Goal: Task Accomplishment & Management: Manage account settings

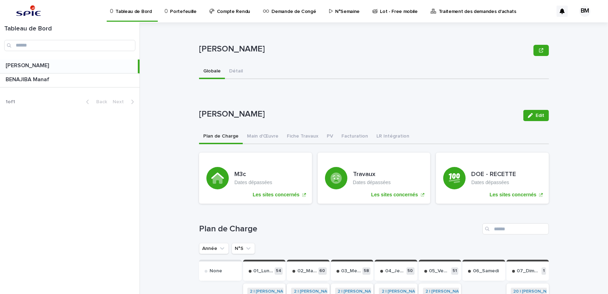
click at [177, 8] on p "Portefeuille" at bounding box center [183, 7] width 26 height 15
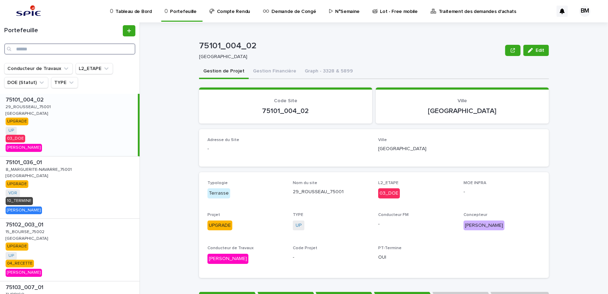
click at [112, 47] on input "Search" at bounding box center [69, 48] width 131 height 11
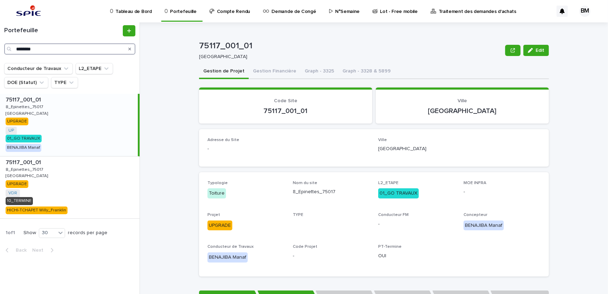
type input "********"
click at [73, 131] on div "75117_001_01 75117_001_01 8_Epinettes_75017 8_Epinettes_75017 PARIS PARIS UPGRA…" at bounding box center [69, 125] width 138 height 62
click at [270, 72] on button "Gestion Financière" at bounding box center [275, 71] width 52 height 15
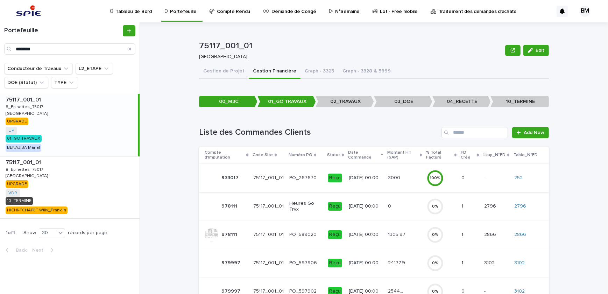
scroll to position [46, 0]
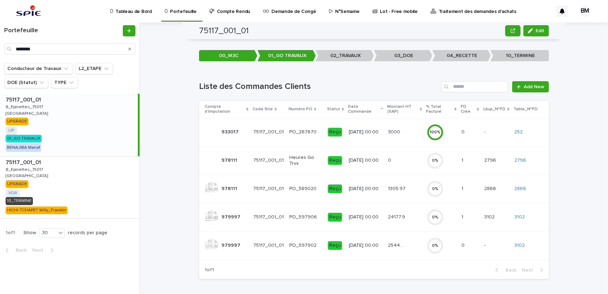
click at [398, 211] on div "24177.9 24177.9" at bounding box center [404, 217] width 33 height 12
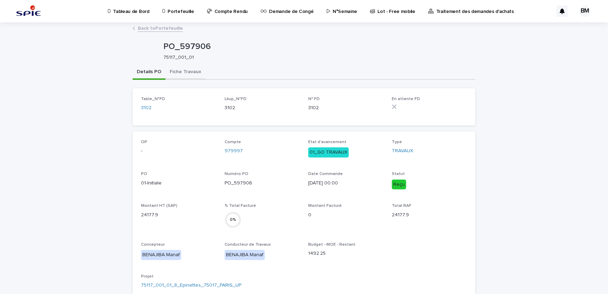
click at [190, 73] on button "Fiche Travaux" at bounding box center [186, 72] width 40 height 15
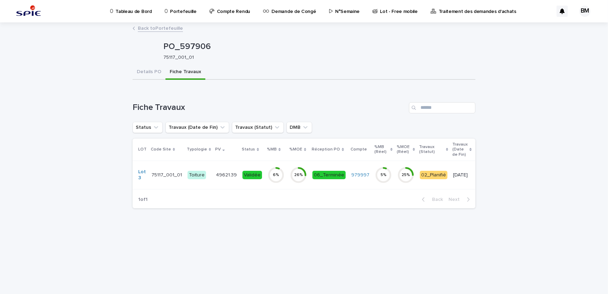
click at [231, 166] on td "49621.39 49621.39" at bounding box center [226, 175] width 27 height 28
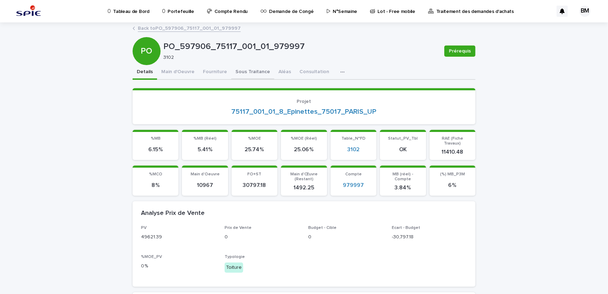
click at [247, 69] on button "Sous Traitance" at bounding box center [252, 72] width 43 height 15
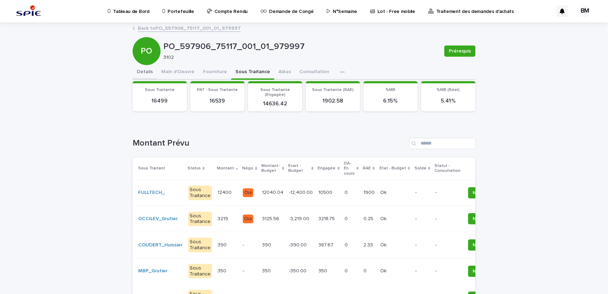
click at [146, 70] on button "Details" at bounding box center [145, 72] width 25 height 15
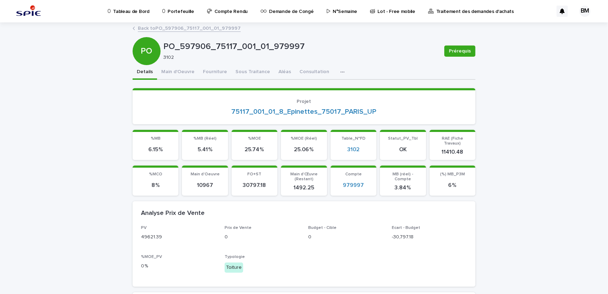
click at [179, 31] on link "Back to PO_597906_75117_001_01_979997" at bounding box center [189, 28] width 103 height 8
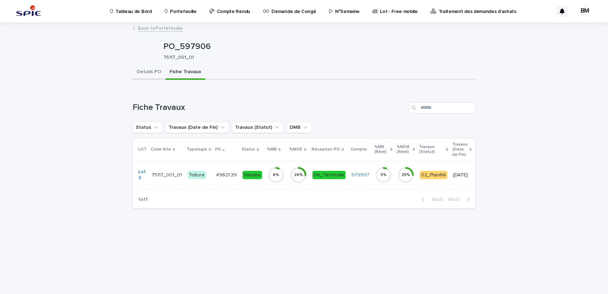
click at [152, 71] on button "Details PO" at bounding box center [149, 72] width 33 height 15
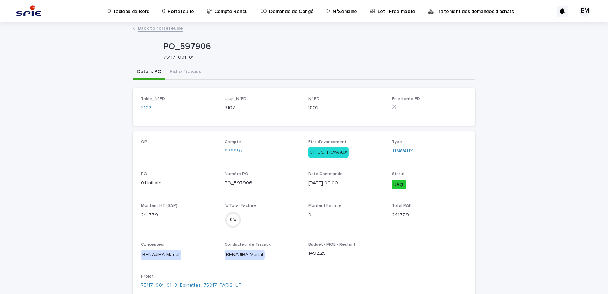
click at [163, 25] on link "Back to Portefeuille" at bounding box center [160, 28] width 45 height 8
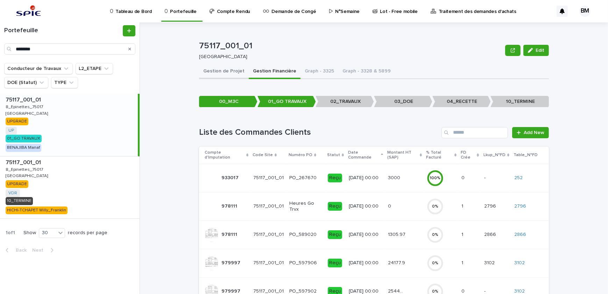
click at [210, 70] on button "Gestion de Projet" at bounding box center [224, 71] width 50 height 15
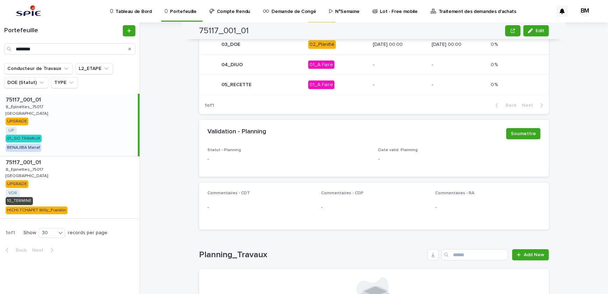
scroll to position [396, 0]
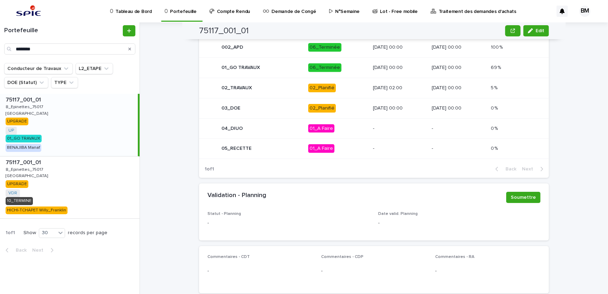
click at [343, 85] on p "02_Planifié" at bounding box center [337, 88] width 59 height 9
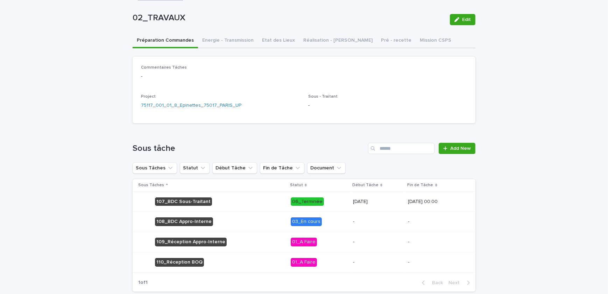
scroll to position [63, 0]
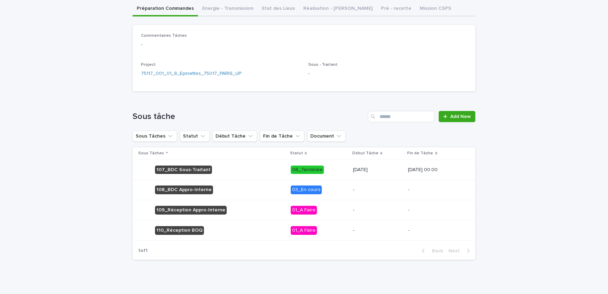
click at [353, 186] on div "-" at bounding box center [378, 189] width 50 height 7
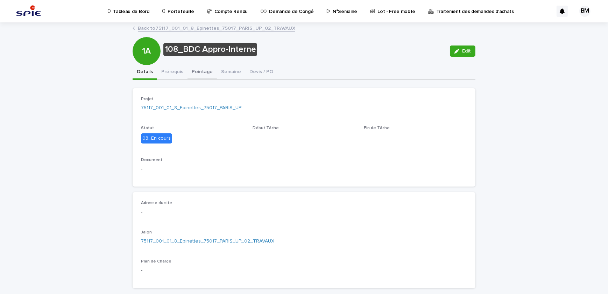
click at [196, 73] on button "Pointage" at bounding box center [202, 72] width 29 height 15
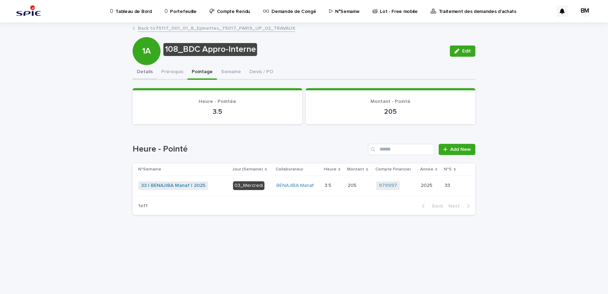
click at [152, 70] on button "Details" at bounding box center [145, 72] width 25 height 15
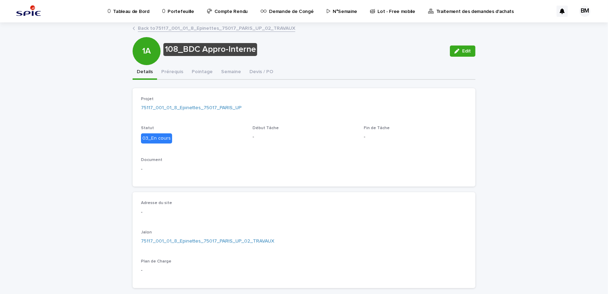
click at [193, 28] on link "Back to 75117_001_01_8_Epinettes_75017_PARIS_UP_02_TRAVAUX" at bounding box center [217, 28] width 158 height 8
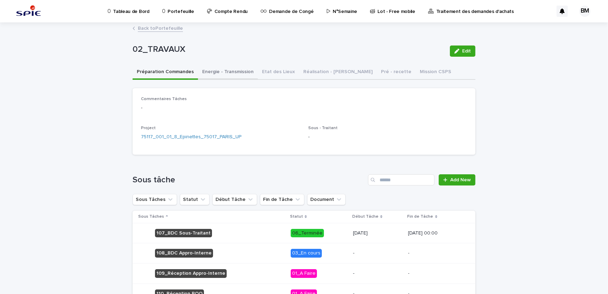
click at [217, 71] on button "Energie - Transmission" at bounding box center [228, 72] width 60 height 15
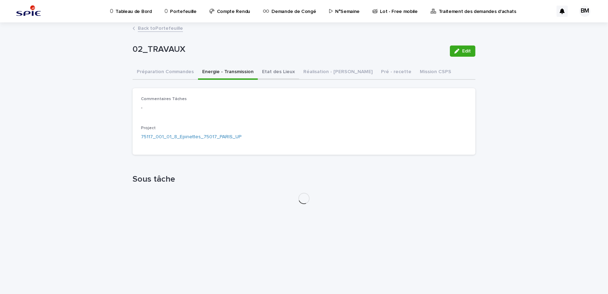
click at [268, 71] on button "Etat des Lieux" at bounding box center [278, 72] width 41 height 15
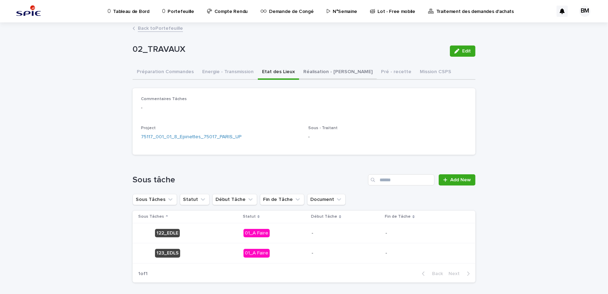
click at [299, 70] on button "Réalisation - Travaux" at bounding box center [338, 72] width 78 height 15
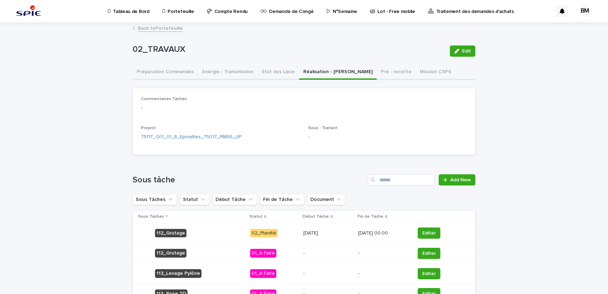
click at [423, 226] on td "Editer" at bounding box center [443, 233] width 63 height 20
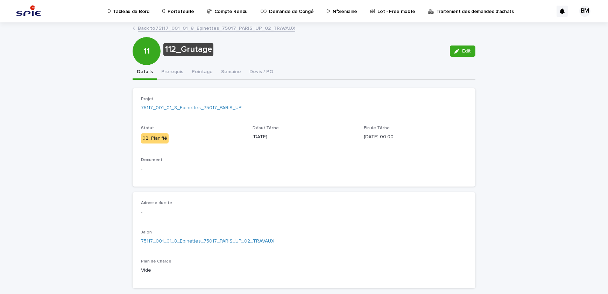
click at [453, 60] on div "Edit" at bounding box center [461, 51] width 28 height 28
click at [455, 58] on div "Edit" at bounding box center [461, 51] width 28 height 28
click at [457, 53] on button "Edit" at bounding box center [463, 51] width 26 height 11
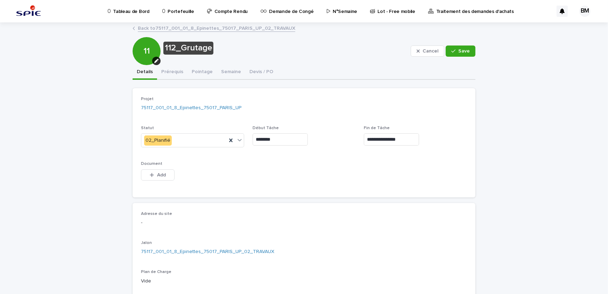
click at [293, 140] on input "********" at bounding box center [280, 139] width 55 height 12
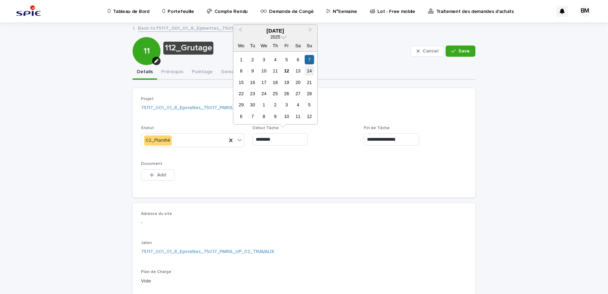
click at [310, 70] on div "14" at bounding box center [309, 70] width 9 height 9
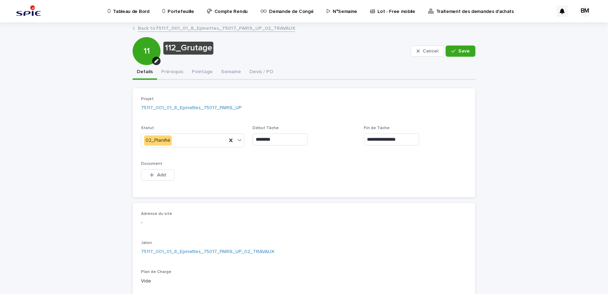
type input "*********"
click at [406, 139] on input "**********" at bounding box center [391, 139] width 55 height 12
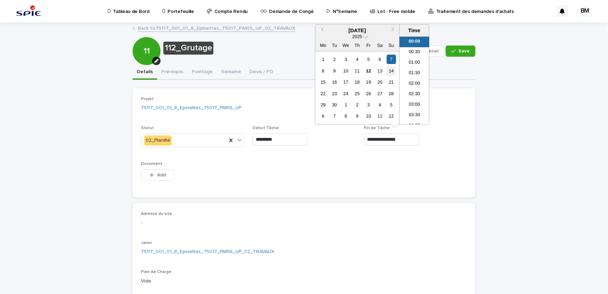
click at [392, 69] on div "14" at bounding box center [391, 70] width 9 height 9
type input "**********"
click at [431, 171] on div "**********" at bounding box center [304, 143] width 326 height 92
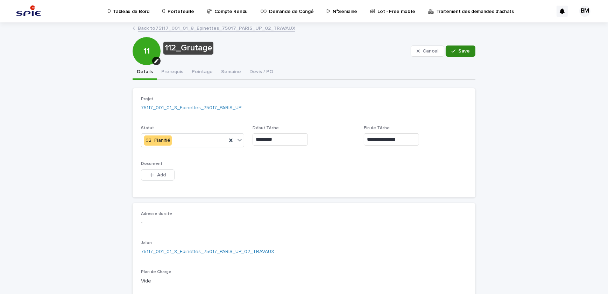
click at [452, 53] on icon "button" at bounding box center [454, 51] width 4 height 5
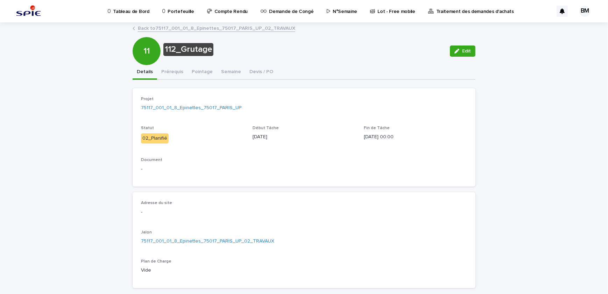
click at [182, 38] on div "112_Grutage Edit 11 112_Grutage Edit Sorry, there was an error saving your reco…" at bounding box center [304, 218] width 343 height 390
click at [186, 31] on link "Back to 75117_001_01_8_Epinettes_75017_PARIS_UP_02_TRAVAUX" at bounding box center [217, 28] width 158 height 8
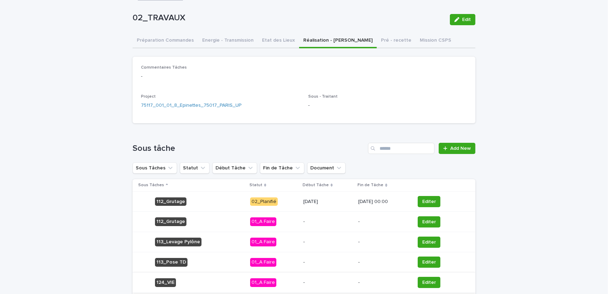
scroll to position [95, 0]
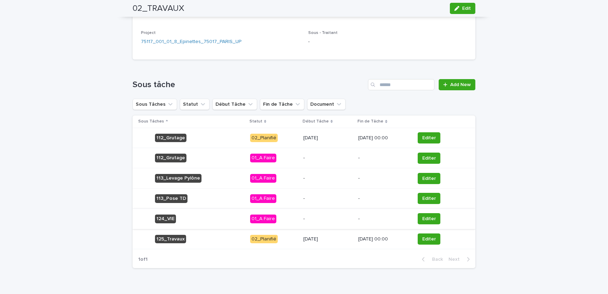
click at [308, 239] on p "1/9/2025" at bounding box center [327, 239] width 49 height 6
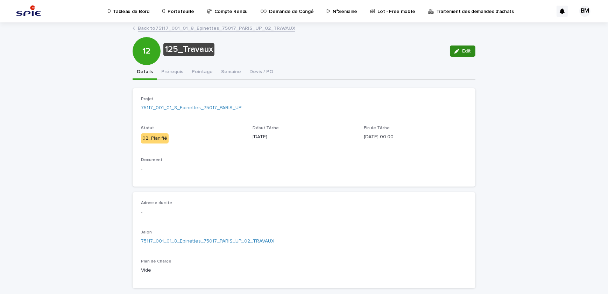
click at [468, 51] on span "Edit" at bounding box center [466, 51] width 9 height 5
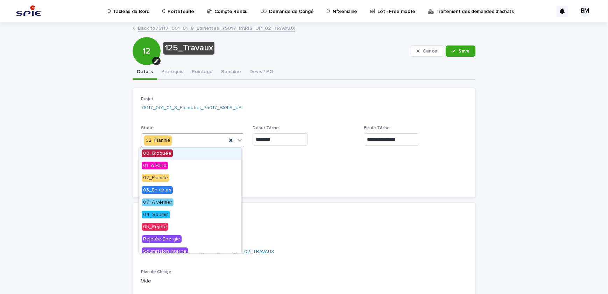
click at [175, 143] on div "02_Planifié" at bounding box center [183, 141] width 85 height 12
click at [173, 190] on div "03_En cours" at bounding box center [190, 190] width 103 height 12
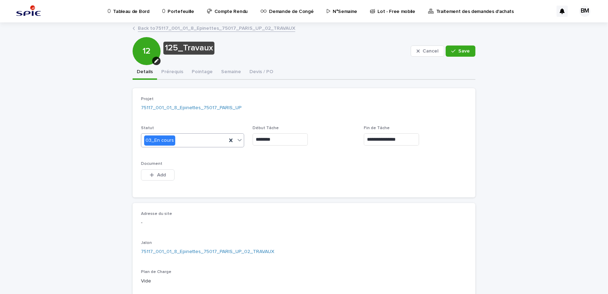
click at [385, 139] on input "**********" at bounding box center [391, 139] width 55 height 12
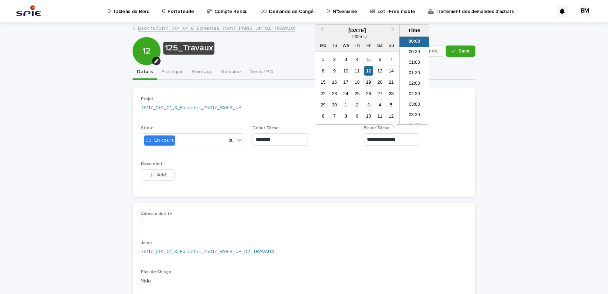
click at [367, 83] on div "19" at bounding box center [368, 81] width 9 height 9
type input "**********"
click at [367, 82] on div "19" at bounding box center [368, 81] width 9 height 9
click at [364, 152] on span "**********" at bounding box center [415, 139] width 103 height 27
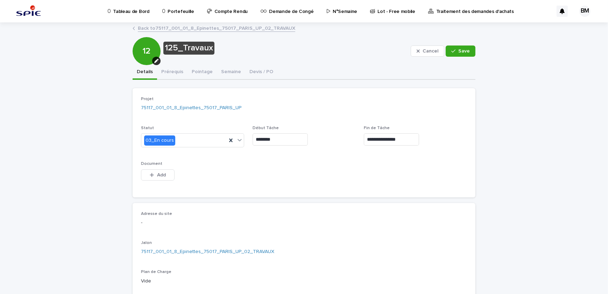
click at [300, 137] on input "********" at bounding box center [280, 139] width 55 height 12
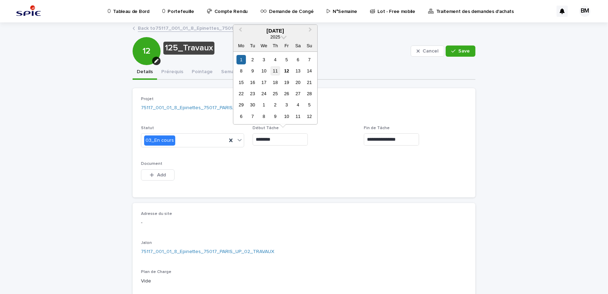
click at [273, 70] on div "11" at bounding box center [275, 70] width 9 height 9
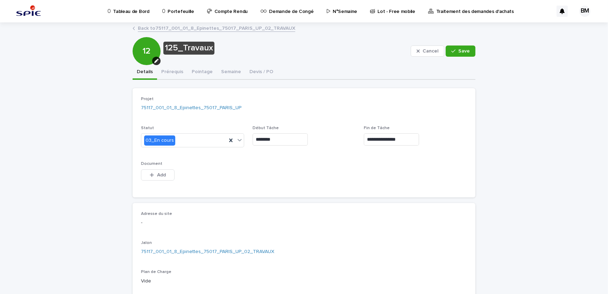
type input "*********"
click at [460, 50] on span "Save" at bounding box center [465, 51] width 12 height 5
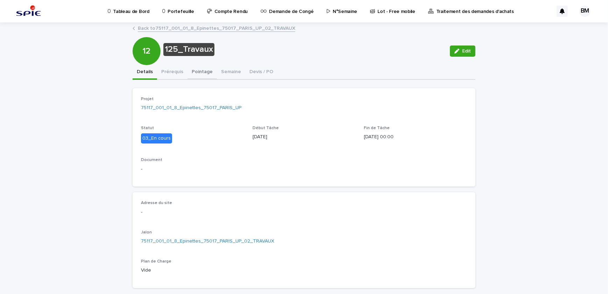
click at [204, 72] on button "Pointage" at bounding box center [202, 72] width 29 height 15
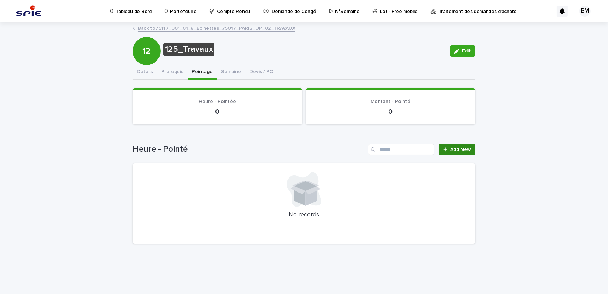
click at [454, 145] on link "Add New" at bounding box center [457, 149] width 37 height 11
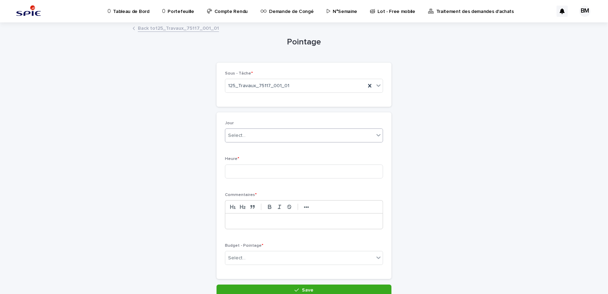
click at [256, 131] on div "Select..." at bounding box center [299, 136] width 149 height 12
type input "********"
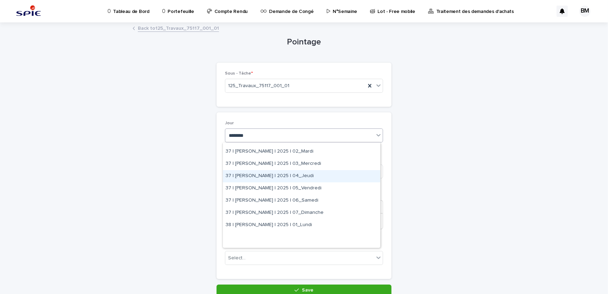
scroll to position [63, 0]
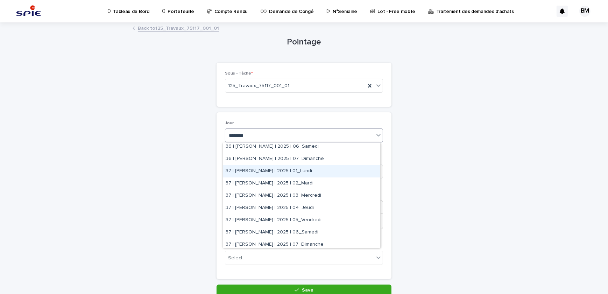
click at [299, 173] on div "37 | BENAJIBA Manaf | 2025 | 01_Lundi" at bounding box center [302, 171] width 158 height 12
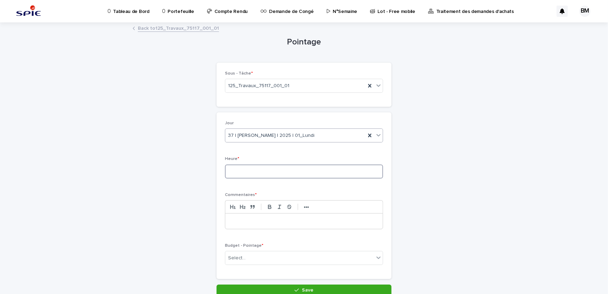
click at [299, 173] on input at bounding box center [304, 172] width 158 height 14
type input "***"
click at [284, 221] on p at bounding box center [304, 221] width 147 height 7
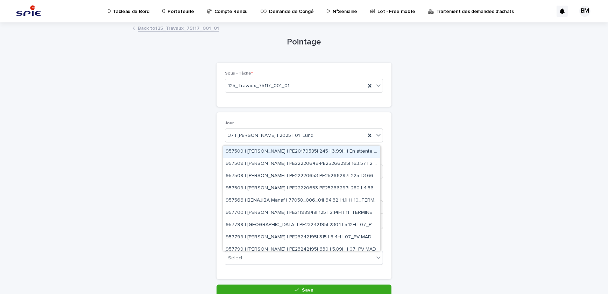
click at [279, 256] on div "Select..." at bounding box center [299, 258] width 149 height 12
type input "*****"
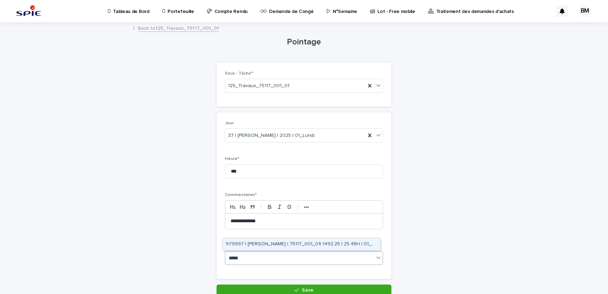
click at [291, 246] on div "979997 | BENAJIBA Manaf | 75117_001_01| 1492.25 | 25.48H | 01_GO TRAVAUX" at bounding box center [302, 244] width 158 height 12
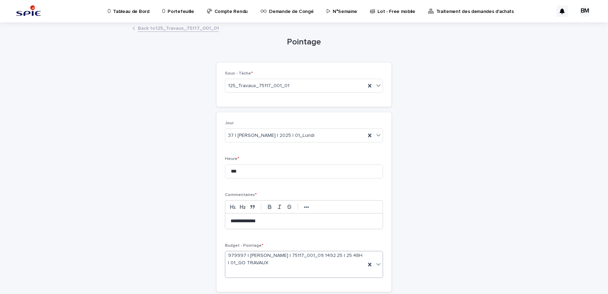
scroll to position [32, 0]
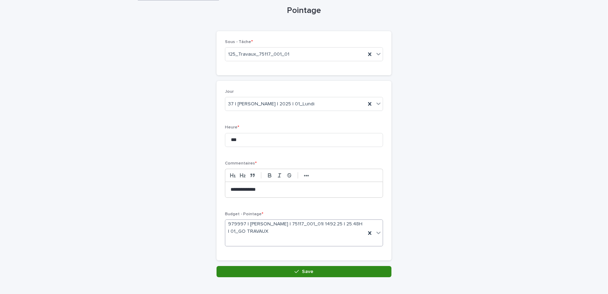
click at [299, 271] on div "button" at bounding box center [298, 271] width 7 height 5
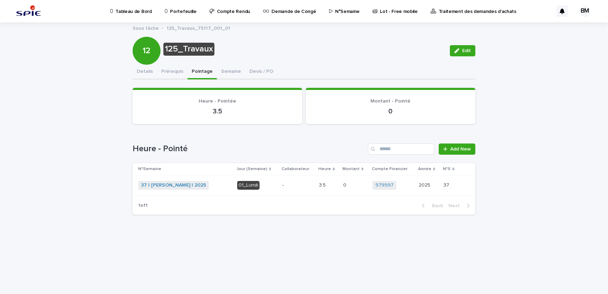
click at [320, 184] on p "3.5" at bounding box center [323, 184] width 8 height 7
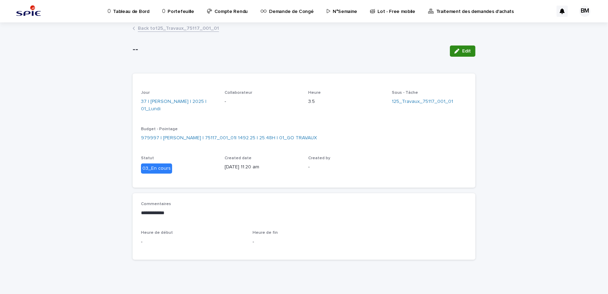
click at [460, 54] on button "Edit" at bounding box center [463, 51] width 26 height 11
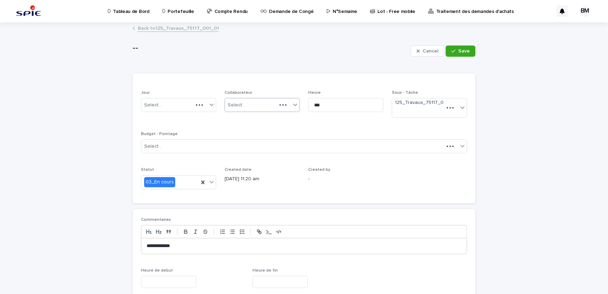
click at [259, 102] on div "Select..." at bounding box center [251, 105] width 52 height 12
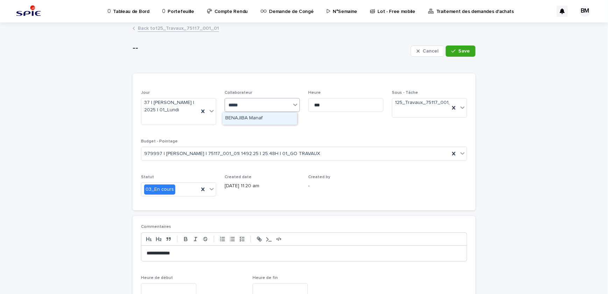
type input "******"
click at [261, 115] on div "BENAJIBA Manaf" at bounding box center [260, 118] width 75 height 12
click at [466, 54] on button "Save" at bounding box center [461, 51] width 30 height 11
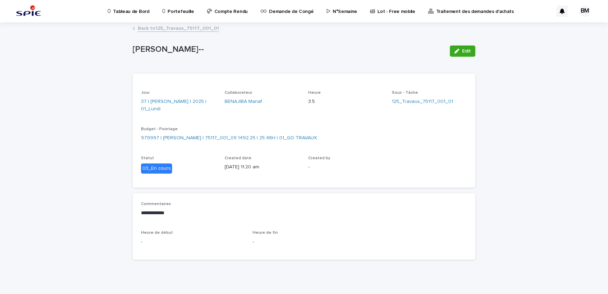
click at [188, 30] on link "Back to 125_Travaux_75117_001_01" at bounding box center [178, 28] width 81 height 8
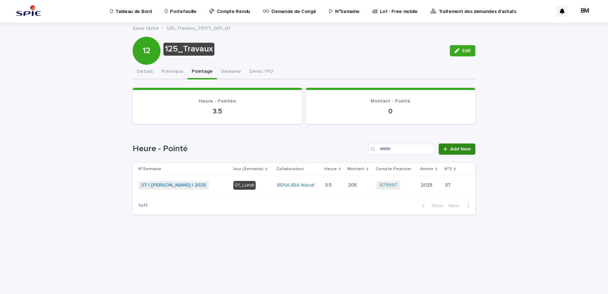
click at [464, 149] on span "Add New" at bounding box center [461, 149] width 21 height 5
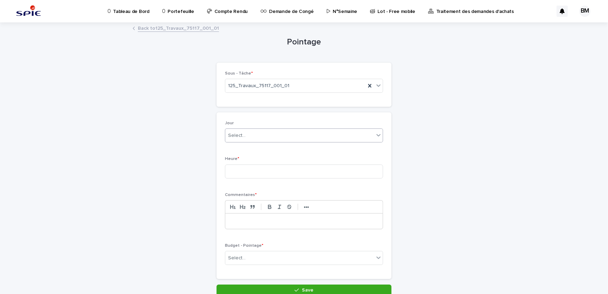
click at [279, 136] on div "Select..." at bounding box center [299, 136] width 149 height 12
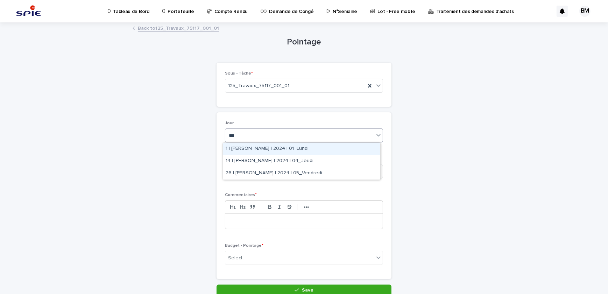
type input "****"
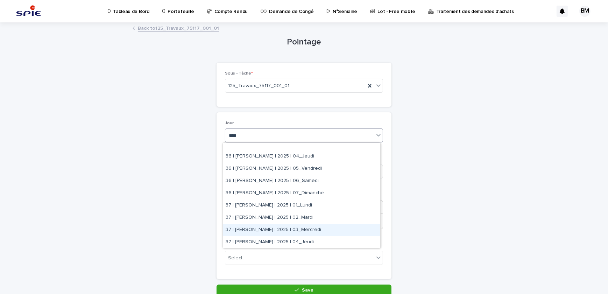
scroll to position [318, 0]
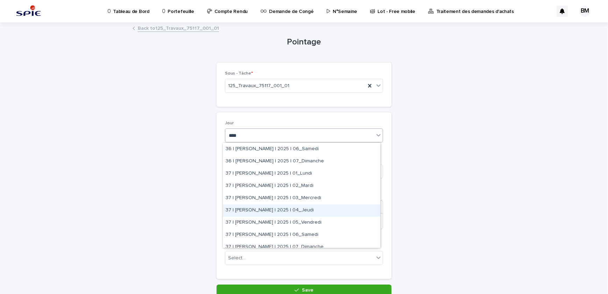
click at [312, 213] on div "37 | [PERSON_NAME] | 2025 | 04_Jeudi" at bounding box center [302, 210] width 158 height 12
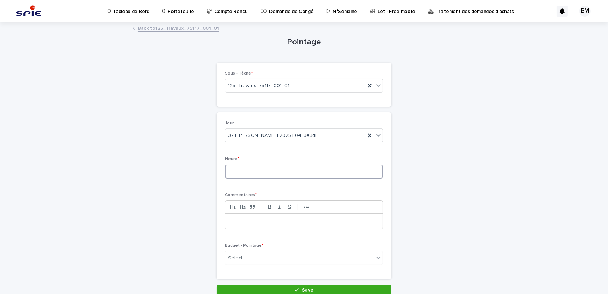
click at [288, 172] on input at bounding box center [304, 172] width 158 height 14
type input "***"
click at [277, 219] on p at bounding box center [304, 221] width 147 height 7
click at [313, 253] on div "Select..." at bounding box center [299, 258] width 149 height 12
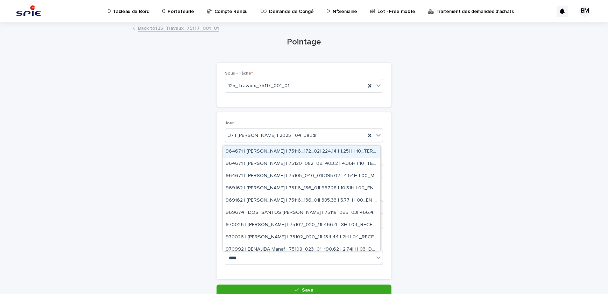
type input "*****"
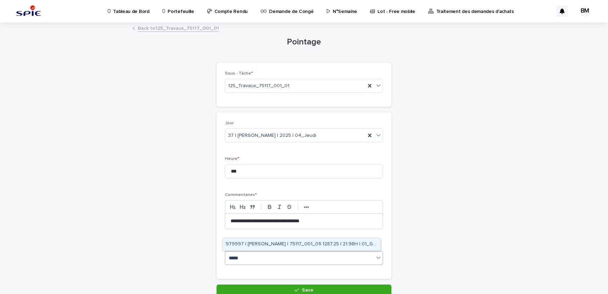
click at [317, 246] on div "979997 | [PERSON_NAME] | 75117_001_01| 1287.25 | 21.98H | 01_GO TRAVAUX" at bounding box center [302, 244] width 158 height 12
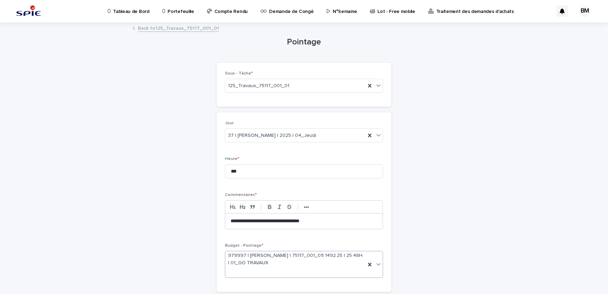
scroll to position [49, 0]
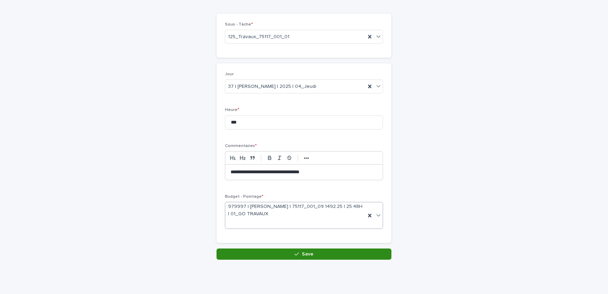
click at [283, 252] on button "Save" at bounding box center [304, 254] width 175 height 11
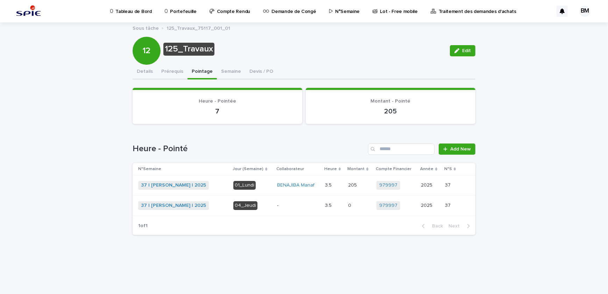
click at [361, 200] on div "0 0" at bounding box center [359, 206] width 23 height 12
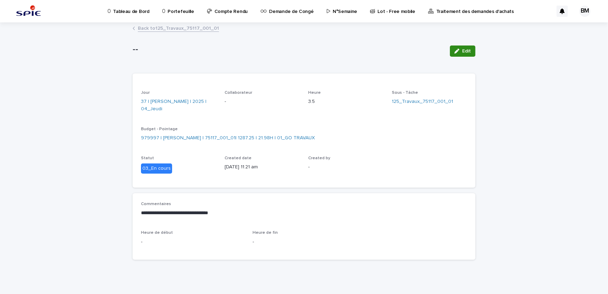
click at [466, 51] on span "Edit" at bounding box center [466, 51] width 9 height 5
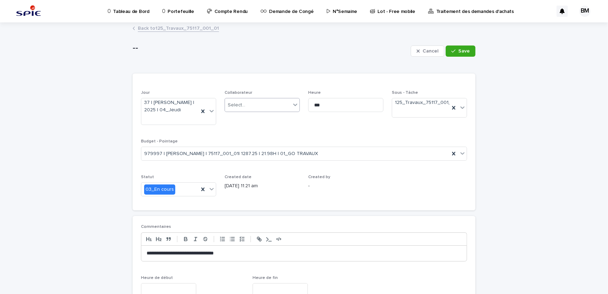
click at [254, 105] on div "Select..." at bounding box center [258, 105] width 66 height 12
type input "******"
click at [260, 116] on div "BENAJIBA Manaf" at bounding box center [260, 118] width 75 height 12
click at [469, 54] on button "Save" at bounding box center [461, 51] width 30 height 11
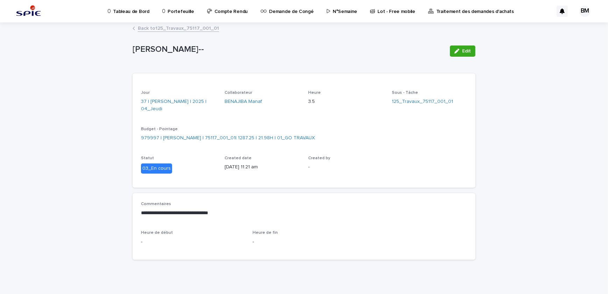
click at [183, 27] on link "Back to 125_Travaux_75117_001_01" at bounding box center [178, 28] width 81 height 8
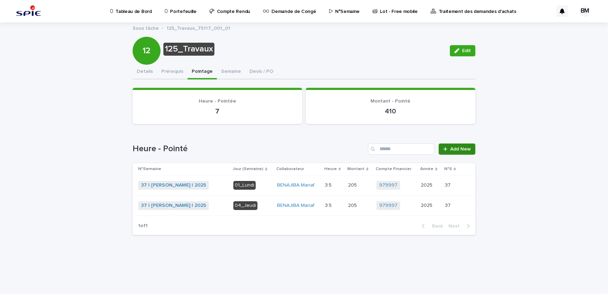
click at [465, 147] on span "Add New" at bounding box center [461, 149] width 21 height 5
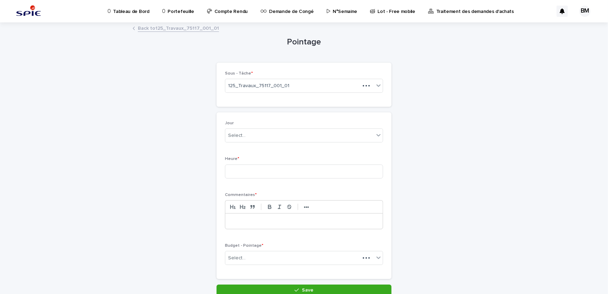
scroll to position [36, 0]
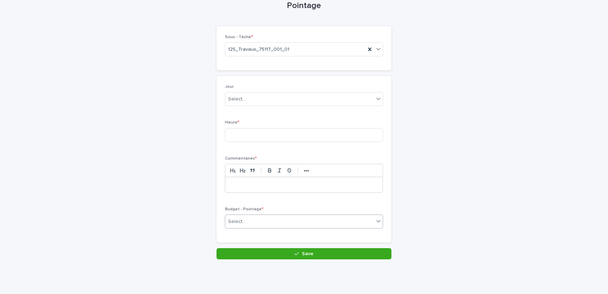
click at [295, 215] on div "Select..." at bounding box center [304, 222] width 158 height 14
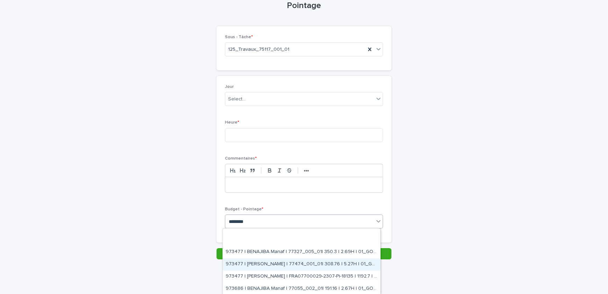
scroll to position [63, 0]
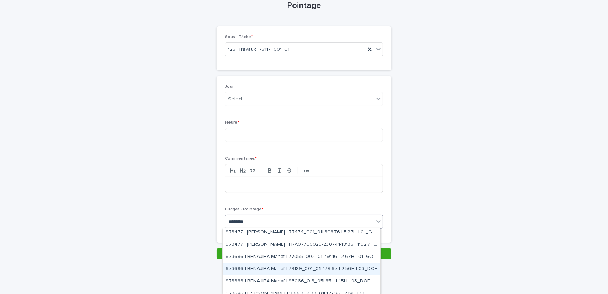
type input "********"
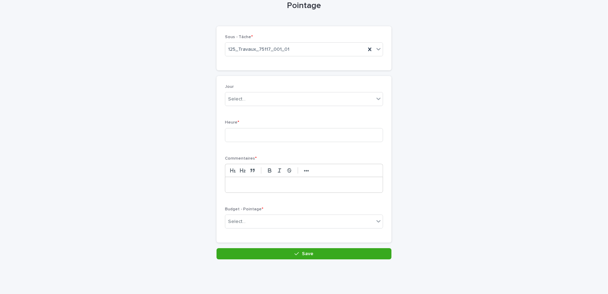
scroll to position [0, 0]
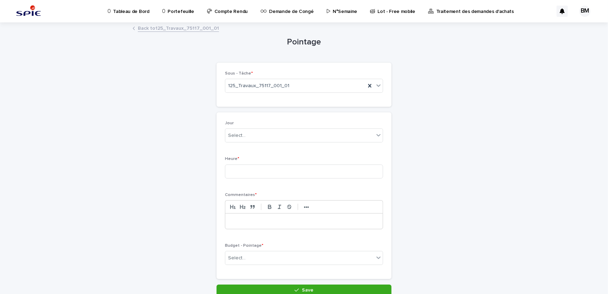
click at [179, 9] on p "Portefeuille" at bounding box center [181, 7] width 26 height 15
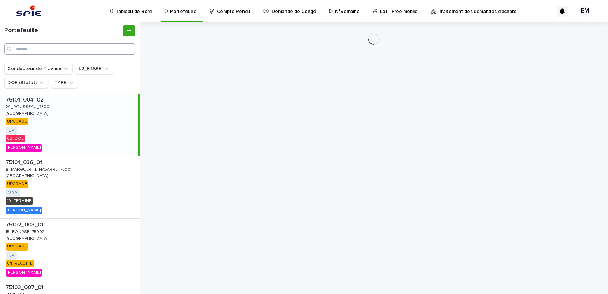
click at [123, 44] on input "Search" at bounding box center [69, 48] width 131 height 11
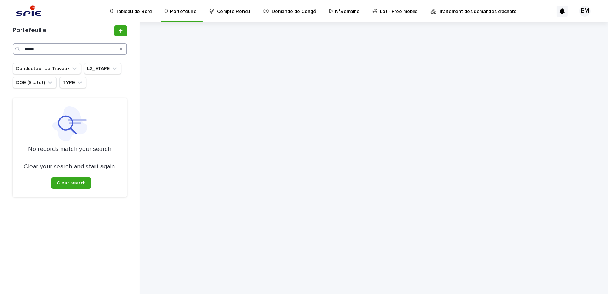
drag, startPoint x: 48, startPoint y: 52, endPoint x: -10, endPoint y: 42, distance: 58.7
click at [0, 42] on html "Tableau de Bord Portefeuille Compte Rendu Demande de Congé N°Semaine Lot - Free…" at bounding box center [304, 147] width 608 height 294
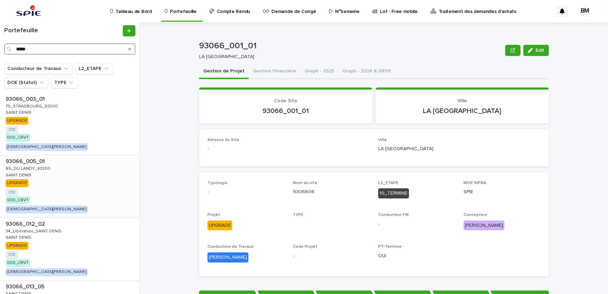
scroll to position [95, 0]
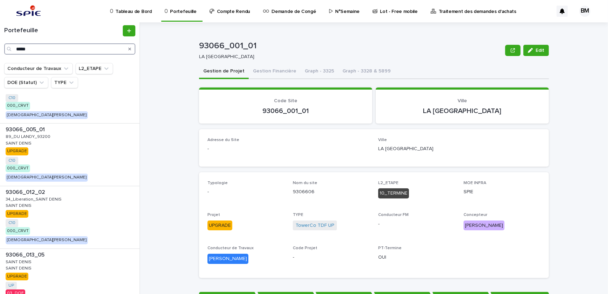
click at [87, 49] on input "*****" at bounding box center [69, 48] width 131 height 11
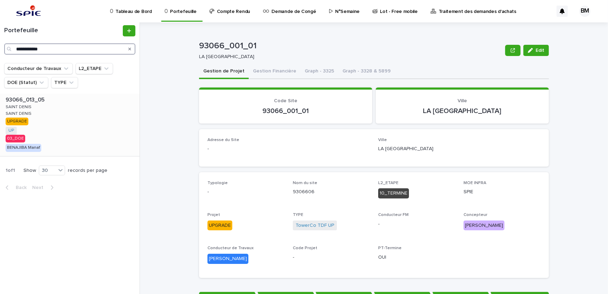
type input "**********"
click at [72, 125] on div "93066_013_05 93066_013_05 SAINT DENIS SAINT DENIS SAINT DENIS SAINT DENIS UPGRA…" at bounding box center [70, 125] width 140 height 62
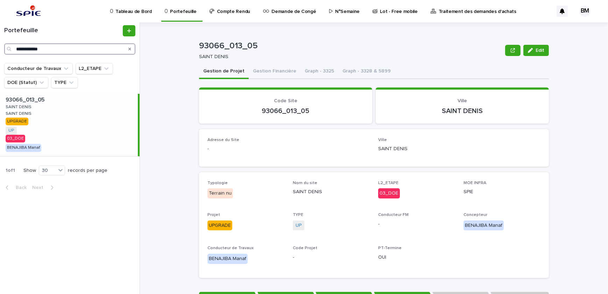
drag, startPoint x: 42, startPoint y: 49, endPoint x: 5, endPoint y: 44, distance: 37.3
click at [5, 44] on div "**********" at bounding box center [69, 48] width 131 height 11
click at [106, 108] on div "93066_013_05 93066_013_05 SAINT DENIS SAINT DENIS SAINT DENIS SAINT DENIS UPGRA…" at bounding box center [69, 125] width 138 height 62
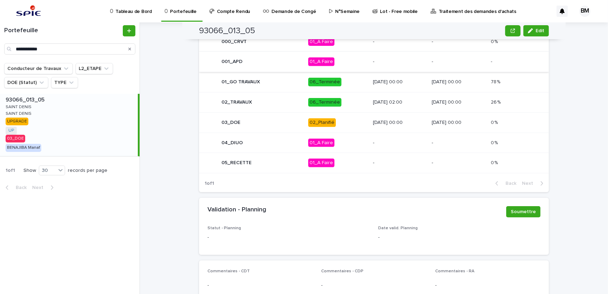
scroll to position [413, 0]
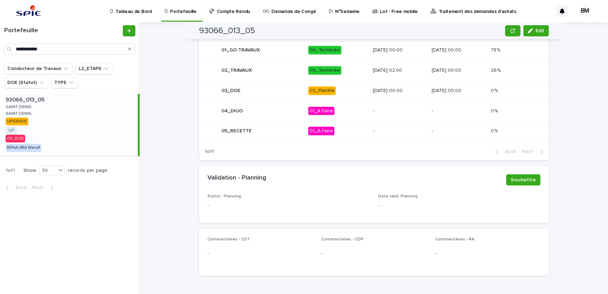
click at [339, 92] on p "02_Planifié" at bounding box center [337, 90] width 59 height 9
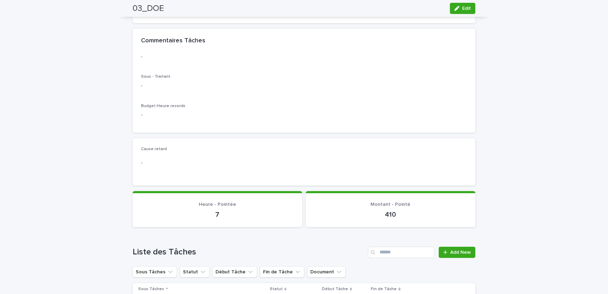
scroll to position [254, 0]
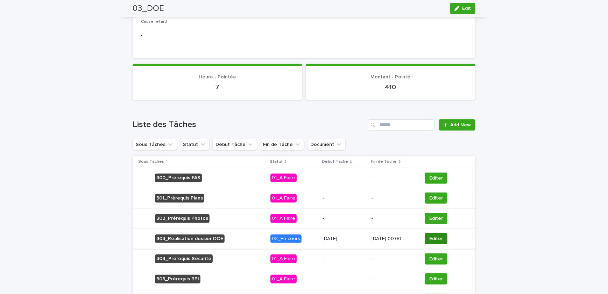
click at [436, 235] on span "Editer" at bounding box center [436, 238] width 14 height 7
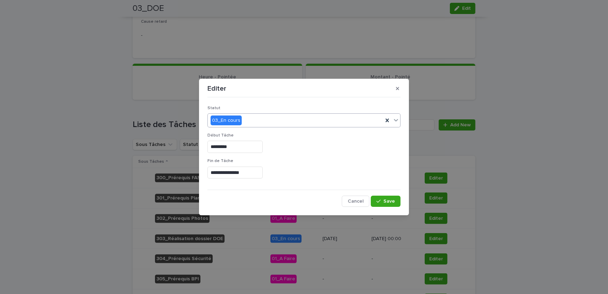
click at [245, 125] on div "03_En cours" at bounding box center [295, 121] width 175 height 12
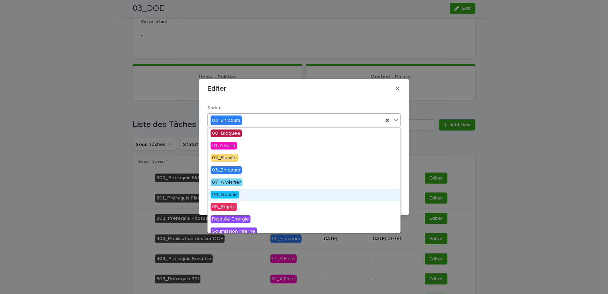
click at [238, 193] on div "04_Soumis" at bounding box center [304, 195] width 193 height 12
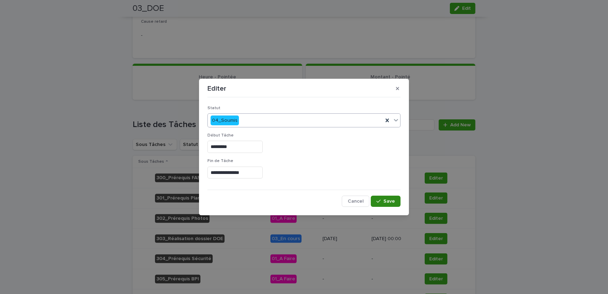
click at [389, 201] on span "Save" at bounding box center [390, 201] width 12 height 5
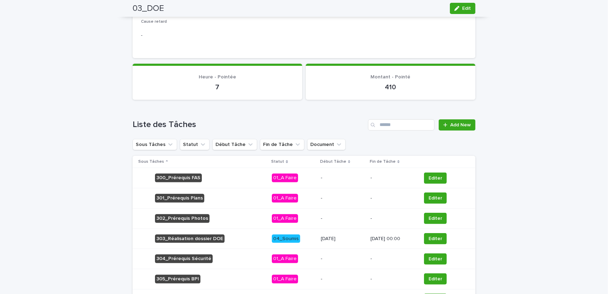
click at [340, 236] on p "24/7/2025" at bounding box center [343, 239] width 44 height 6
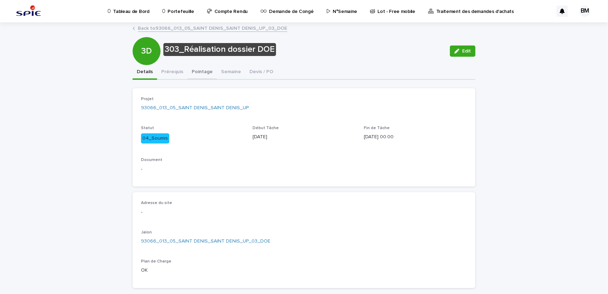
click at [202, 74] on button "Pointage" at bounding box center [202, 72] width 29 height 15
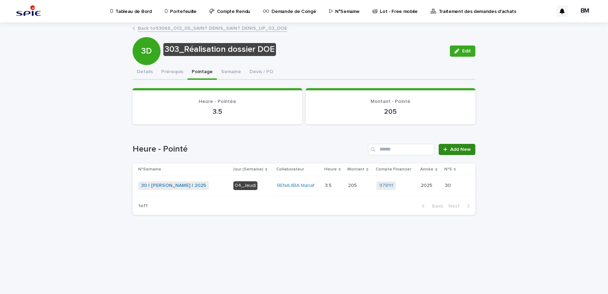
click at [459, 150] on span "Add New" at bounding box center [461, 149] width 21 height 5
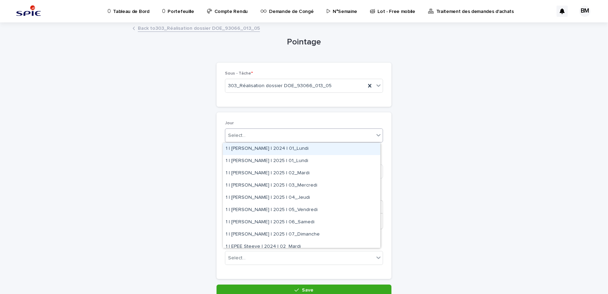
click at [265, 137] on div "Select..." at bounding box center [299, 136] width 149 height 12
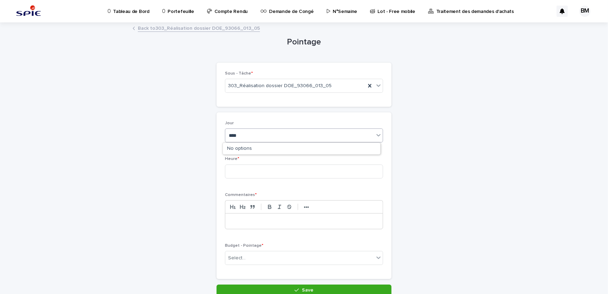
type input "*****"
click at [265, 137] on div "Select..." at bounding box center [299, 136] width 149 height 12
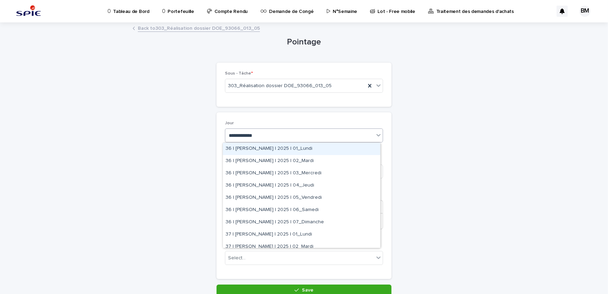
type input "**********"
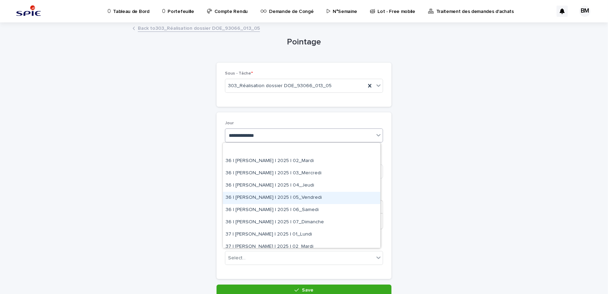
scroll to position [32, 0]
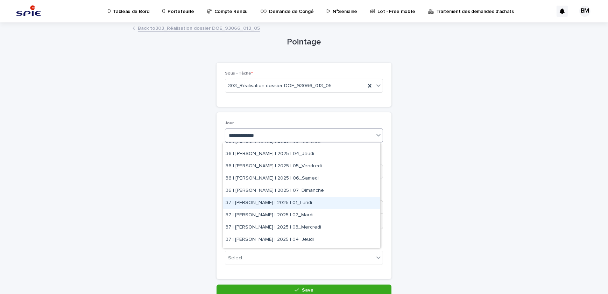
click at [278, 204] on div "37 | BENAJIBA Manaf | 2025 | 01_Lundi" at bounding box center [302, 203] width 158 height 12
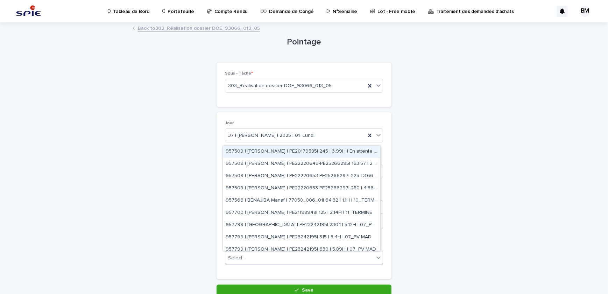
click at [276, 255] on div "Select..." at bounding box center [299, 258] width 149 height 12
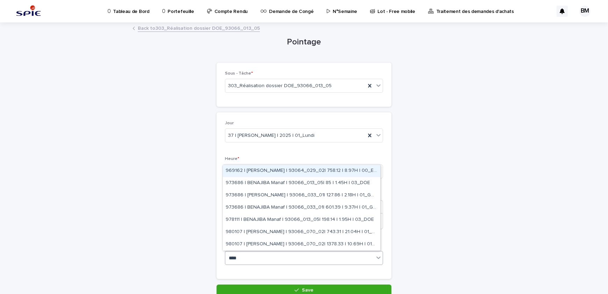
type input "*****"
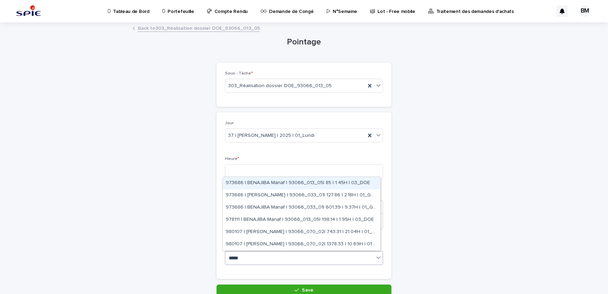
click at [348, 186] on div "973686 | BENAJIBA Manaf | 93066_013_05| 85 | 1.45H | 03_DOE" at bounding box center [302, 183] width 158 height 12
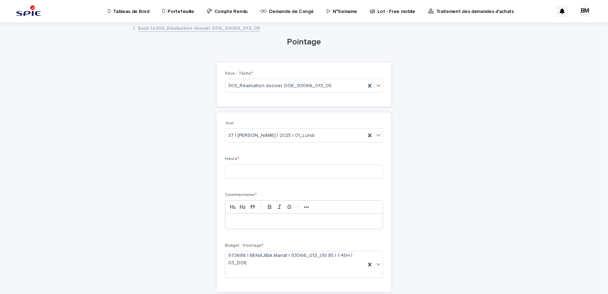
click at [252, 224] on p at bounding box center [304, 221] width 147 height 7
click at [265, 173] on input at bounding box center [304, 172] width 158 height 14
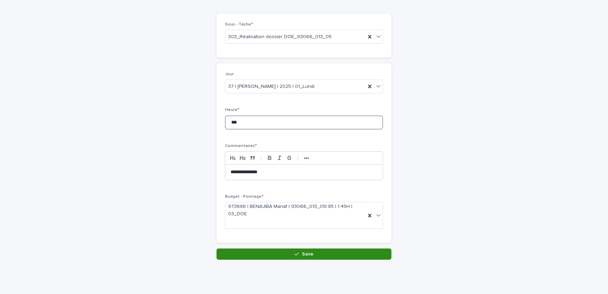
type input "***"
click at [298, 249] on button "Save" at bounding box center [304, 254] width 175 height 11
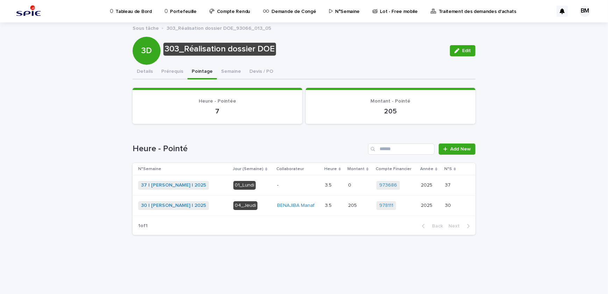
click at [324, 179] on td "3.5 3.5" at bounding box center [333, 185] width 23 height 20
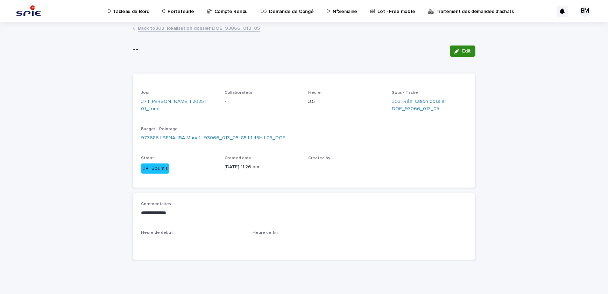
click at [462, 52] on span "Edit" at bounding box center [466, 51] width 9 height 5
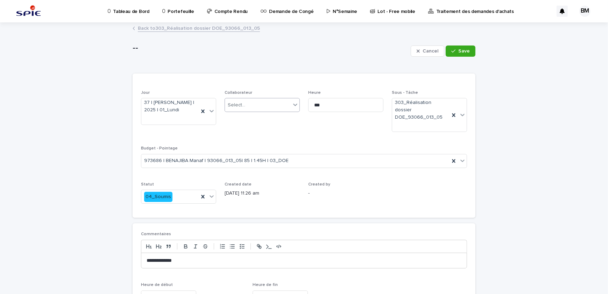
click at [251, 106] on div "Select..." at bounding box center [258, 105] width 66 height 12
type input "******"
click at [257, 118] on div "BENAJIBA Manaf" at bounding box center [260, 118] width 75 height 12
click at [456, 54] on button "Save" at bounding box center [461, 51] width 30 height 11
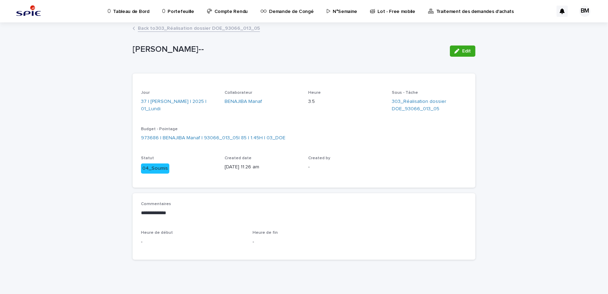
click at [184, 13] on p "Portefeuille" at bounding box center [181, 7] width 26 height 15
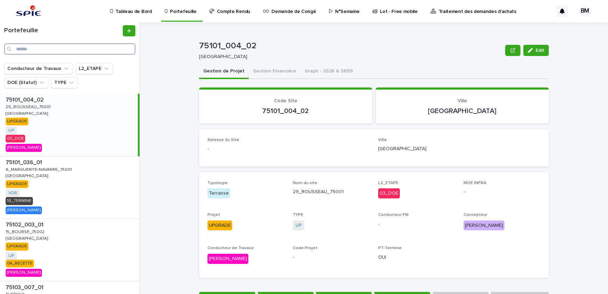
click at [113, 49] on input "Search" at bounding box center [69, 48] width 131 height 11
paste input "**********"
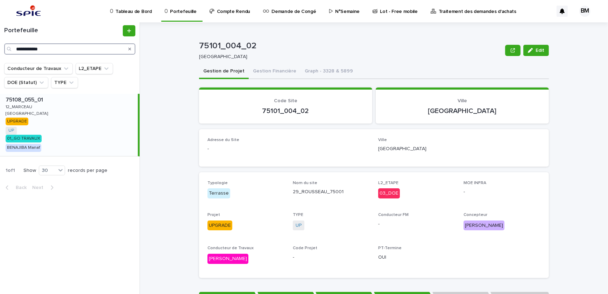
type input "**********"
click at [111, 114] on div "75108_055_01 75108_055_01 12_MARCEAU 12_MARCEAU PARIS PARIS UPGRADE UP + 0 01_G…" at bounding box center [69, 125] width 138 height 62
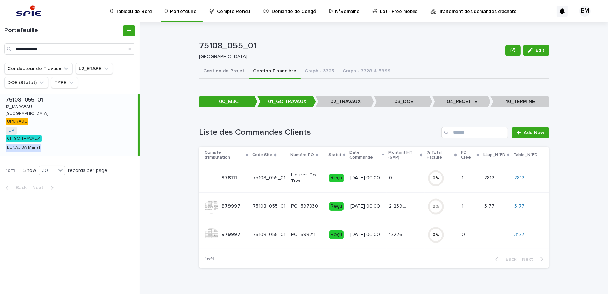
click at [227, 78] on button "Gestion de Projet" at bounding box center [224, 71] width 50 height 15
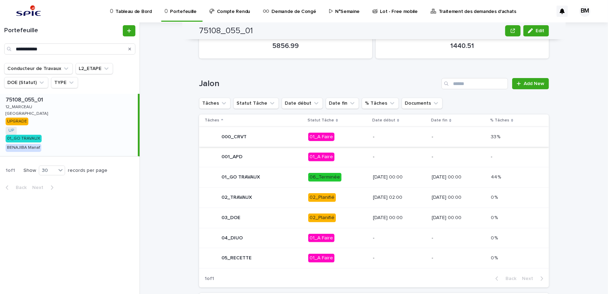
scroll to position [318, 0]
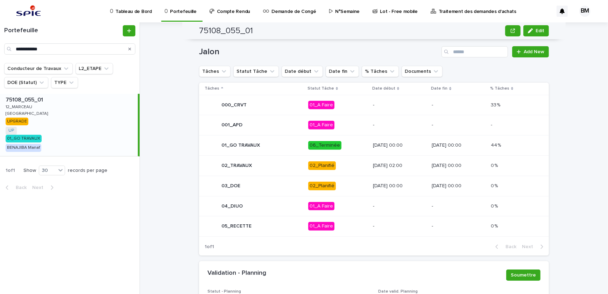
click at [336, 138] on div "06_Terminée" at bounding box center [337, 145] width 59 height 14
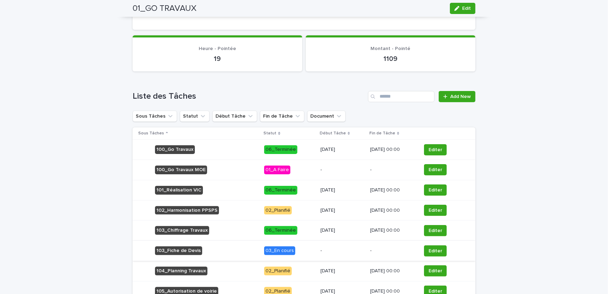
scroll to position [254, 0]
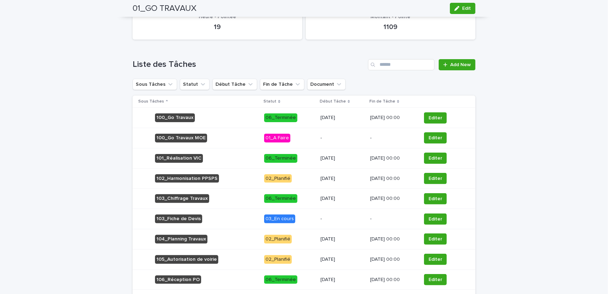
click at [370, 219] on p "-" at bounding box center [393, 219] width 46 height 6
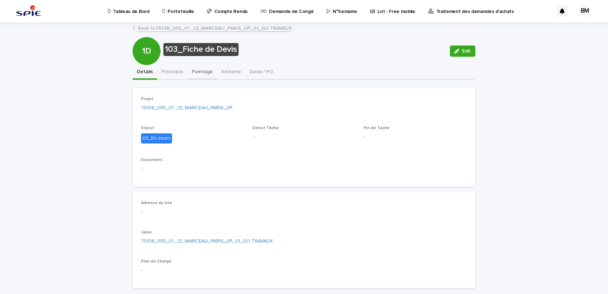
click at [193, 73] on button "Pointage" at bounding box center [202, 72] width 29 height 15
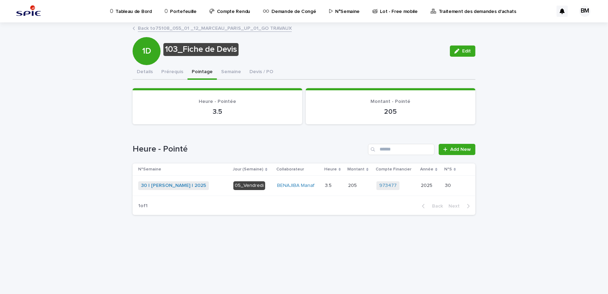
click at [191, 29] on link "Back to 75108_055_01 _12_MARCEAU_PARIS_UP_01_GO TRAVAUX" at bounding box center [215, 28] width 154 height 8
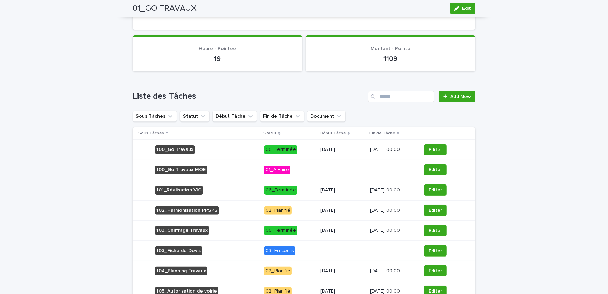
scroll to position [254, 0]
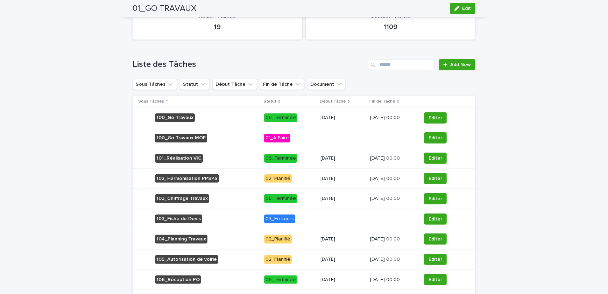
click at [370, 242] on div "23/05/2025 00:00" at bounding box center [393, 239] width 46 height 12
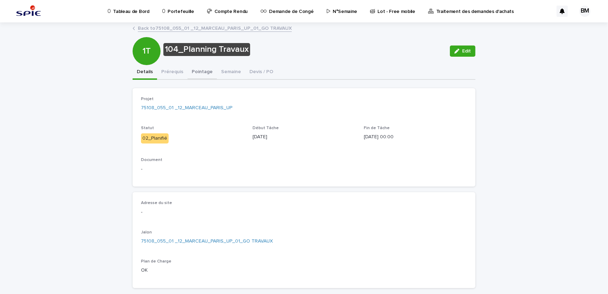
click at [193, 72] on button "Pointage" at bounding box center [202, 72] width 29 height 15
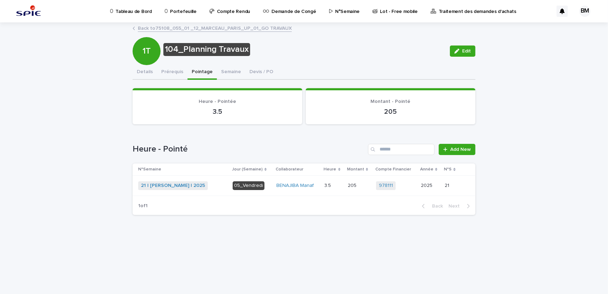
click at [165, 31] on link "Back to 75108_055_01 _12_MARCEAU_PARIS_UP_01_GO TRAVAUX" at bounding box center [215, 28] width 154 height 8
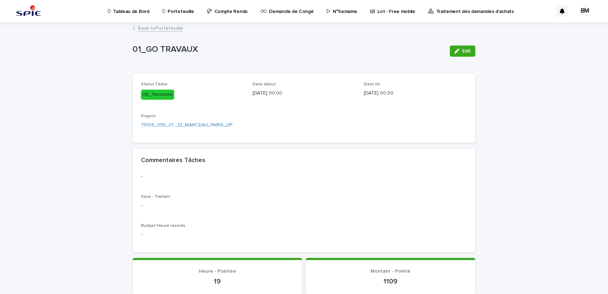
click at [165, 31] on link "Back to Portefeuille" at bounding box center [160, 28] width 45 height 8
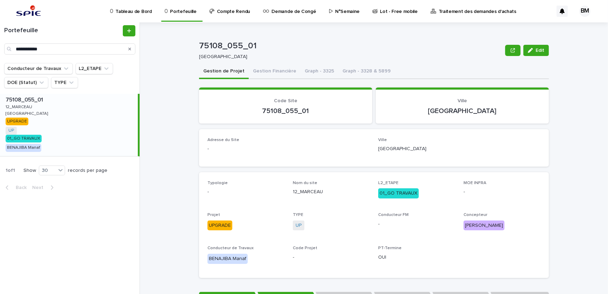
click at [119, 137] on div "75108_055_01 75108_055_01 12_MARCEAU 12_MARCEAU PARIS PARIS UPGRADE UP + 0 01_G…" at bounding box center [69, 125] width 138 height 62
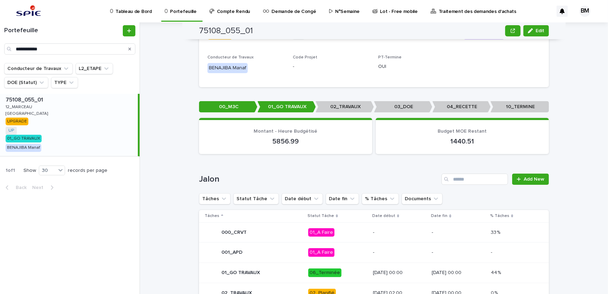
scroll to position [286, 0]
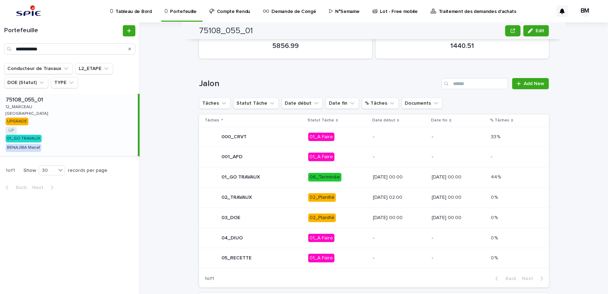
click at [280, 176] on div "01_GO TRAVAUX" at bounding box center [254, 177] width 98 height 14
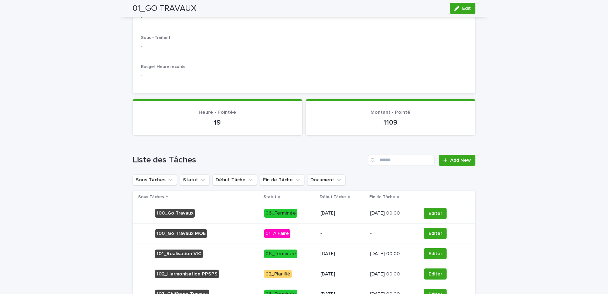
scroll to position [286, 0]
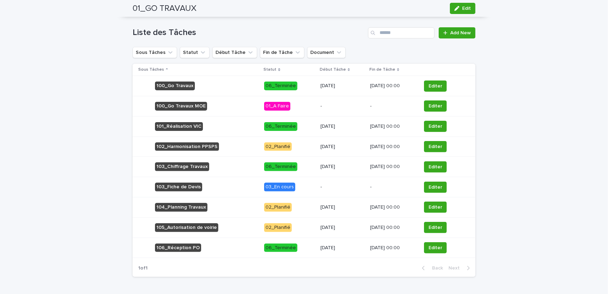
click at [195, 59] on div "Liste des Tâches Add New Sous Tâches Statut Début Tâche Fin de Tâche Document S…" at bounding box center [304, 152] width 343 height 250
click at [348, 133] on td "23/4/2025" at bounding box center [343, 126] width 50 height 20
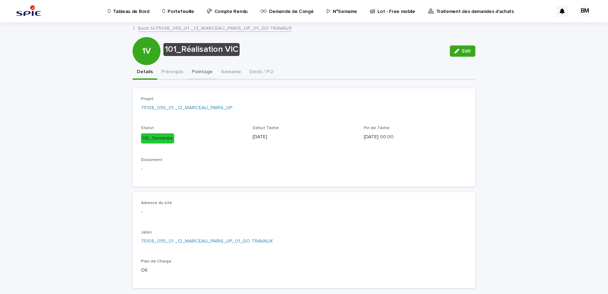
click at [203, 74] on button "Pointage" at bounding box center [202, 72] width 29 height 15
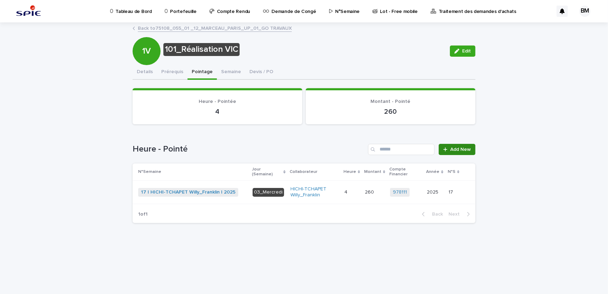
click at [450, 147] on div at bounding box center [447, 149] width 7 height 5
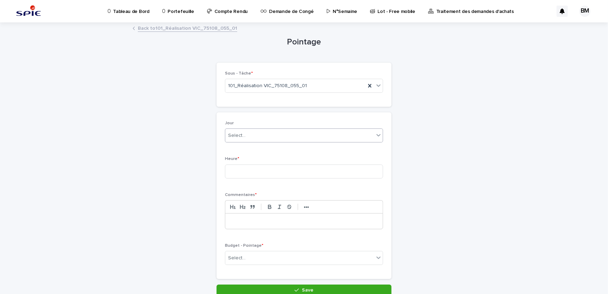
click at [294, 134] on div "Select..." at bounding box center [299, 136] width 149 height 12
type input "******"
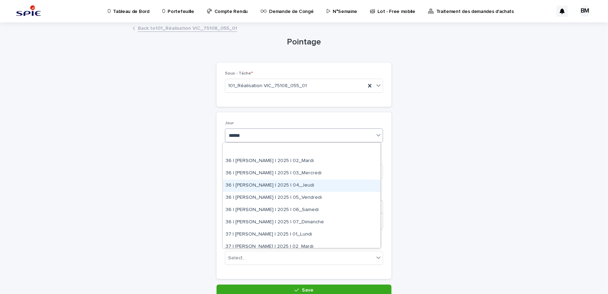
scroll to position [127, 0]
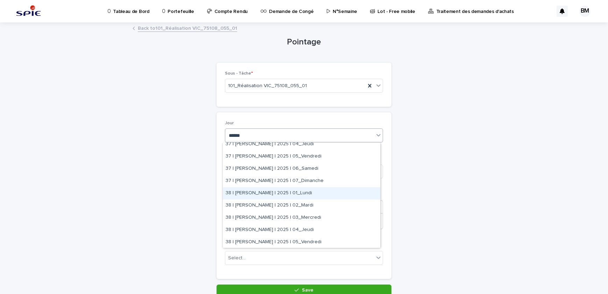
click at [301, 194] on div "38 | BENAJIBA Manaf | 2025 | 01_Lundi" at bounding box center [302, 193] width 158 height 12
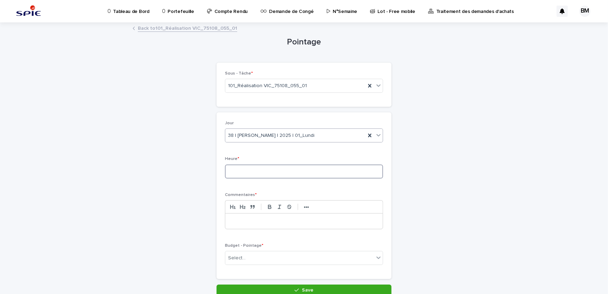
click at [275, 171] on input at bounding box center [304, 172] width 158 height 14
type input "***"
click at [266, 218] on p at bounding box center [304, 221] width 147 height 7
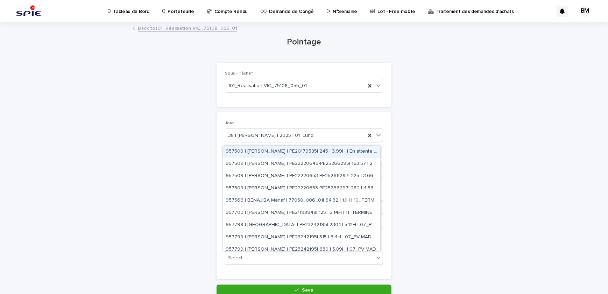
click at [257, 255] on div "Select..." at bounding box center [299, 258] width 149 height 12
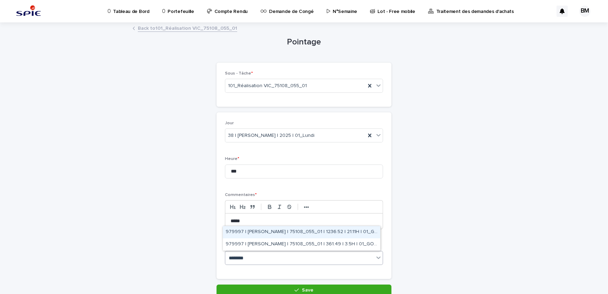
type input "*********"
click at [345, 236] on div "979997 | BENAJIBA Manaf | 75108_055_01 | 1236.52 | 21.11H | 01_GO TRAVAUX" at bounding box center [302, 232] width 158 height 12
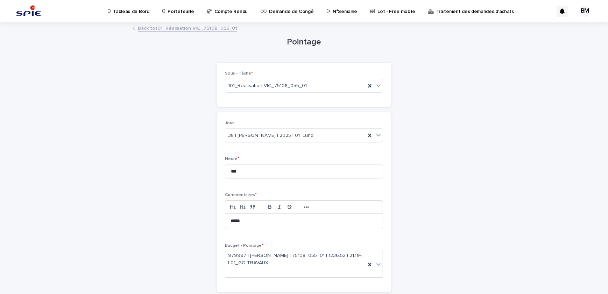
scroll to position [49, 0]
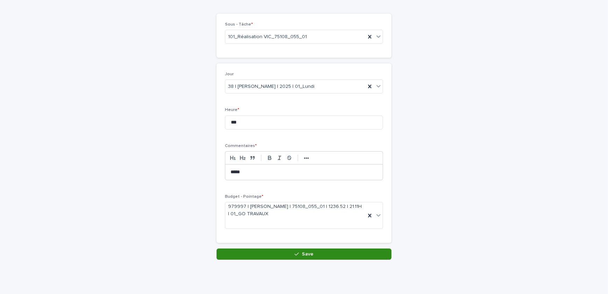
click at [327, 253] on button "Save" at bounding box center [304, 254] width 175 height 11
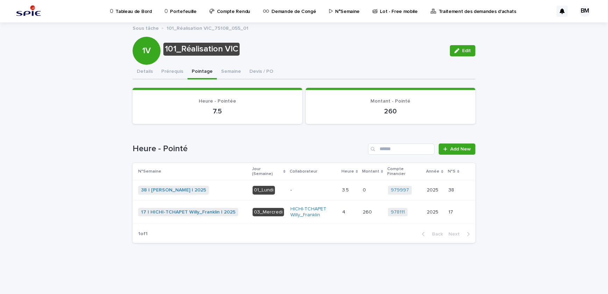
click at [307, 188] on p "-" at bounding box center [314, 190] width 46 height 6
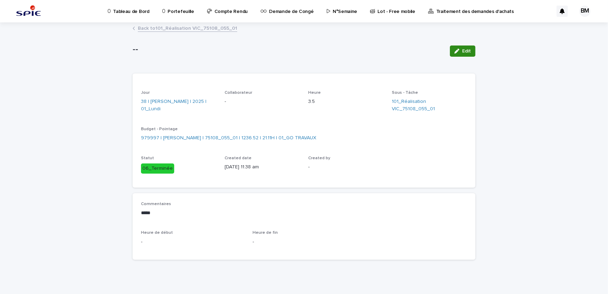
click at [455, 54] on button "Edit" at bounding box center [463, 51] width 26 height 11
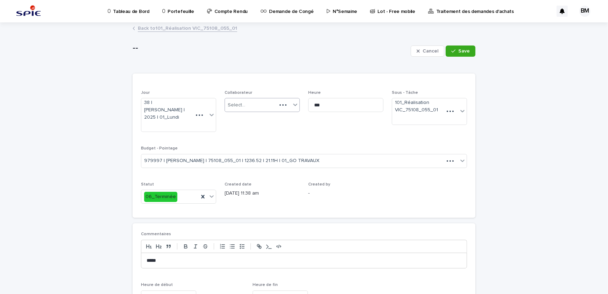
click at [277, 106] on div at bounding box center [283, 105] width 13 height 7
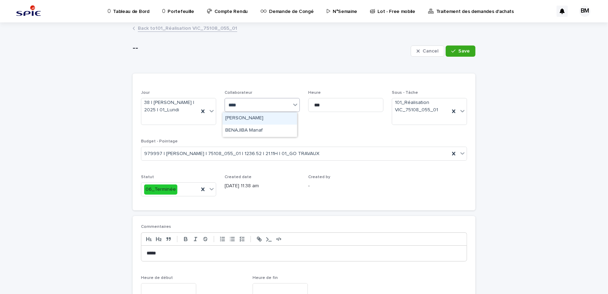
type input "*****"
click at [271, 119] on div "BENAJIBA Manaf" at bounding box center [260, 118] width 75 height 12
click at [460, 51] on span "Save" at bounding box center [465, 51] width 12 height 5
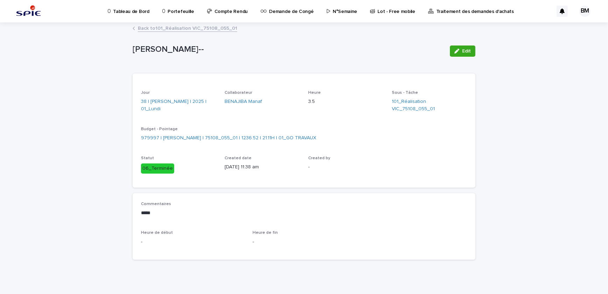
click at [197, 27] on link "Back to 101_Réalisation VIC_75108_055_01" at bounding box center [187, 28] width 99 height 8
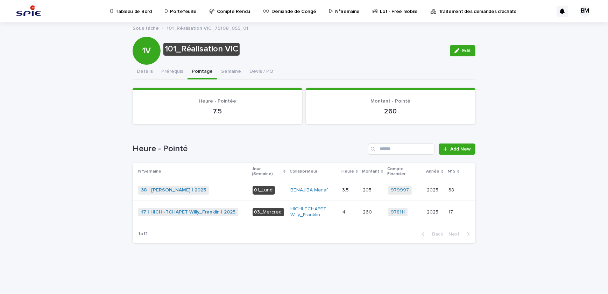
click at [200, 71] on button "Pointage" at bounding box center [202, 72] width 29 height 15
click at [337, 187] on div "BENAJIBA Manaf" at bounding box center [314, 190] width 46 height 6
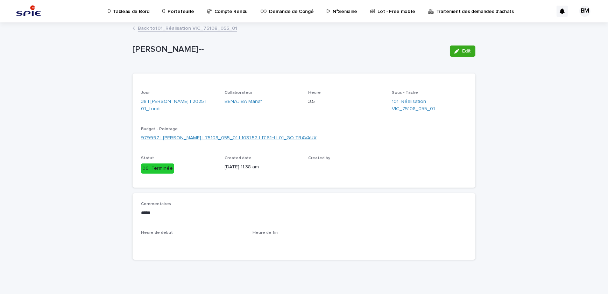
click at [207, 136] on link "979997 | BENAJIBA Manaf | 75108_055_01 | 1031.52 | 17.61H | 01_GO TRAVAUX" at bounding box center [229, 137] width 176 height 7
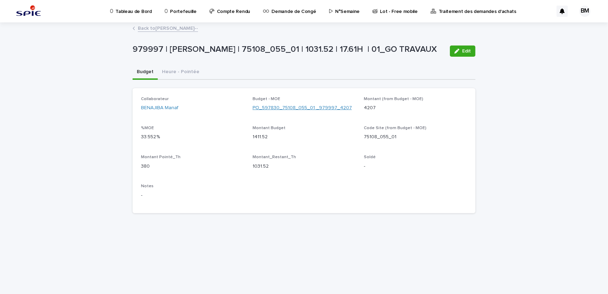
click at [269, 106] on link "PO_597830_75108_055_01 _979997_4207" at bounding box center [302, 107] width 99 height 7
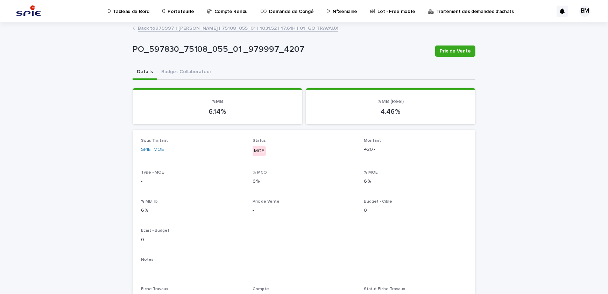
click at [258, 29] on link "Back to 979997 | BENAJIBA Manaf | 75108_055_01 | 1031.52 | 17.61H | 01_GO TRAVA…" at bounding box center [238, 28] width 201 height 8
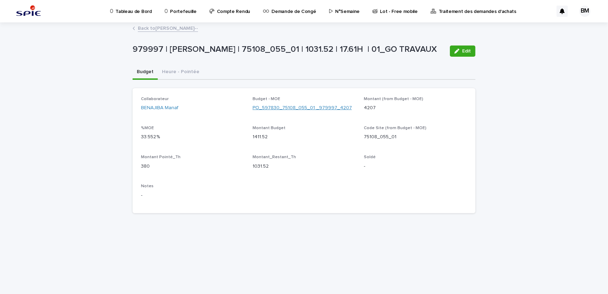
click at [258, 105] on link "PO_597830_75108_055_01 _979997_4207" at bounding box center [302, 107] width 99 height 7
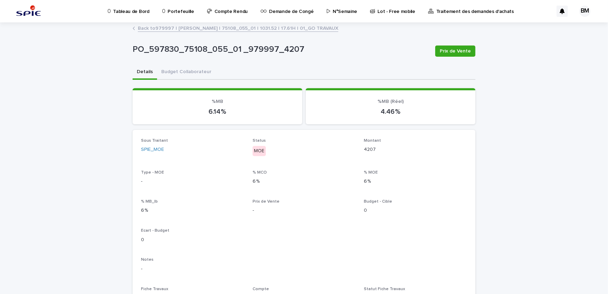
click at [241, 29] on link "Back to 979997 | BENAJIBA Manaf | 75108_055_01 | 1031.52 | 17.61H | 01_GO TRAVA…" at bounding box center [238, 28] width 201 height 8
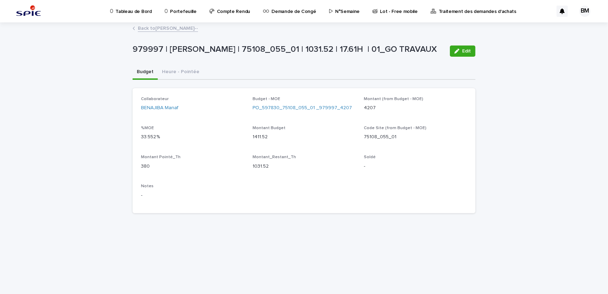
click at [157, 27] on link "Back to BENAJIBA Manaf--" at bounding box center [168, 28] width 60 height 8
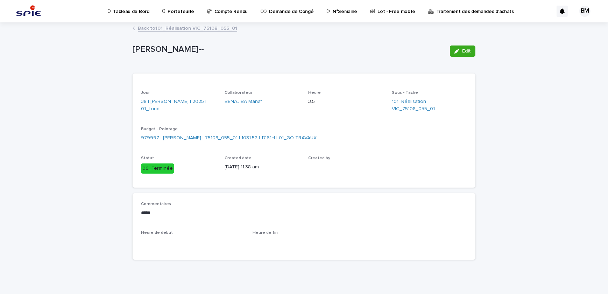
click at [175, 32] on link "Back to 101_Réalisation VIC_75108_055_01" at bounding box center [187, 28] width 99 height 8
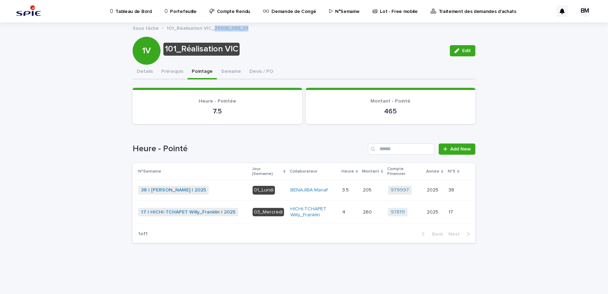
drag, startPoint x: 242, startPoint y: 28, endPoint x: 211, endPoint y: 30, distance: 31.2
click at [211, 30] on p "101_Réalisation VIC_75108_055_01" at bounding box center [208, 28] width 82 height 8
copy p "75108_055_01"
click at [179, 10] on p "Portefeuille" at bounding box center [183, 7] width 26 height 15
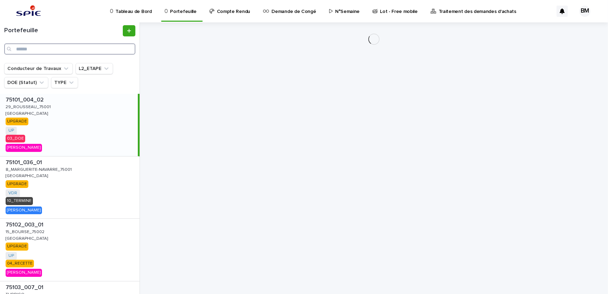
click at [98, 46] on input "Search" at bounding box center [69, 48] width 131 height 11
paste input "**********"
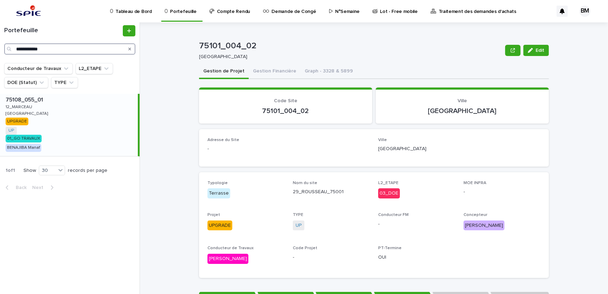
type input "**********"
click at [112, 113] on div "75108_055_01 75108_055_01 12_MARCEAU 12_MARCEAU PARIS PARIS UPGRADE UP + 0 01_G…" at bounding box center [69, 125] width 138 height 62
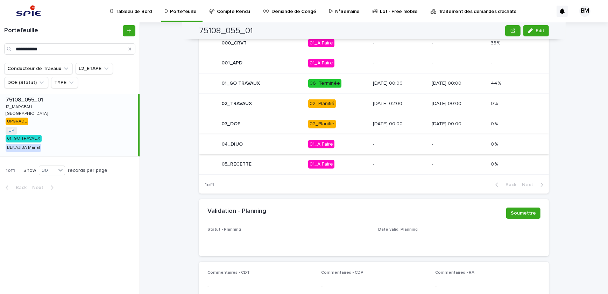
scroll to position [316, 0]
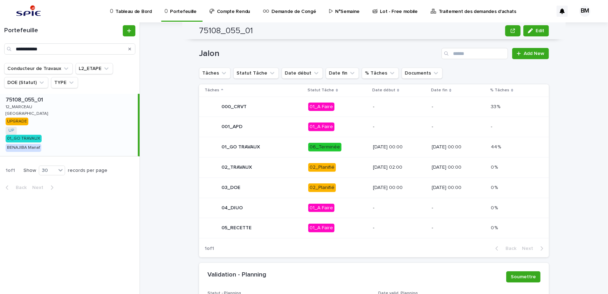
click at [395, 163] on div "01/10/2025 02:00" at bounding box center [400, 166] width 54 height 7
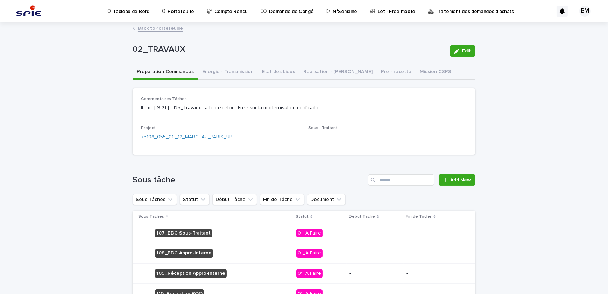
scroll to position [63, 0]
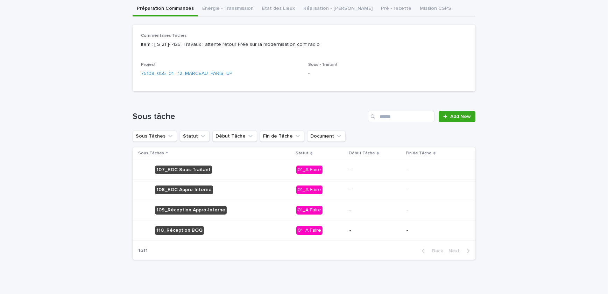
click at [407, 173] on p "-" at bounding box center [436, 170] width 58 height 6
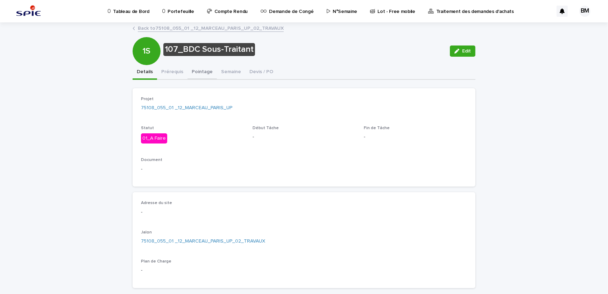
click at [197, 72] on button "Pointage" at bounding box center [202, 72] width 29 height 15
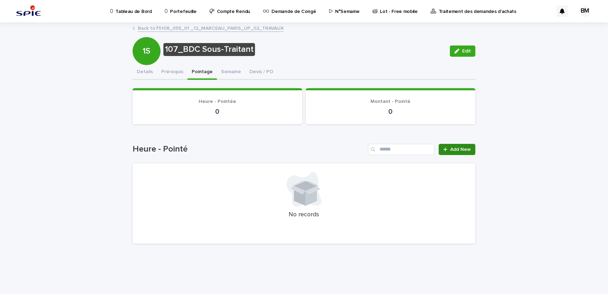
click at [460, 149] on span "Add New" at bounding box center [461, 149] width 21 height 5
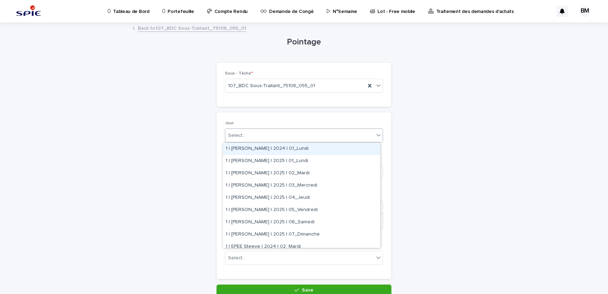
click at [247, 133] on div "Select..." at bounding box center [299, 136] width 149 height 12
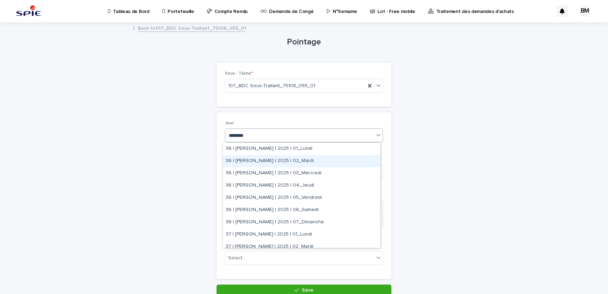
type input "********"
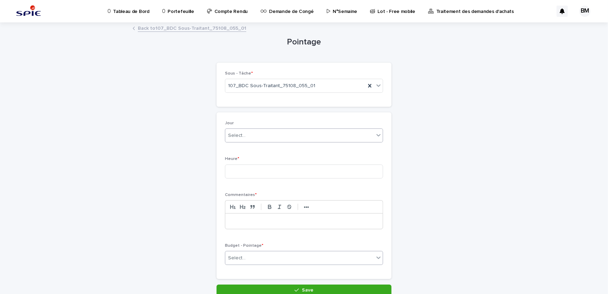
click at [289, 252] on div "Select..." at bounding box center [299, 258] width 149 height 12
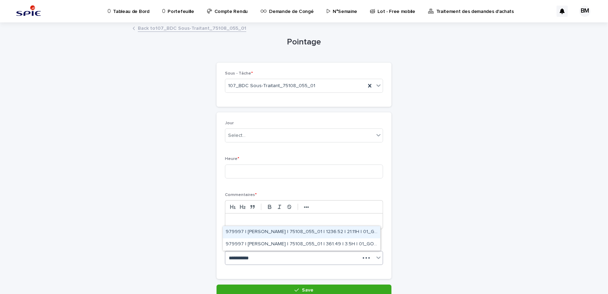
type input "**********"
click at [316, 232] on div "979997 | BENAJIBA Manaf | 75108_055_01 | 1031.52 | 17.61H | 01_GO TRAVAUX" at bounding box center [302, 232] width 158 height 12
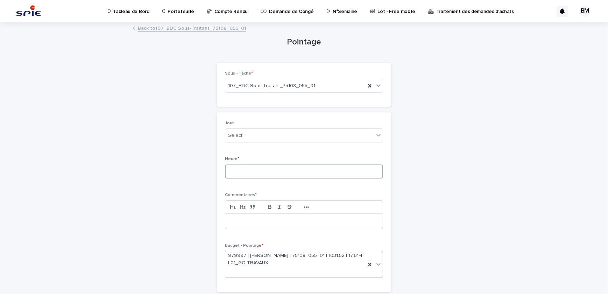
click at [271, 170] on input at bounding box center [304, 172] width 158 height 14
type input "***"
click at [242, 219] on p at bounding box center [304, 221] width 147 height 7
click at [252, 135] on div "Select..." at bounding box center [299, 136] width 149 height 12
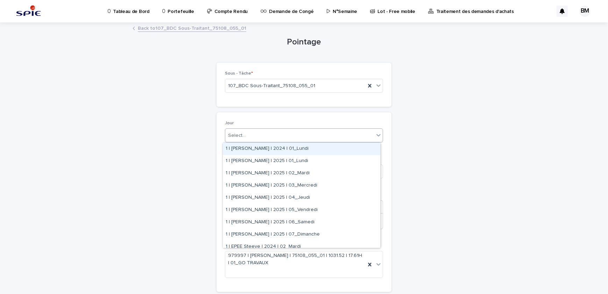
click at [250, 136] on div "Select..." at bounding box center [299, 136] width 149 height 12
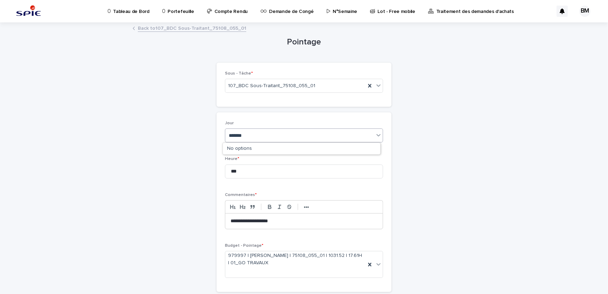
type input "********"
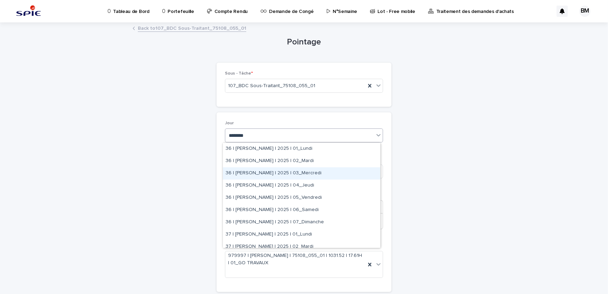
scroll to position [32, 0]
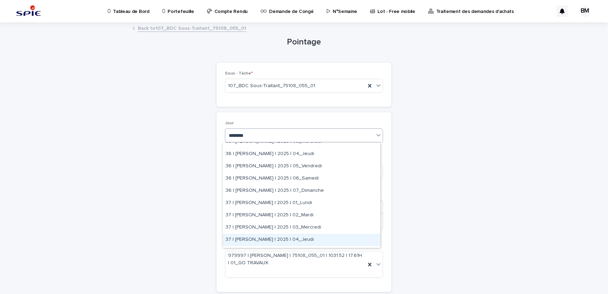
click at [285, 236] on div "37 | BENAJIBA Manaf | 2025 | 04_Jeudi" at bounding box center [302, 240] width 158 height 12
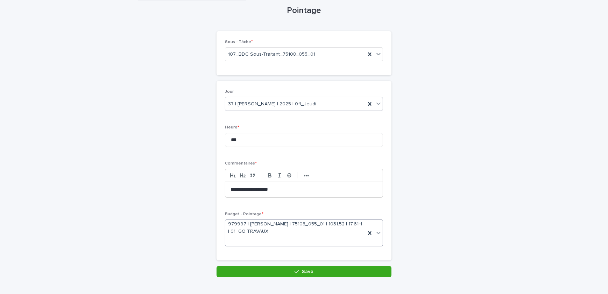
scroll to position [49, 0]
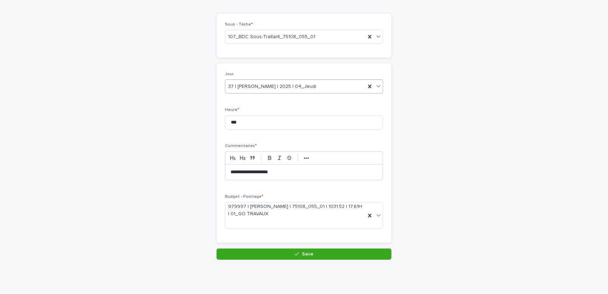
click at [289, 262] on div "**********" at bounding box center [304, 125] width 350 height 303
click at [290, 256] on button "Save" at bounding box center [304, 254] width 175 height 11
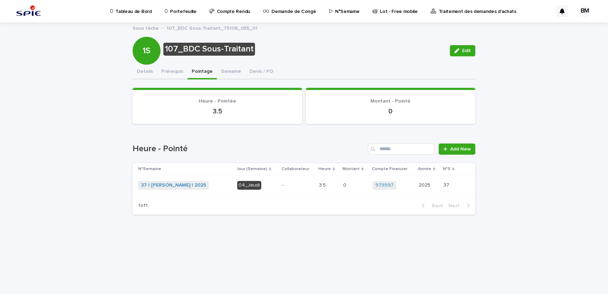
click at [329, 181] on div "3.5 3.5" at bounding box center [328, 186] width 19 height 12
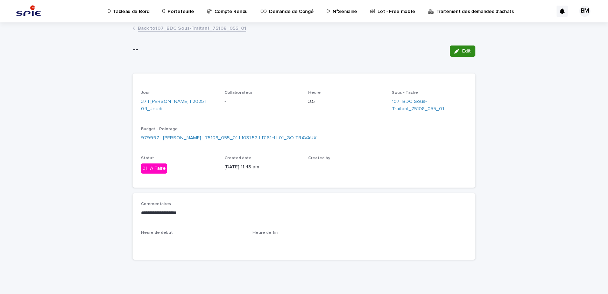
click at [463, 52] on span "Edit" at bounding box center [466, 51] width 9 height 5
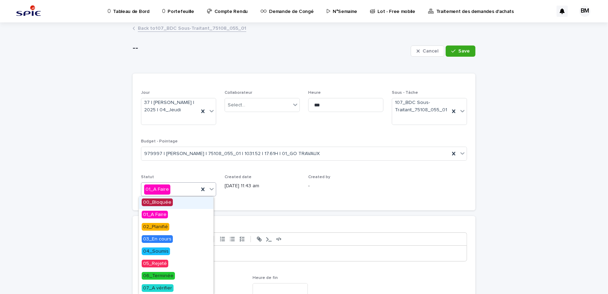
click at [181, 187] on div "01_A Faire" at bounding box center [169, 190] width 57 height 12
click at [167, 278] on span "06_Terminée" at bounding box center [158, 276] width 33 height 8
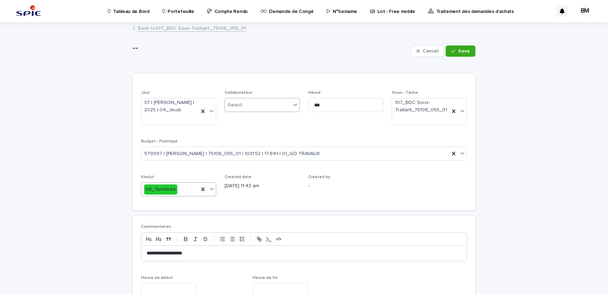
click at [257, 102] on div "Select..." at bounding box center [258, 105] width 66 height 12
type input "******"
click at [236, 123] on div "BENAJIBA Manaf" at bounding box center [260, 118] width 75 height 12
click at [462, 56] on button "Save" at bounding box center [461, 51] width 30 height 11
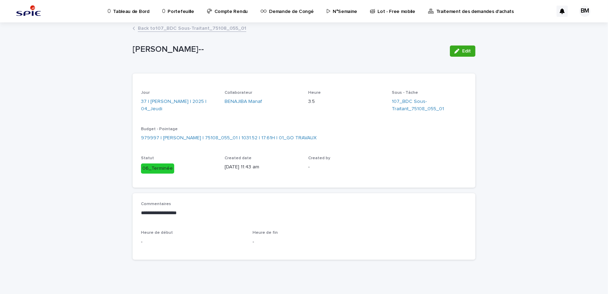
click at [186, 30] on link "Back to 107_BDC Sous-Traitant_75108_055_01" at bounding box center [192, 28] width 109 height 8
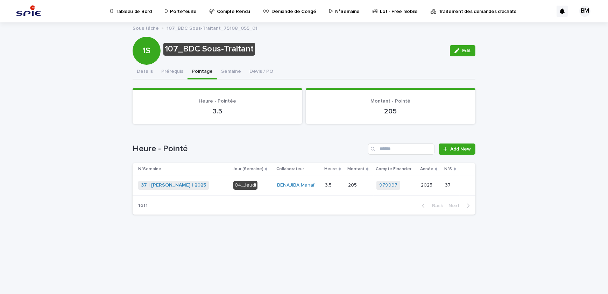
click at [251, 28] on div "Sous tâche 107_BDC Sous-Traitant_75108_055_01" at bounding box center [304, 28] width 350 height 9
drag, startPoint x: 250, startPoint y: 28, endPoint x: 218, endPoint y: 29, distance: 31.9
click at [218, 29] on div "Sous tâche 107_BDC Sous-Traitant_75108_055_01" at bounding box center [304, 28] width 350 height 9
drag, startPoint x: 218, startPoint y: 29, endPoint x: 222, endPoint y: 26, distance: 4.5
copy p "75108_055_01"
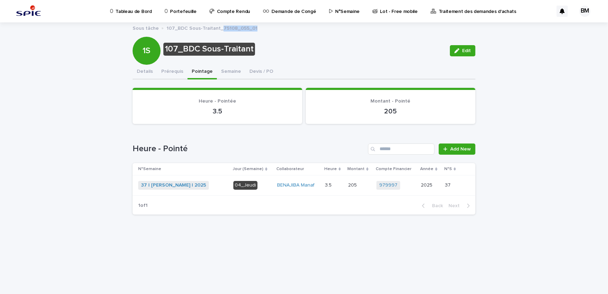
click at [184, 11] on p "Portefeuille" at bounding box center [183, 7] width 26 height 15
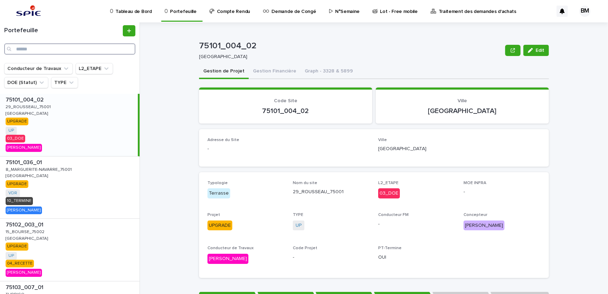
click at [93, 48] on input "Search" at bounding box center [69, 48] width 131 height 11
paste input "**********"
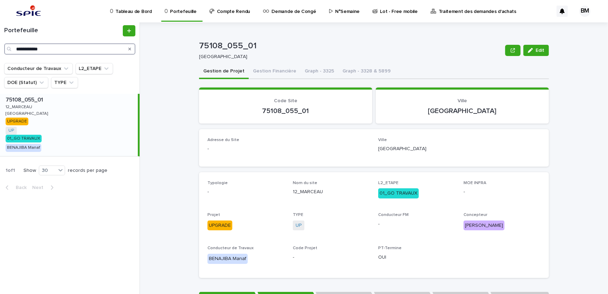
type input "**********"
click at [116, 110] on div "75108_055_01 75108_055_01 12_MARCEAU 12_MARCEAU PARIS PARIS UPGRADE UP + 0 01_G…" at bounding box center [69, 125] width 138 height 62
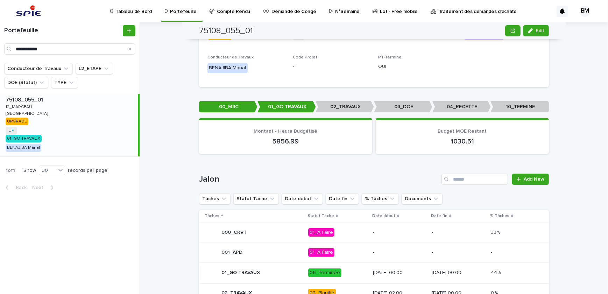
scroll to position [350, 0]
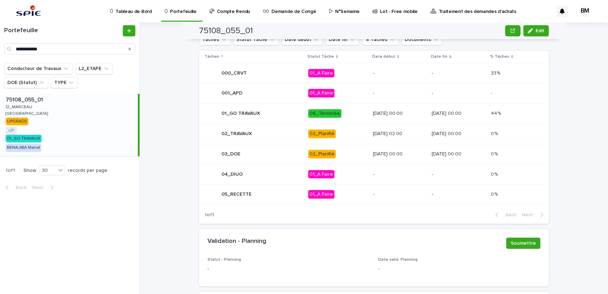
click at [97, 112] on div "75108_055_01 75108_055_01 12_MARCEAU 12_MARCEAU PARIS PARIS UPGRADE UP + 0 01_G…" at bounding box center [69, 125] width 138 height 62
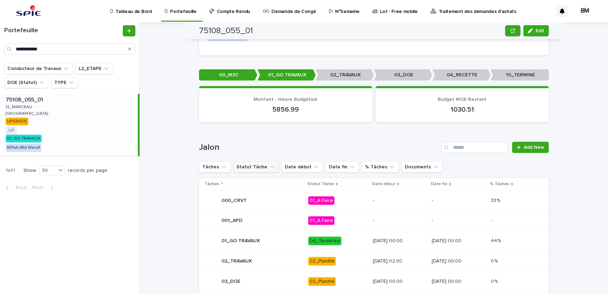
scroll to position [318, 0]
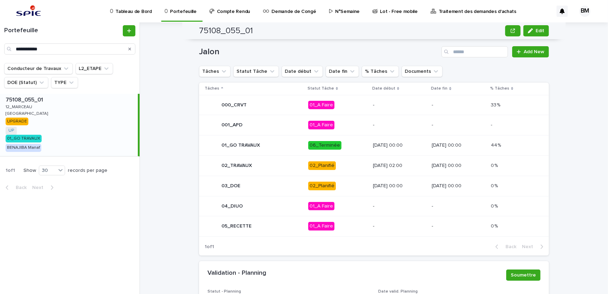
click at [370, 165] on td "01/10/2025 02:00" at bounding box center [399, 165] width 59 height 20
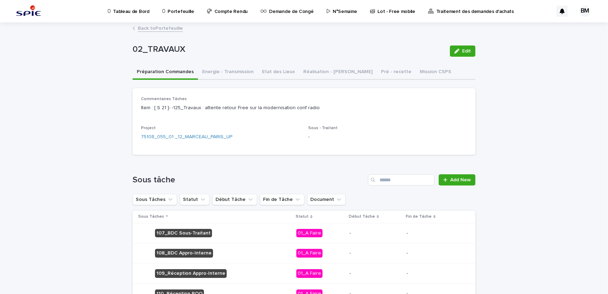
scroll to position [32, 0]
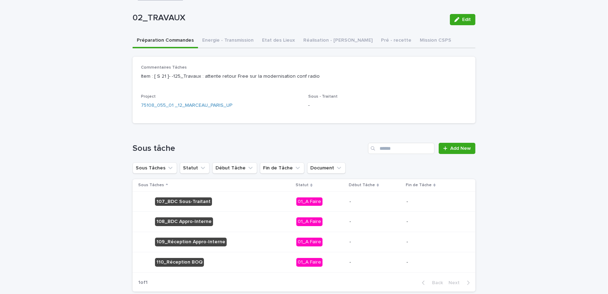
click at [407, 205] on p "-" at bounding box center [436, 202] width 58 height 6
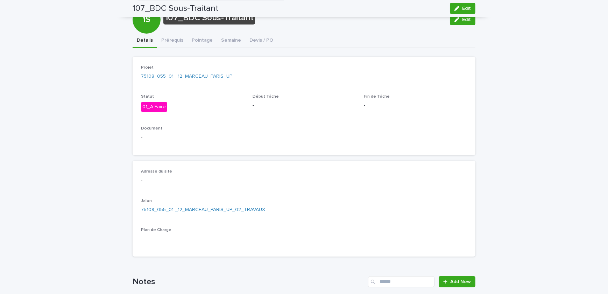
scroll to position [39, 0]
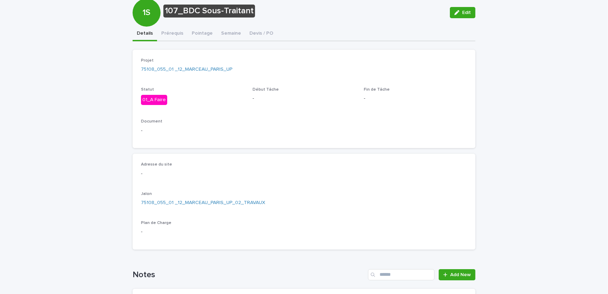
drag, startPoint x: 457, startPoint y: 10, endPoint x: 453, endPoint y: 15, distance: 6.2
click at [457, 10] on icon "button" at bounding box center [457, 12] width 5 height 5
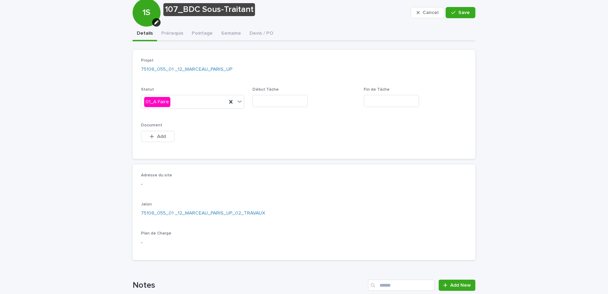
scroll to position [44, 0]
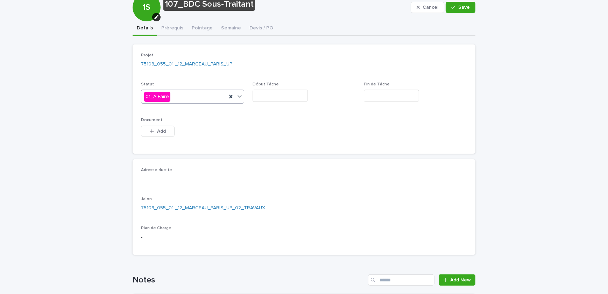
click at [168, 102] on div "01_A Faire" at bounding box center [183, 97] width 85 height 12
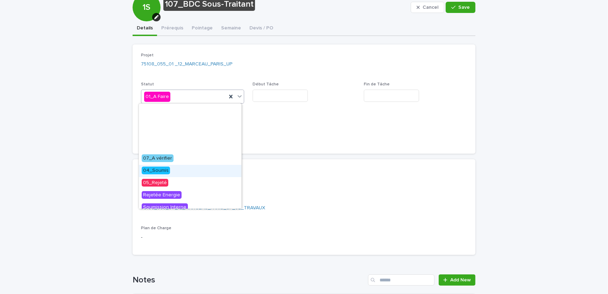
scroll to position [63, 0]
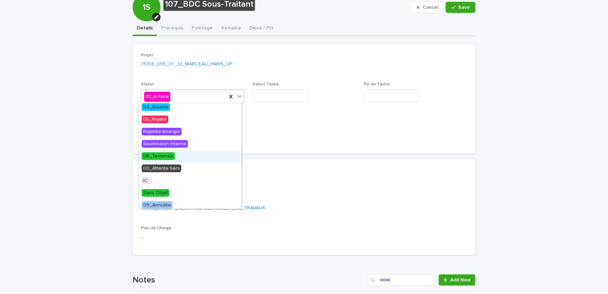
click at [161, 153] on span "06_Terminée" at bounding box center [158, 156] width 33 height 8
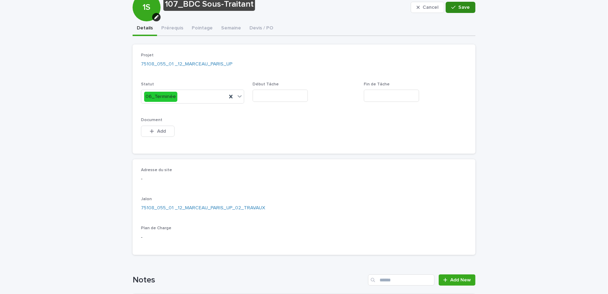
click at [456, 5] on button "Save" at bounding box center [461, 7] width 30 height 11
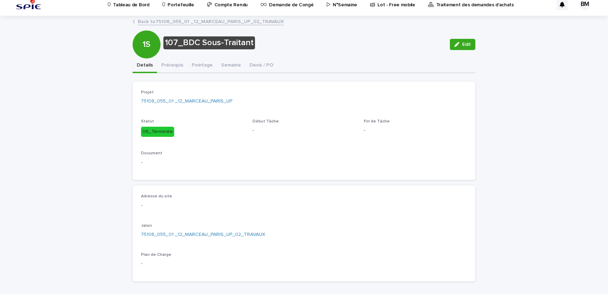
scroll to position [0, 0]
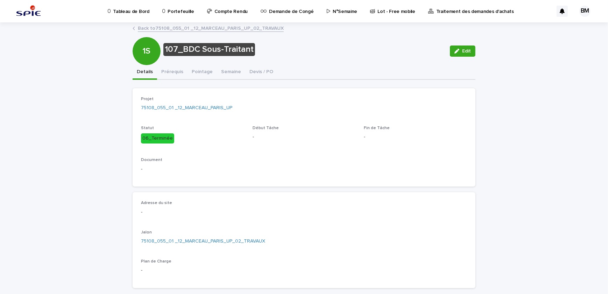
click at [183, 28] on link "Back to 75108_055_01 _12_MARCEAU_PARIS_UP_02_TRAVAUX" at bounding box center [211, 28] width 146 height 8
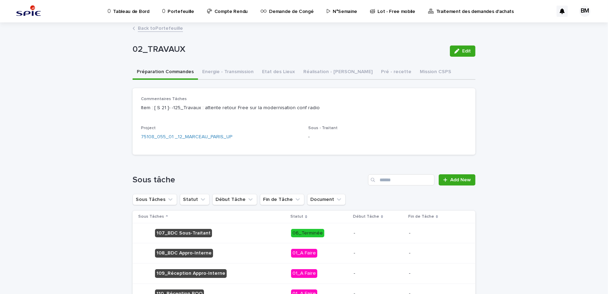
click at [271, 260] on div "108_BDC Appro-Interne" at bounding box center [211, 253] width 147 height 14
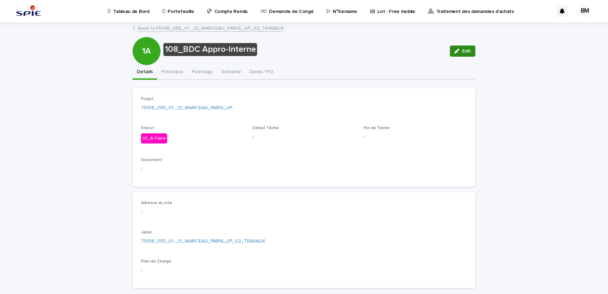
click at [463, 49] on span "Edit" at bounding box center [466, 51] width 9 height 5
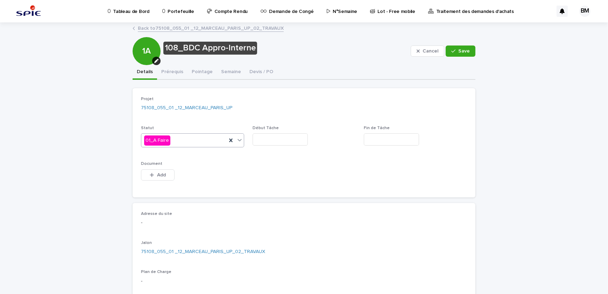
click at [200, 138] on div "01_A Faire" at bounding box center [183, 141] width 85 height 12
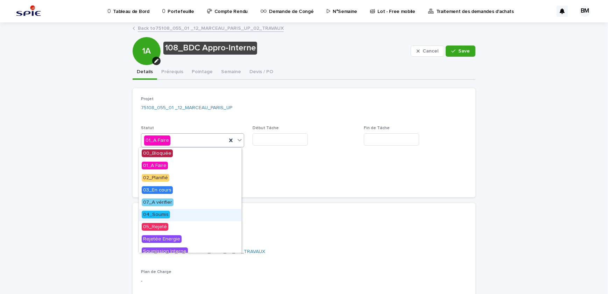
drag, startPoint x: 173, startPoint y: 189, endPoint x: 168, endPoint y: 219, distance: 30.8
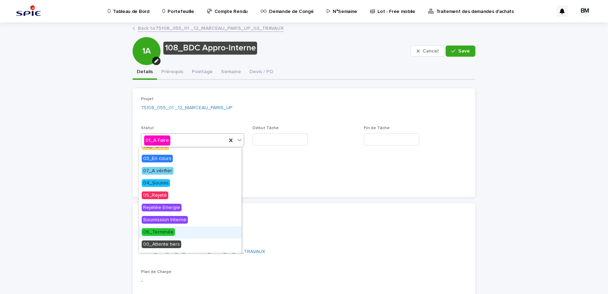
click at [171, 232] on span "06_Terminée" at bounding box center [158, 232] width 33 height 8
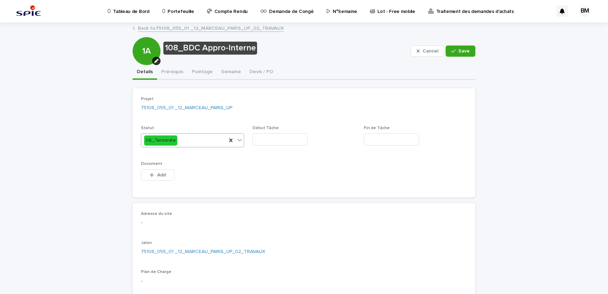
click at [278, 137] on input "text" at bounding box center [280, 139] width 55 height 12
drag, startPoint x: 275, startPoint y: 159, endPoint x: 209, endPoint y: 170, distance: 67.0
click at [275, 160] on div "Projet 75108_055_01 _12_MARCEAU_PARIS_UP Statut 06_Terminée Début Tâche Fin de …" at bounding box center [304, 143] width 326 height 92
click at [197, 71] on button "Pointage" at bounding box center [202, 72] width 29 height 15
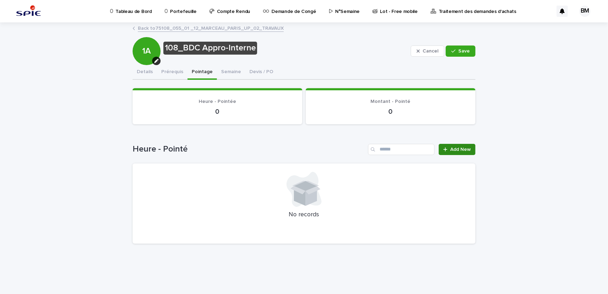
click at [451, 147] on span "Add New" at bounding box center [461, 149] width 21 height 5
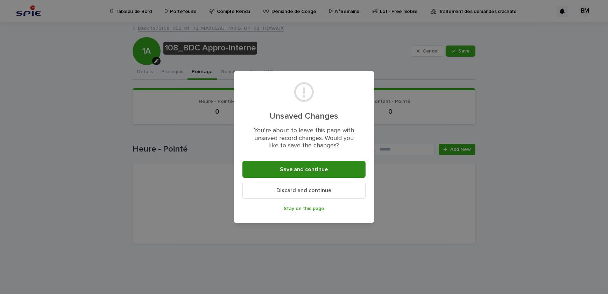
click at [298, 167] on span "Save and continue" at bounding box center [304, 170] width 48 height 6
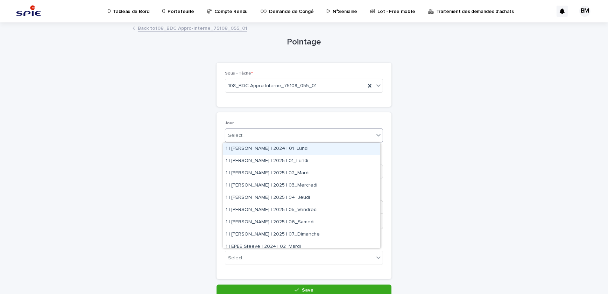
click at [279, 132] on div "Select..." at bounding box center [299, 136] width 149 height 12
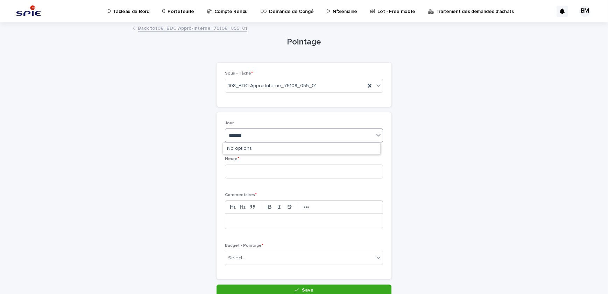
type input "********"
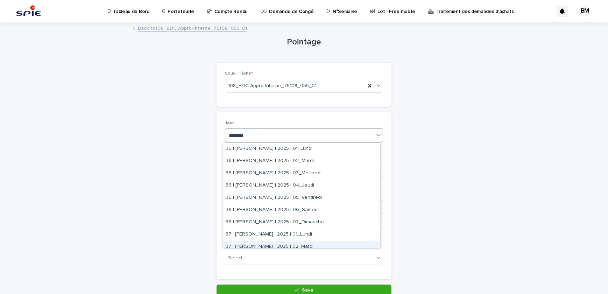
click at [288, 244] on div "37 | BENAJIBA Manaf | 2025 | 02_Mardi" at bounding box center [302, 247] width 158 height 12
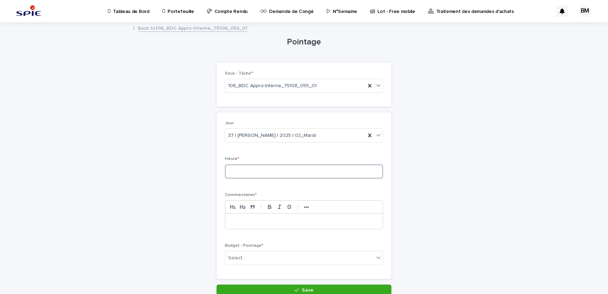
click at [267, 170] on input at bounding box center [304, 172] width 158 height 14
type input "***"
click at [247, 221] on p at bounding box center [304, 221] width 147 height 7
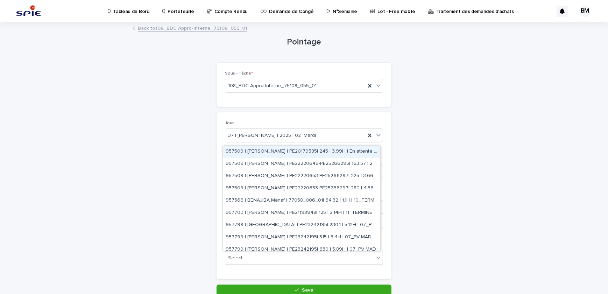
click at [242, 258] on div "Select..." at bounding box center [237, 257] width 18 height 7
type input "********"
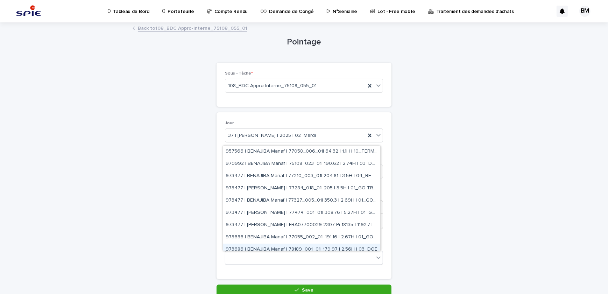
click at [250, 258] on div "BENAJIBA" at bounding box center [299, 258] width 149 height 12
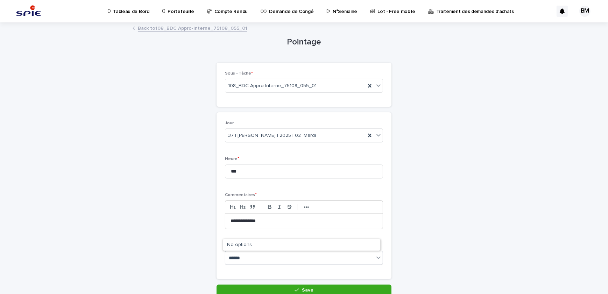
type input "*****"
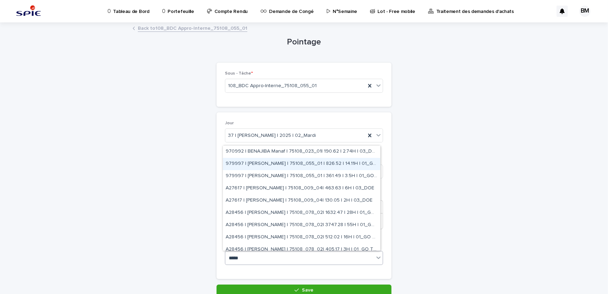
click at [349, 162] on div "979997 | BENAJIBA Manaf | 75108_055_01 | 826.52 | 14.11H | 01_GO TRAVAUX" at bounding box center [302, 164] width 158 height 12
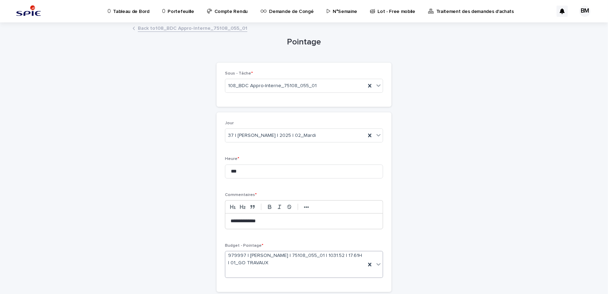
scroll to position [49, 0]
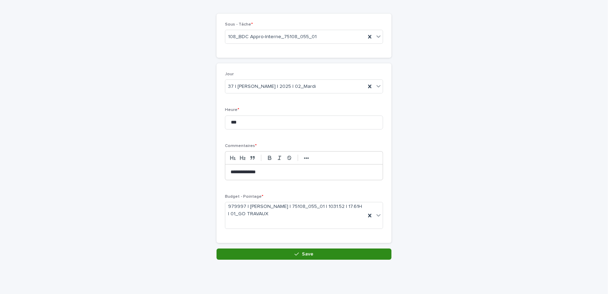
click at [302, 252] on span "Save" at bounding box center [308, 254] width 12 height 5
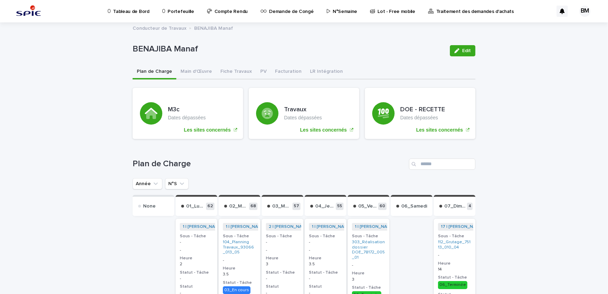
scroll to position [63, 0]
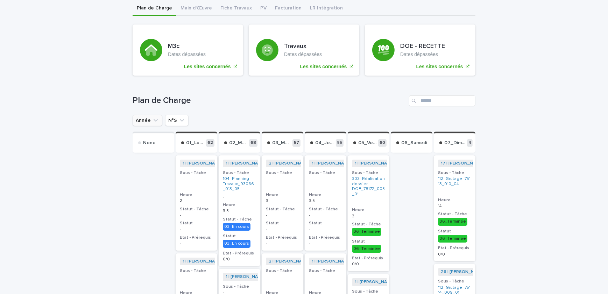
click at [147, 121] on button "Année" at bounding box center [148, 120] width 30 height 11
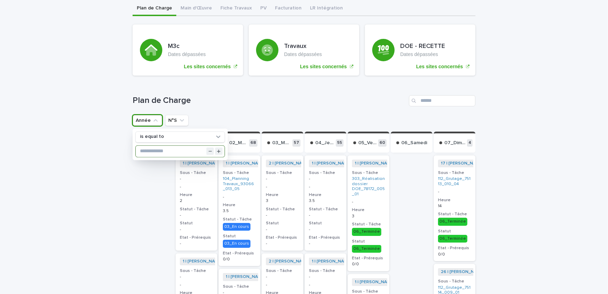
click at [155, 151] on input "text" at bounding box center [180, 151] width 89 height 11
type input "****"
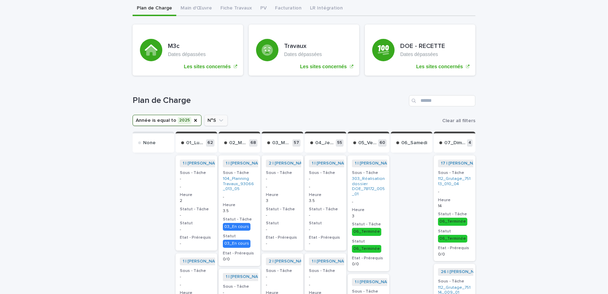
click at [218, 121] on icon "N°S" at bounding box center [221, 120] width 7 height 7
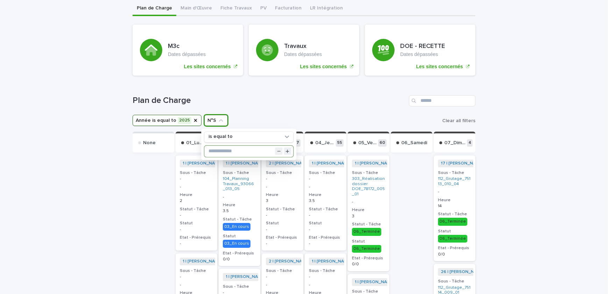
click at [218, 150] on input "text" at bounding box center [248, 151] width 89 height 11
type input "**"
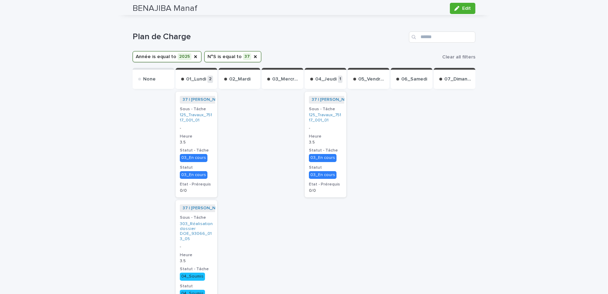
scroll to position [159, 0]
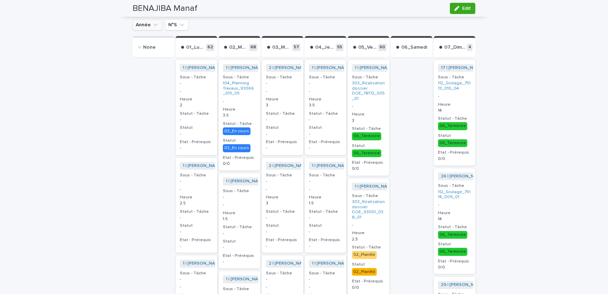
click at [144, 21] on button "Année" at bounding box center [148, 24] width 30 height 11
click at [148, 27] on button "Année" at bounding box center [148, 24] width 30 height 11
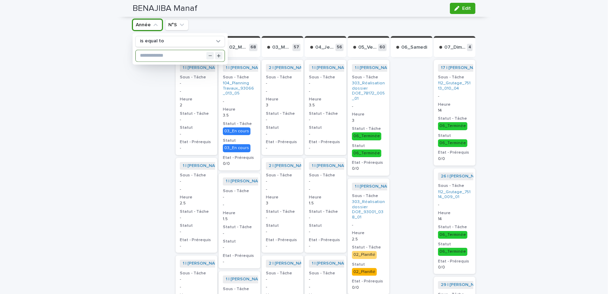
click at [151, 56] on input "text" at bounding box center [180, 55] width 89 height 11
type input "****"
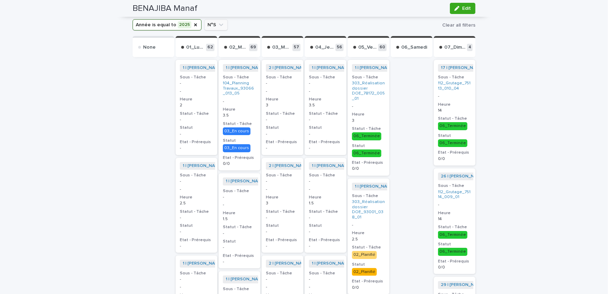
click at [209, 24] on button "N°S" at bounding box center [215, 24] width 23 height 11
click at [145, 25] on button "Année" at bounding box center [148, 24] width 30 height 11
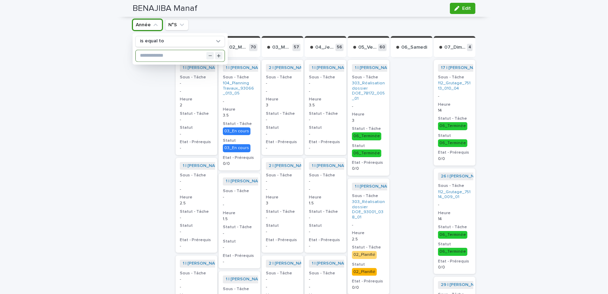
click at [150, 56] on input "text" at bounding box center [180, 55] width 89 height 11
type input "****"
click at [209, 28] on button "N°S" at bounding box center [215, 24] width 23 height 11
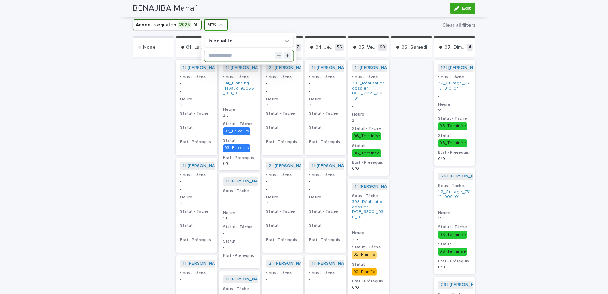
click at [221, 57] on input "text" at bounding box center [248, 55] width 89 height 11
click at [220, 60] on input "text" at bounding box center [248, 55] width 89 height 11
type input "**"
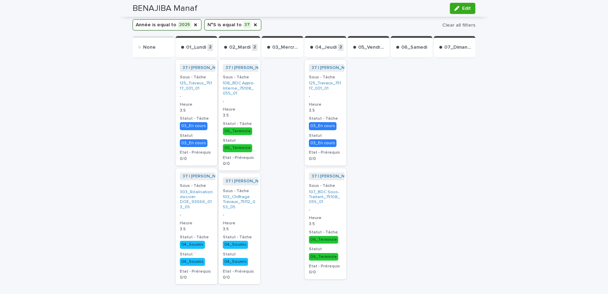
scroll to position [0, 0]
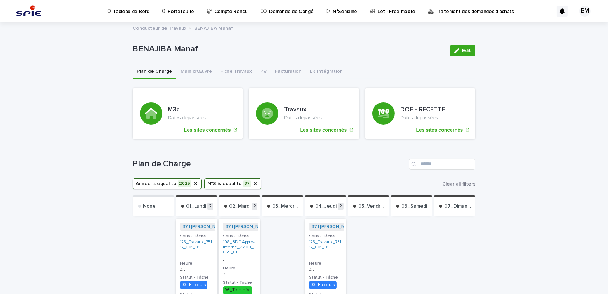
click at [173, 10] on p "Portefeuille" at bounding box center [181, 7] width 26 height 15
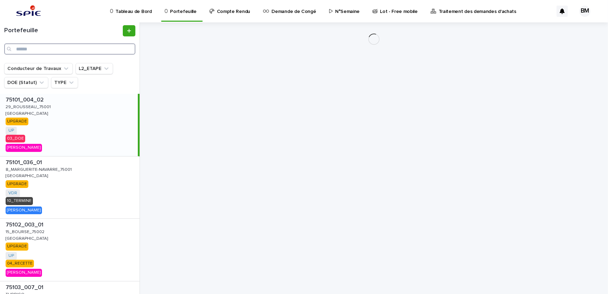
click at [109, 48] on input "Search" at bounding box center [69, 48] width 131 height 11
paste input "**********"
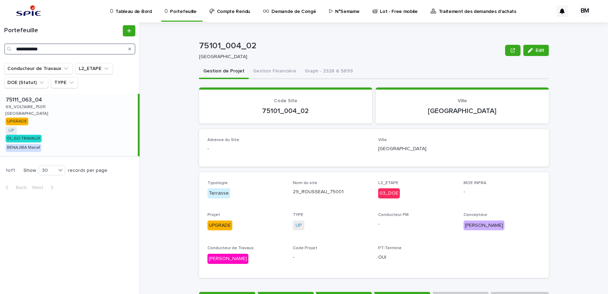
type input "**********"
click at [99, 120] on div "75111_063_04 75111_063_04 69_VOLTAIRE_75011 69_VOLTAIRE_75011 PARIS PARIS UPGRA…" at bounding box center [69, 125] width 138 height 62
click at [107, 115] on div "75111_063_04 75111_063_04 69_VOLTAIRE_75011 69_VOLTAIRE_75011 PARIS PARIS UPGRA…" at bounding box center [69, 125] width 138 height 62
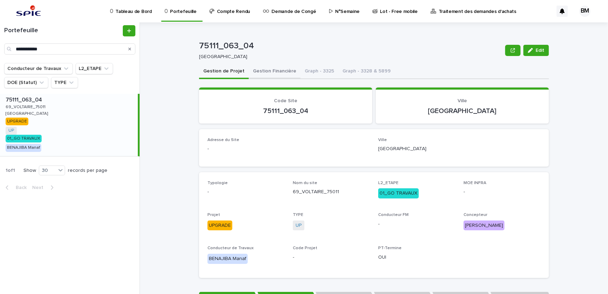
drag, startPoint x: 273, startPoint y: 81, endPoint x: 273, endPoint y: 74, distance: 7.0
click at [273, 74] on button "Gestion Financière" at bounding box center [275, 71] width 52 height 15
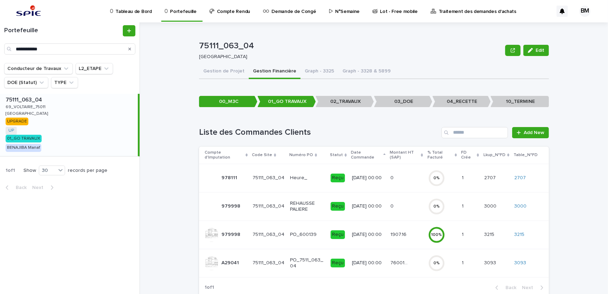
click at [403, 256] on td "76001.9 76001.9" at bounding box center [406, 263] width 37 height 28
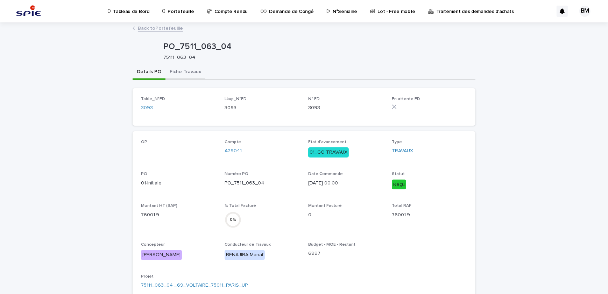
click at [183, 74] on button "Fiche Travaux" at bounding box center [186, 72] width 40 height 15
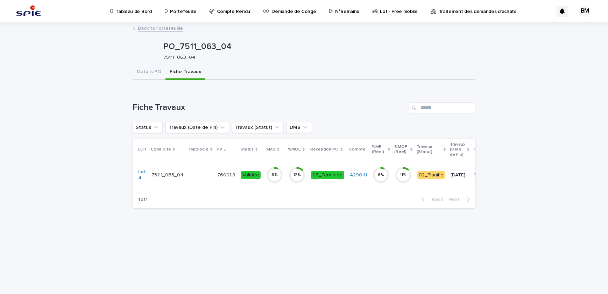
click at [248, 150] on div "Status" at bounding box center [250, 150] width 21 height 8
click at [256, 150] on icon at bounding box center [257, 150] width 2 height 4
click at [252, 168] on div "Validée" at bounding box center [251, 175] width 20 height 14
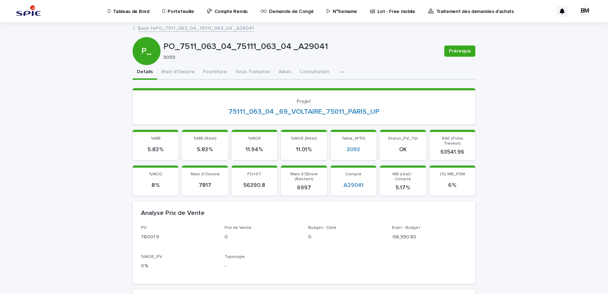
click at [205, 26] on link "Back to PO_7511_063_04_75111_063_04 _A29041" at bounding box center [196, 28] width 116 height 8
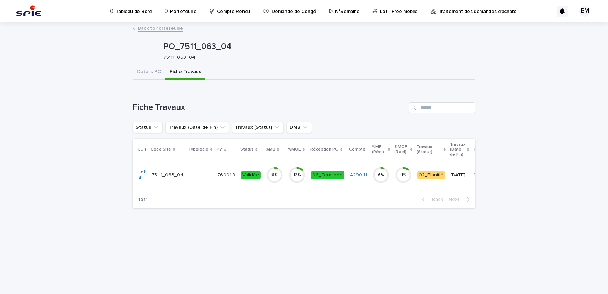
click at [151, 29] on link "Back to Portefeuille" at bounding box center [160, 28] width 45 height 8
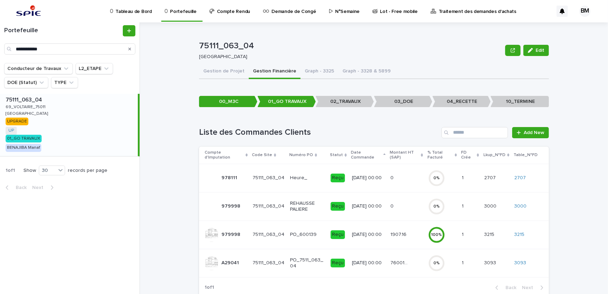
click at [81, 104] on div "75111_063_04 75111_063_04 69_VOLTAIRE_75011 69_VOLTAIRE_75011 PARIS PARIS UPGRA…" at bounding box center [69, 125] width 138 height 62
click at [205, 75] on button "Gestion de Projet" at bounding box center [224, 71] width 50 height 15
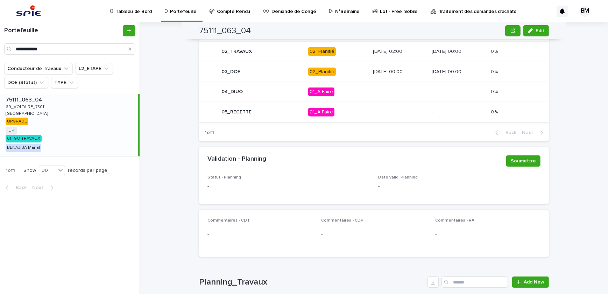
scroll to position [389, 0]
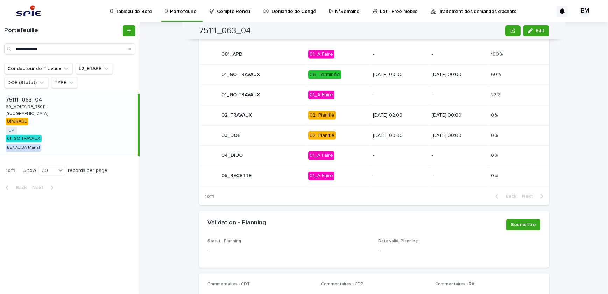
click at [340, 95] on p "01_A Faire" at bounding box center [337, 95] width 59 height 9
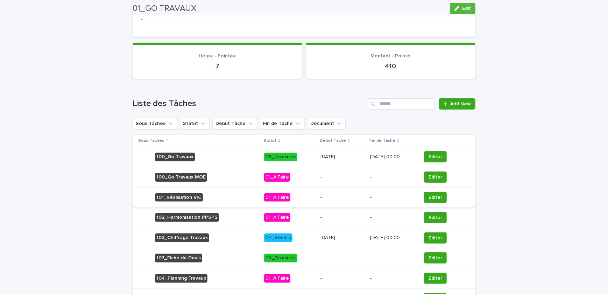
scroll to position [316, 0]
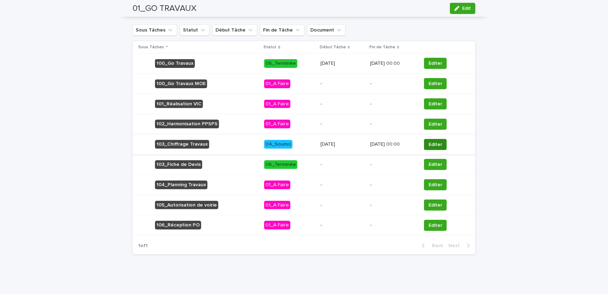
click at [438, 143] on span "Editer" at bounding box center [436, 144] width 14 height 7
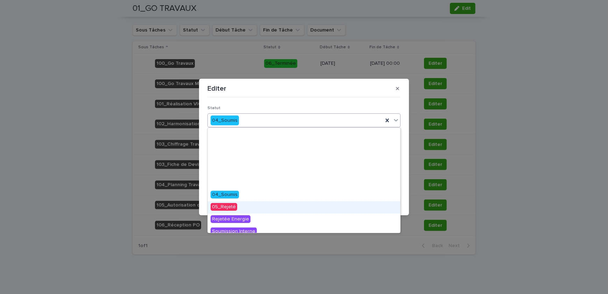
scroll to position [79, 0]
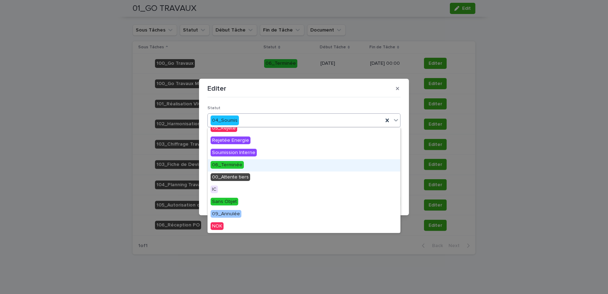
click at [229, 167] on span "06_Terminée" at bounding box center [227, 165] width 33 height 8
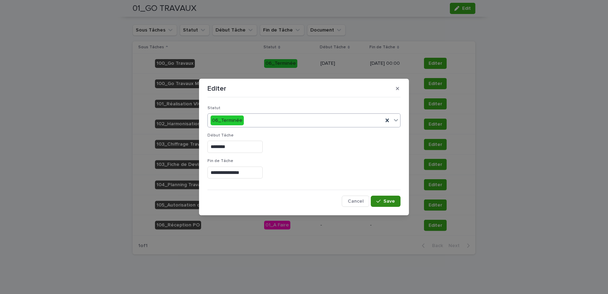
click at [386, 204] on button "Save" at bounding box center [386, 201] width 30 height 11
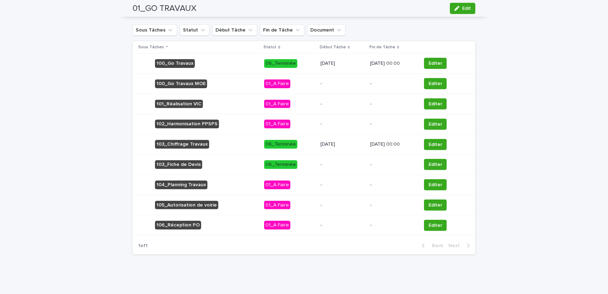
click at [321, 162] on p "-" at bounding box center [343, 165] width 44 height 6
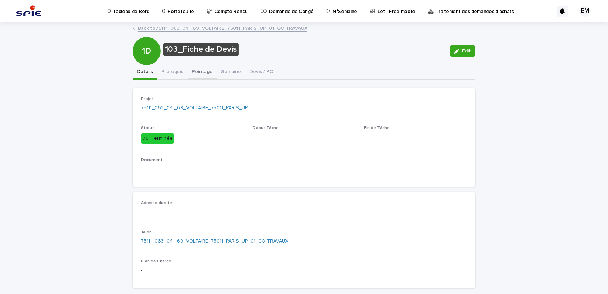
click at [194, 71] on button "Pointage" at bounding box center [202, 72] width 29 height 15
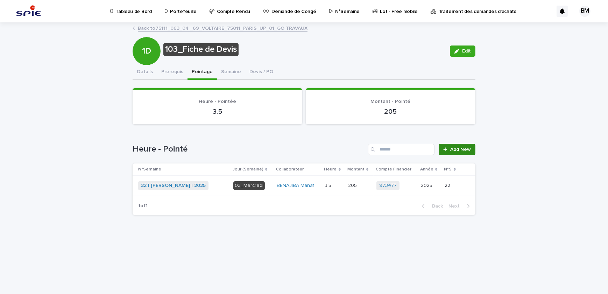
click at [460, 149] on span "Add New" at bounding box center [461, 149] width 21 height 5
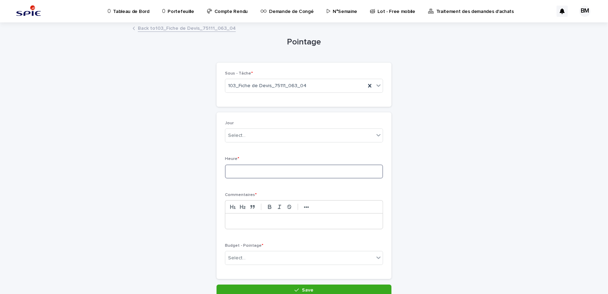
click at [243, 166] on input at bounding box center [304, 172] width 158 height 14
click at [239, 217] on div at bounding box center [304, 221] width 158 height 15
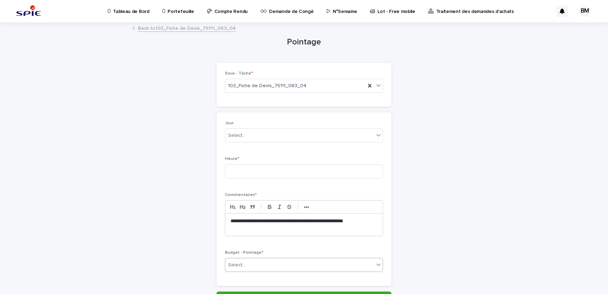
click at [300, 265] on div "Select..." at bounding box center [299, 265] width 149 height 12
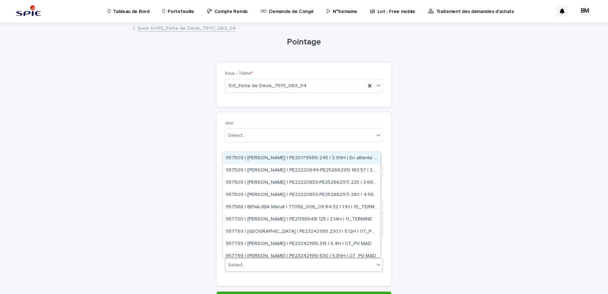
paste input "**********"
type input "**********"
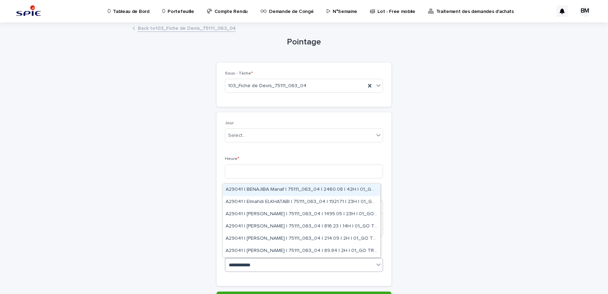
click at [322, 195] on div "A29041 | BENAJIBA Manaf | 75111_063_04 | 2460.08 | 42H | 01_GO TRAVAUX" at bounding box center [302, 190] width 158 height 12
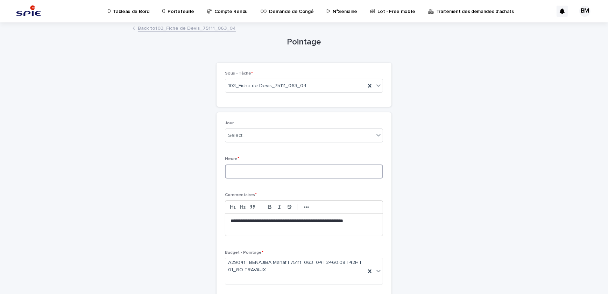
click at [266, 174] on input at bounding box center [304, 172] width 158 height 14
type input "***"
click at [241, 136] on div "Select..." at bounding box center [237, 135] width 18 height 7
type input "********"
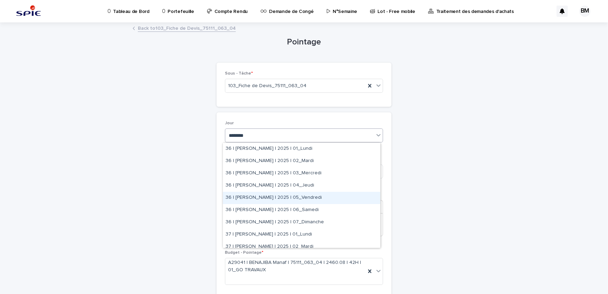
scroll to position [32, 0]
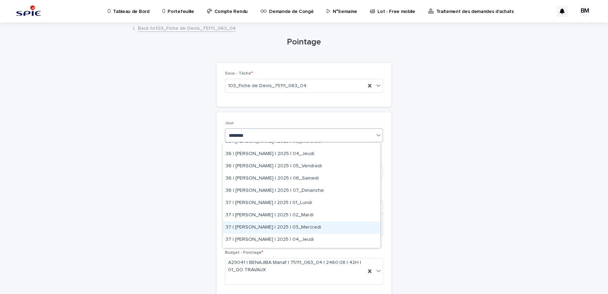
click at [289, 224] on div "37 | BENAJIBA Manaf | 2025 | 03_Mercredi" at bounding box center [302, 228] width 158 height 12
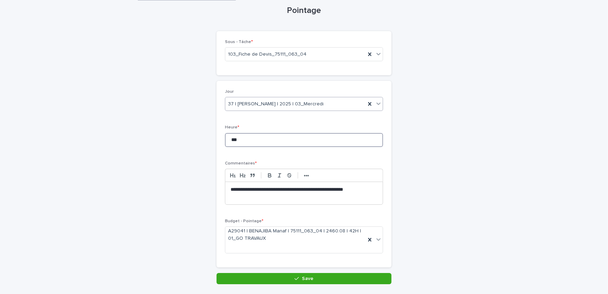
drag, startPoint x: 251, startPoint y: 141, endPoint x: 214, endPoint y: 139, distance: 37.2
click at [214, 139] on div "**********" at bounding box center [304, 138] width 343 height 293
type input "*"
type input "***"
click at [327, 155] on div "**********" at bounding box center [304, 174] width 158 height 170
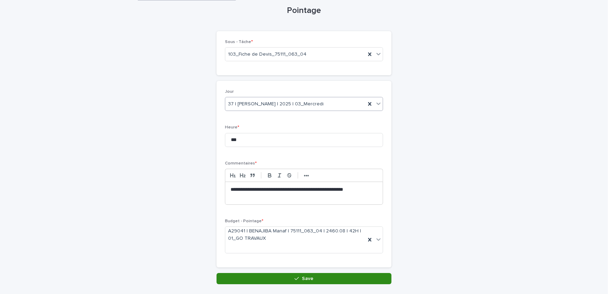
click at [302, 277] on span "Save" at bounding box center [308, 278] width 12 height 5
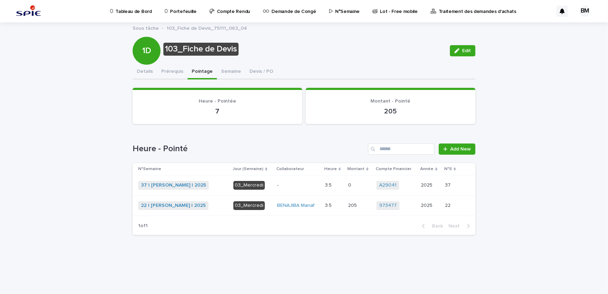
click at [298, 177] on td "-" at bounding box center [298, 185] width 48 height 20
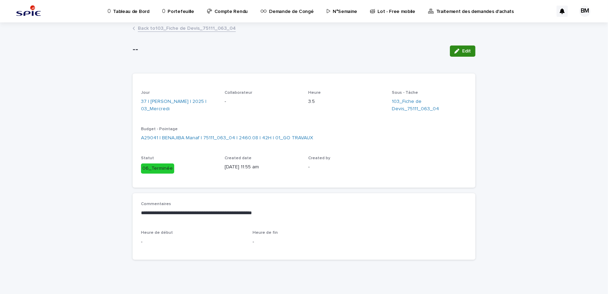
click at [455, 52] on icon "button" at bounding box center [457, 51] width 5 height 5
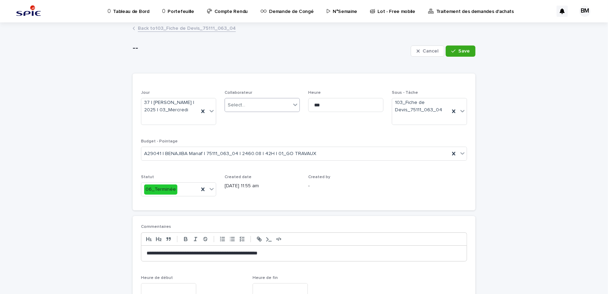
click at [253, 103] on div "Select..." at bounding box center [258, 105] width 66 height 12
type input "******"
click at [254, 118] on div "BENAJIBA Manaf" at bounding box center [260, 118] width 75 height 12
click at [449, 49] on button "Save" at bounding box center [461, 51] width 30 height 11
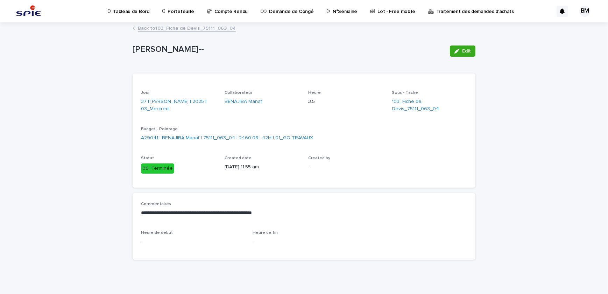
click at [196, 27] on link "Back to 103_Fiche de Devis_75111_063_04" at bounding box center [187, 28] width 98 height 8
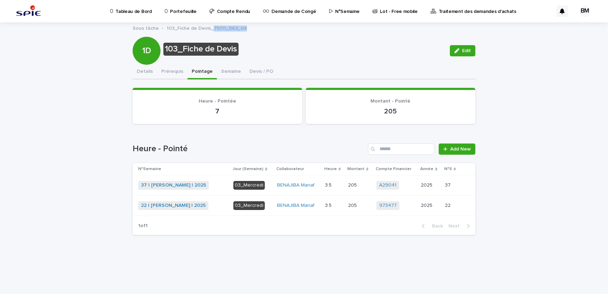
drag, startPoint x: 242, startPoint y: 28, endPoint x: 210, endPoint y: 29, distance: 31.9
click at [210, 29] on div "Sous tâche 103_Fiche de Devis_75111_063_04" at bounding box center [304, 28] width 350 height 9
copy p "75111_063_04"
click at [183, 14] on p "Portefeuille" at bounding box center [183, 7] width 26 height 15
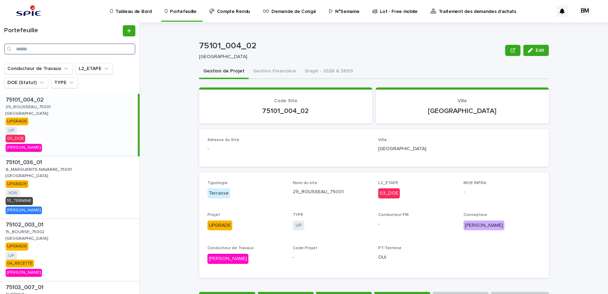
click at [87, 49] on input "Search" at bounding box center [69, 48] width 131 height 11
paste input "**********"
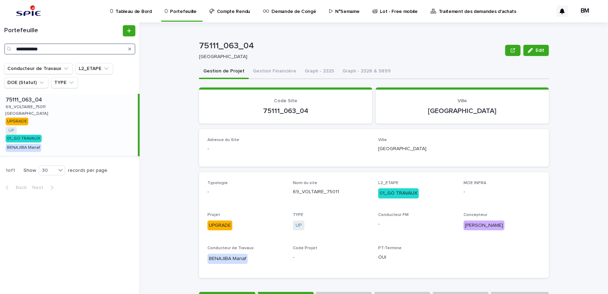
type input "**********"
click at [98, 122] on div "75111_063_04 75111_063_04 69_VOLTAIRE_75011 69_VOLTAIRE_75011 [GEOGRAPHIC_DATA]…" at bounding box center [69, 125] width 138 height 62
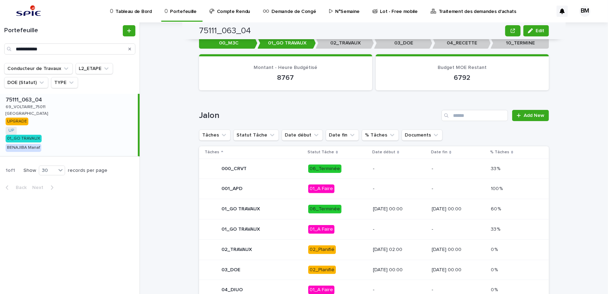
scroll to position [318, 0]
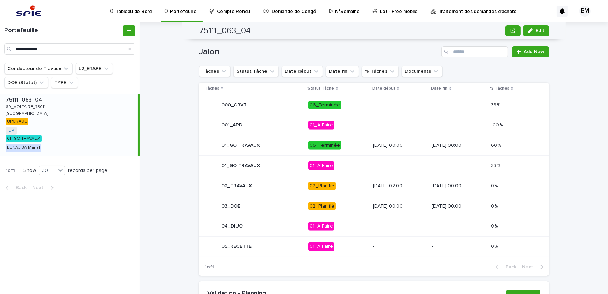
click at [290, 162] on div "01_GO TRAVAUX" at bounding box center [254, 166] width 98 height 14
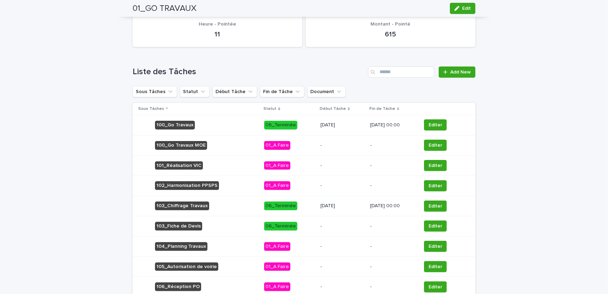
scroll to position [286, 0]
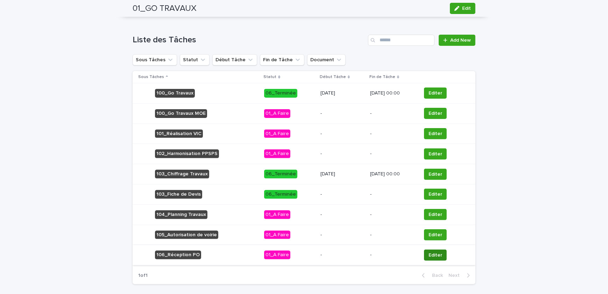
click at [439, 252] on span "Editer" at bounding box center [436, 255] width 14 height 7
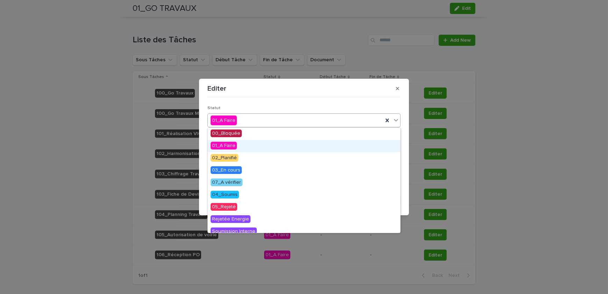
scroll to position [79, 0]
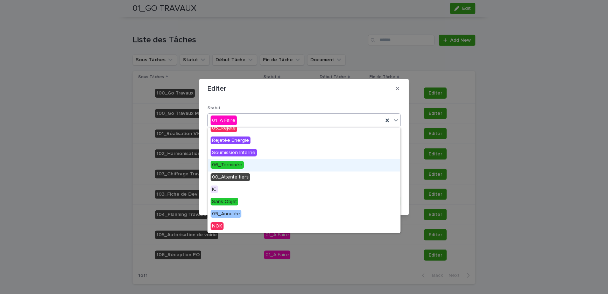
drag, startPoint x: 231, startPoint y: 171, endPoint x: 226, endPoint y: 161, distance: 11.6
click at [225, 161] on span "06_Terminée" at bounding box center [227, 165] width 33 height 8
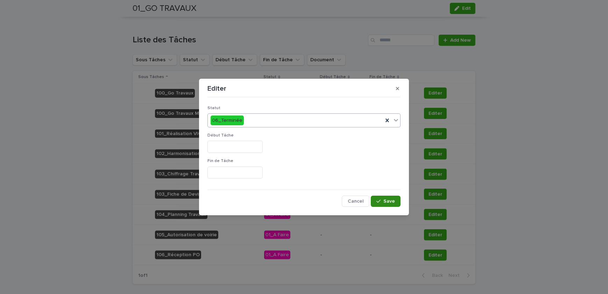
click at [383, 203] on button "Save" at bounding box center [386, 201] width 30 height 11
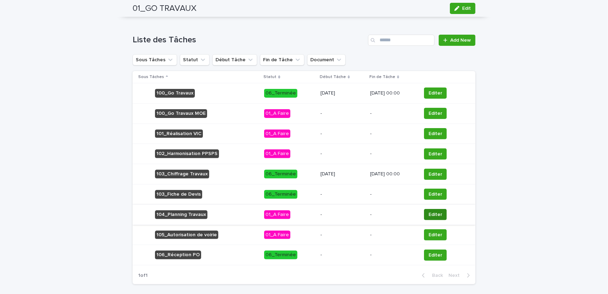
click at [434, 213] on span "Editer" at bounding box center [436, 214] width 14 height 7
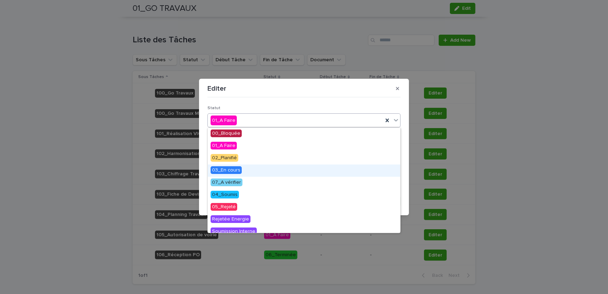
click at [237, 169] on span "03_En cours" at bounding box center [226, 170] width 31 height 8
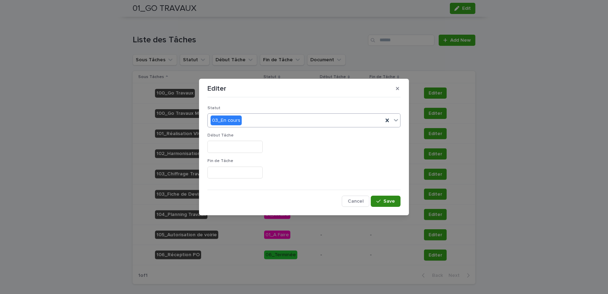
click at [381, 198] on button "Save" at bounding box center [386, 201] width 30 height 11
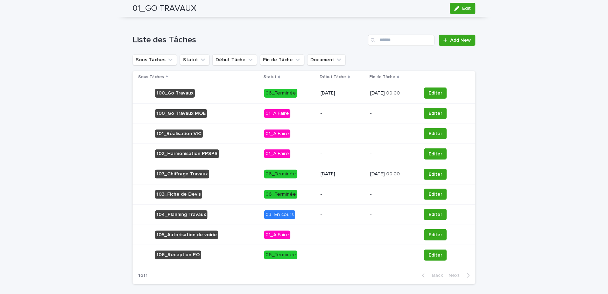
click at [328, 214] on p "-" at bounding box center [343, 215] width 44 height 6
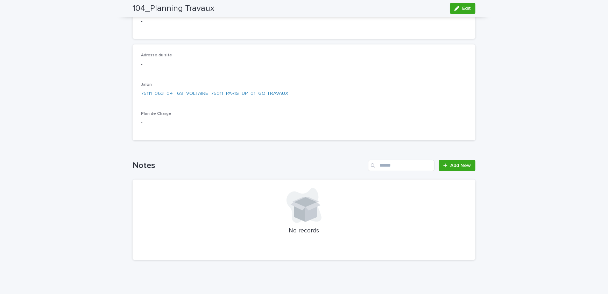
scroll to position [21, 0]
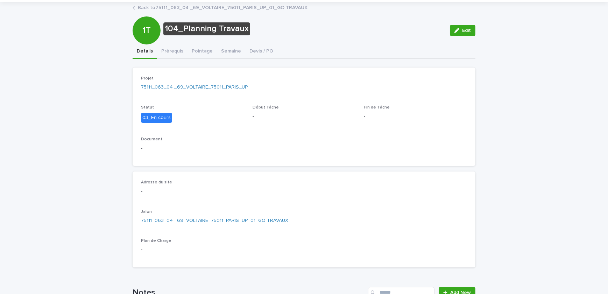
click at [196, 49] on div "104_Planning Travaux Edit 1T 104_Planning Travaux Edit Sorry, there was an erro…" at bounding box center [304, 197] width 343 height 390
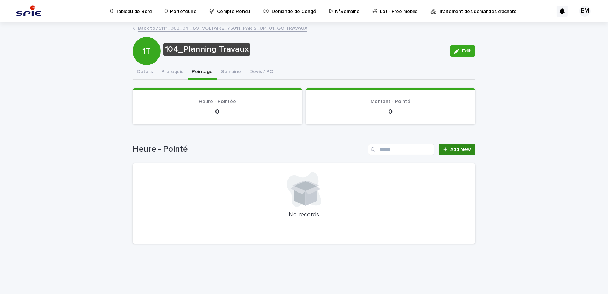
click at [462, 147] on span "Add New" at bounding box center [461, 149] width 21 height 5
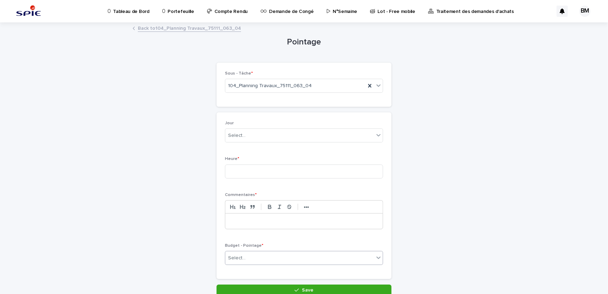
click at [246, 254] on div "Select..." at bounding box center [299, 258] width 149 height 12
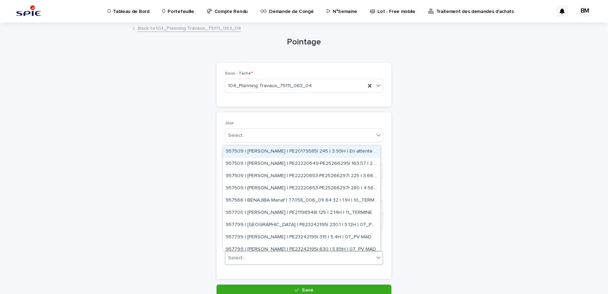
paste input "**********"
type input "**********"
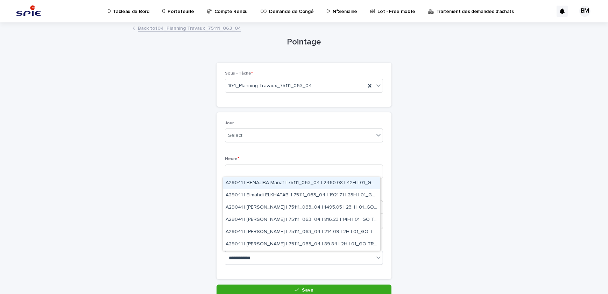
drag, startPoint x: 322, startPoint y: 201, endPoint x: 329, endPoint y: 188, distance: 14.9
click at [329, 188] on div "A29041 | BENAJIBA Manaf | 75111_063_04 | 2460.08 | 42H | 01_GO TRAVAUX" at bounding box center [302, 183] width 158 height 12
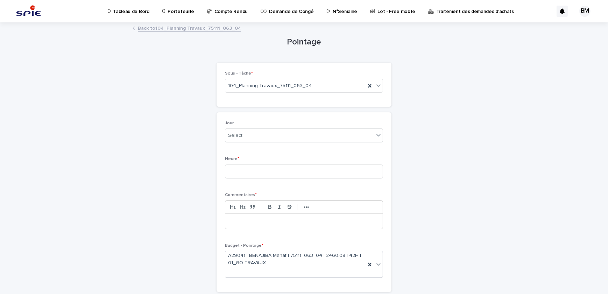
click at [270, 222] on p at bounding box center [304, 221] width 147 height 7
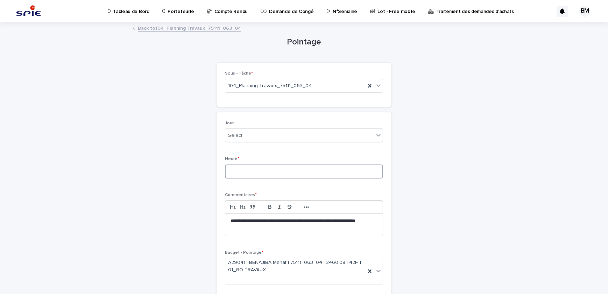
click at [241, 168] on input at bounding box center [304, 172] width 158 height 14
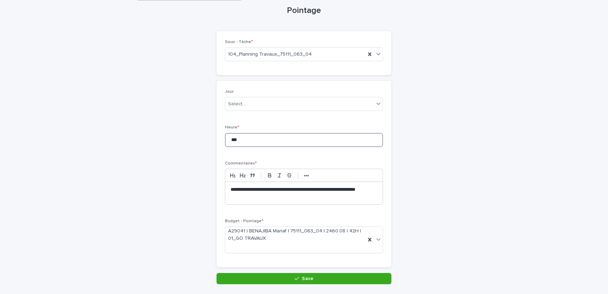
scroll to position [56, 0]
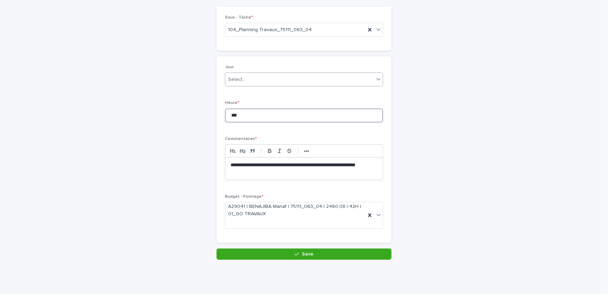
type input "***"
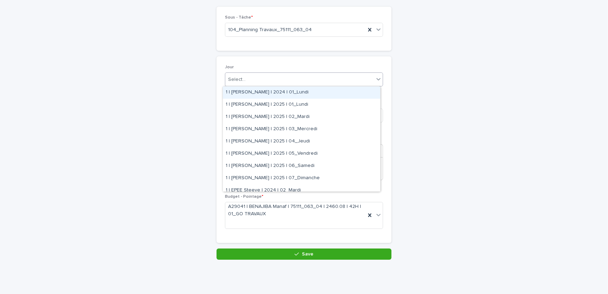
click at [237, 79] on div "Select..." at bounding box center [237, 79] width 18 height 7
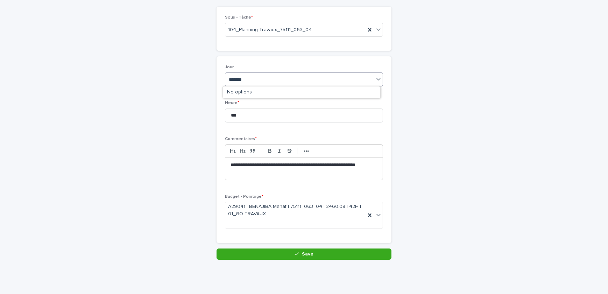
type input "********"
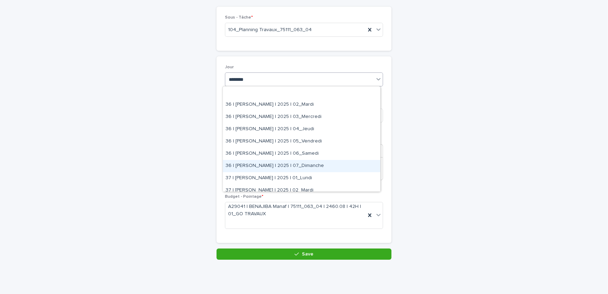
scroll to position [32, 0]
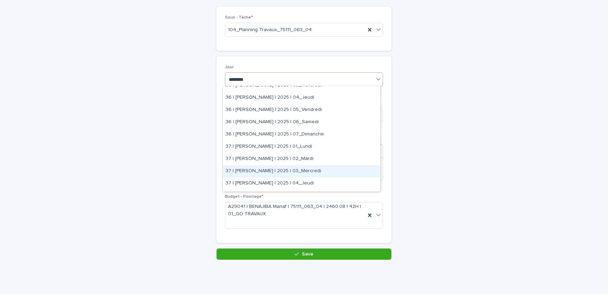
click at [303, 169] on div "37 | [PERSON_NAME] | 2025 | 03_Mercredi" at bounding box center [302, 171] width 158 height 12
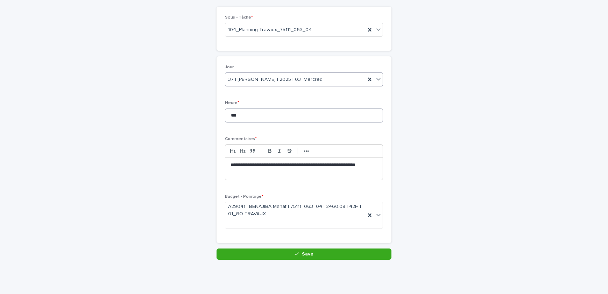
scroll to position [25, 0]
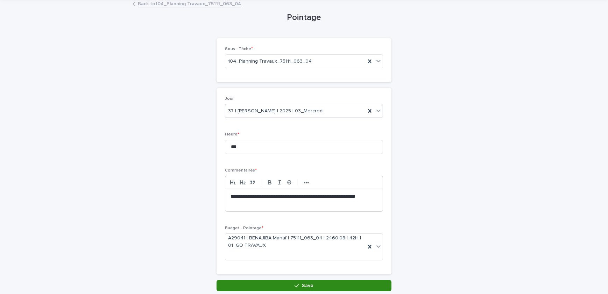
click at [303, 286] on span "Save" at bounding box center [308, 285] width 12 height 5
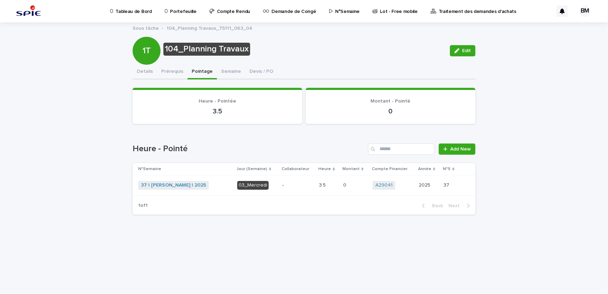
click at [286, 187] on p "-" at bounding box center [298, 185] width 32 height 6
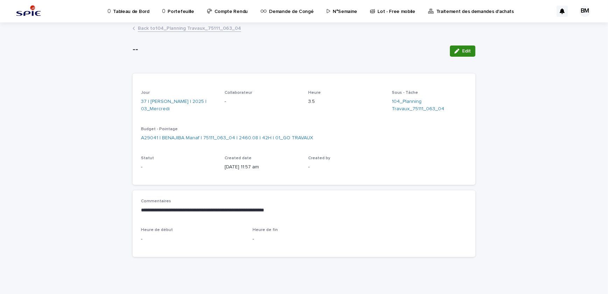
click at [458, 47] on button "Edit" at bounding box center [463, 51] width 26 height 11
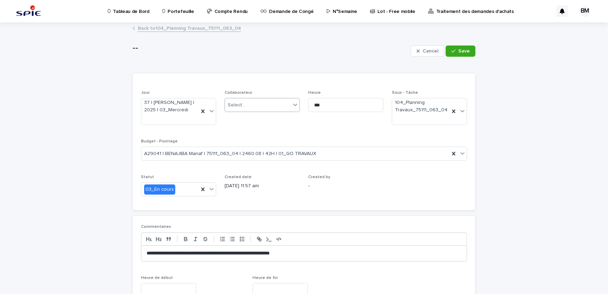
click at [246, 105] on div "Select..." at bounding box center [258, 105] width 66 height 12
type input "****"
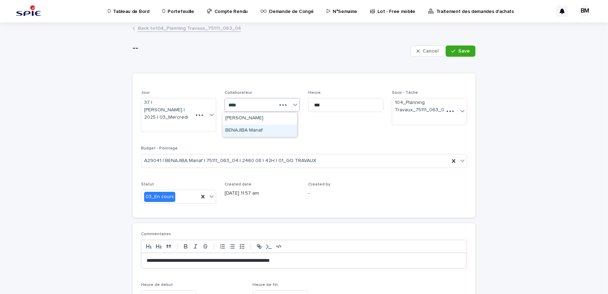
click at [273, 127] on div "BENAJIBA Manaf" at bounding box center [260, 131] width 75 height 12
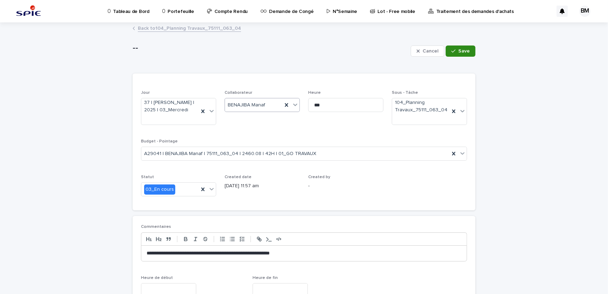
click at [456, 51] on div "button" at bounding box center [455, 51] width 7 height 5
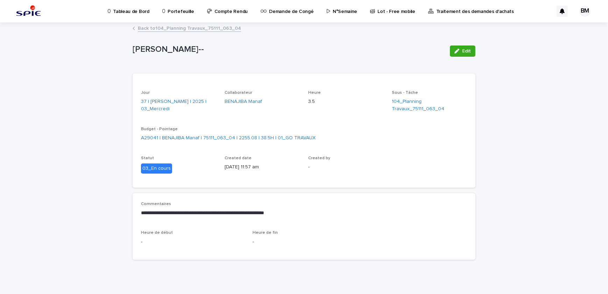
click at [180, 14] on p "Portefeuille" at bounding box center [181, 7] width 26 height 15
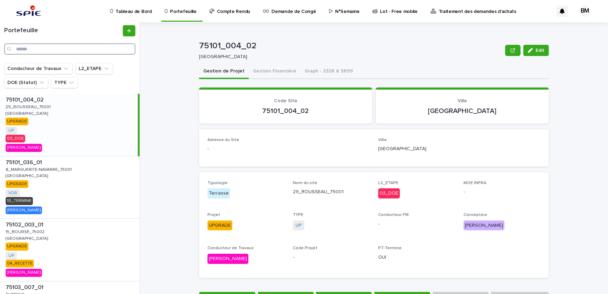
click at [82, 47] on input "Search" at bounding box center [69, 48] width 131 height 11
click at [81, 50] on input "Search" at bounding box center [69, 48] width 131 height 11
paste input "**********"
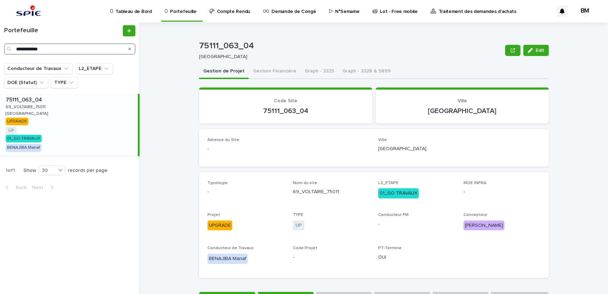
type input "**********"
click at [98, 110] on div "75111_063_04 75111_063_04 69_VOLTAIRE_75011 69_VOLTAIRE_75011 [GEOGRAPHIC_DATA]…" at bounding box center [69, 125] width 138 height 62
click at [271, 71] on button "Gestion Financière" at bounding box center [275, 71] width 52 height 15
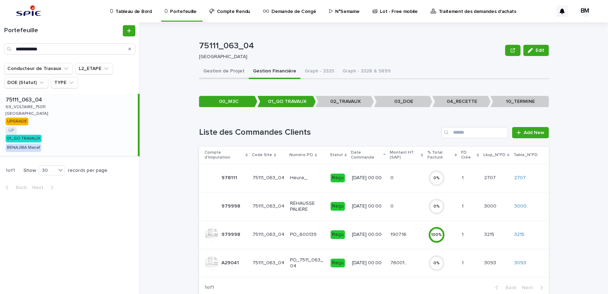
click at [233, 70] on button "Gestion de Projet" at bounding box center [224, 71] width 50 height 15
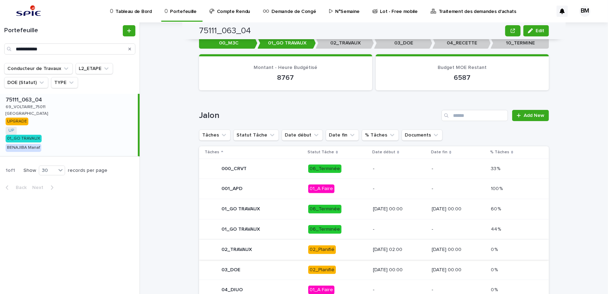
scroll to position [286, 0]
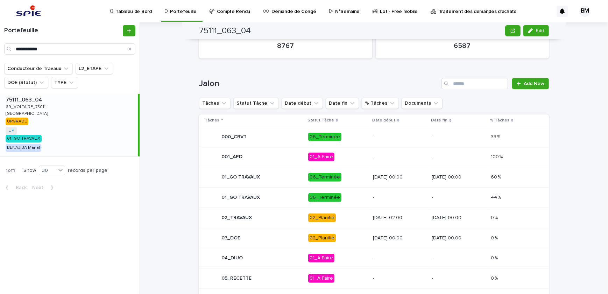
click at [370, 218] on td "[DATE] 02:00" at bounding box center [399, 218] width 59 height 20
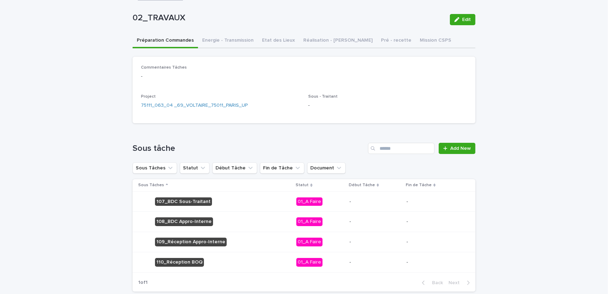
scroll to position [63, 0]
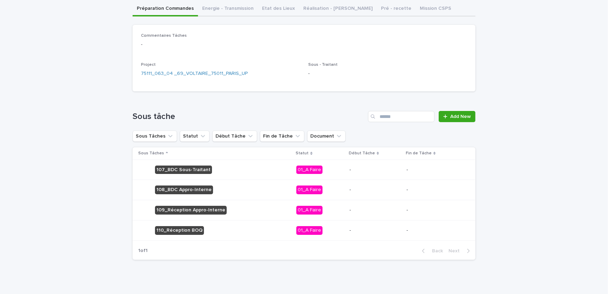
click at [394, 171] on p "-" at bounding box center [375, 170] width 51 height 6
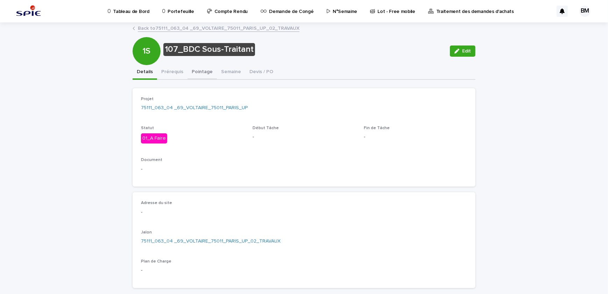
click at [197, 73] on button "Pointage" at bounding box center [202, 72] width 29 height 15
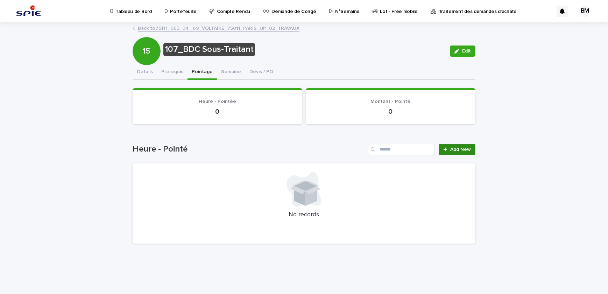
click at [455, 151] on link "Add New" at bounding box center [457, 149] width 37 height 11
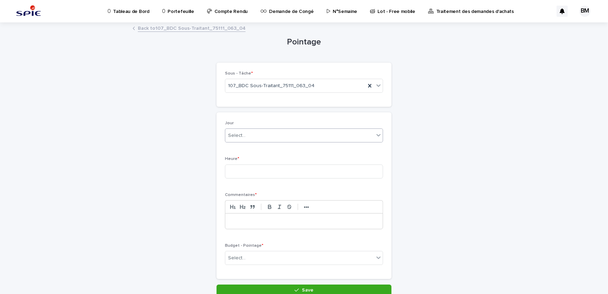
click at [237, 132] on div "Select..." at bounding box center [237, 135] width 18 height 7
type input "********"
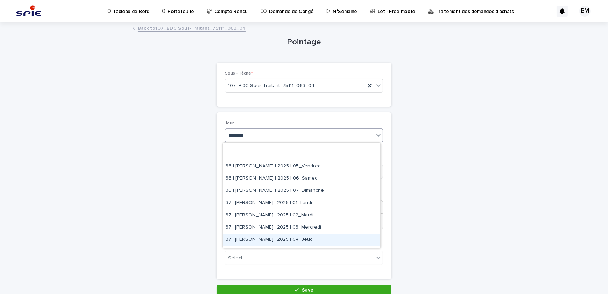
scroll to position [63, 0]
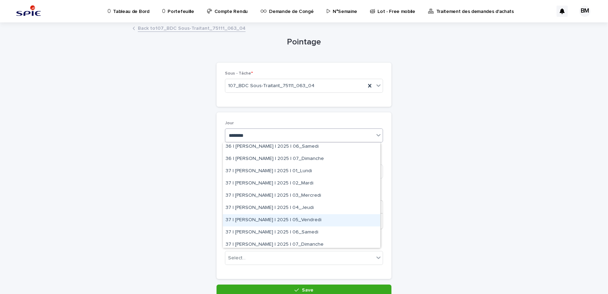
click at [309, 222] on div "37 | [PERSON_NAME] | 2025 | 05_Vendredi" at bounding box center [302, 220] width 158 height 12
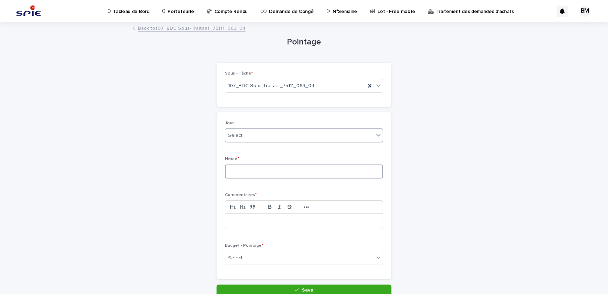
click at [251, 172] on input at bounding box center [304, 172] width 158 height 14
type input "***"
click at [298, 218] on p at bounding box center [304, 221] width 147 height 7
click at [282, 260] on div "Select..." at bounding box center [299, 258] width 149 height 12
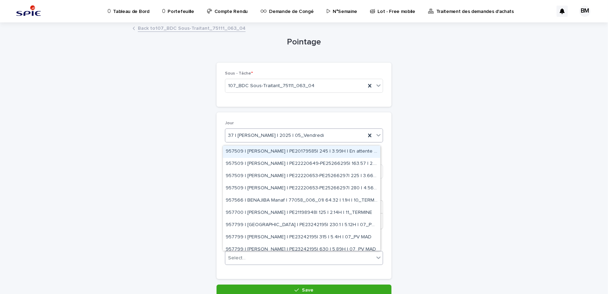
paste input "**********"
type input "**********"
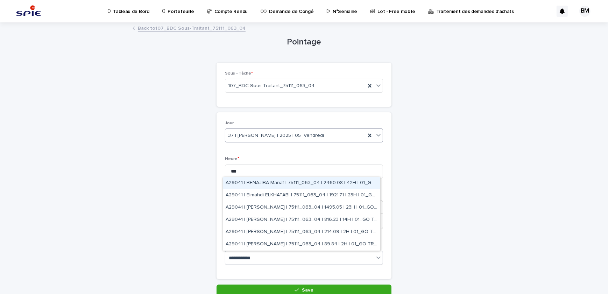
click at [313, 180] on div "A29041 | BENAJIBA Manaf | 75111_063_04 | 2460.08 | 42H | 01_GO TRAVAUX" at bounding box center [302, 183] width 158 height 12
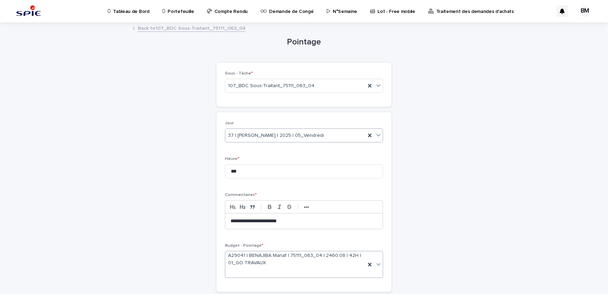
scroll to position [49, 0]
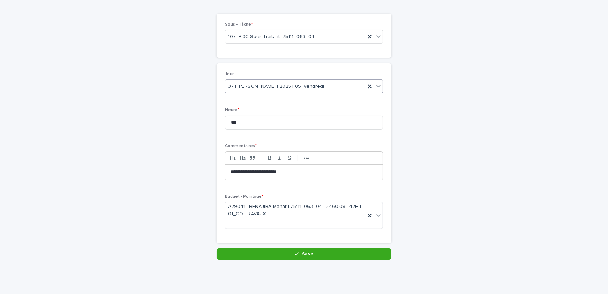
click at [308, 251] on button "Save" at bounding box center [304, 254] width 175 height 11
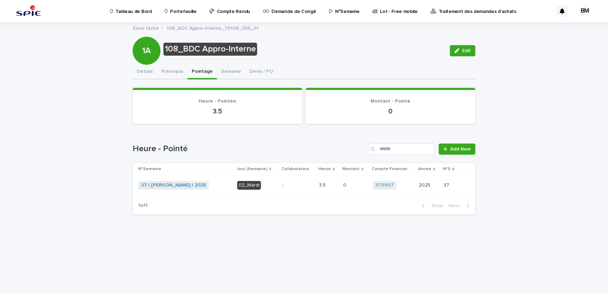
click at [308, 183] on p "-" at bounding box center [298, 185] width 32 height 6
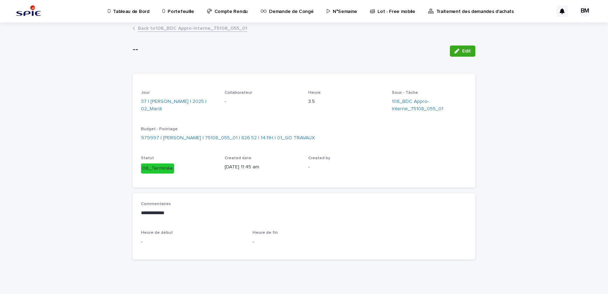
click at [453, 57] on div "Edit" at bounding box center [461, 51] width 28 height 28
click at [458, 51] on icon "button" at bounding box center [457, 51] width 5 height 5
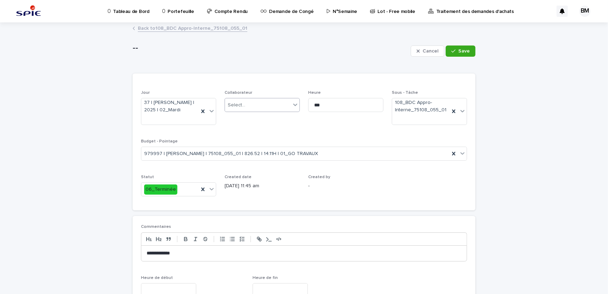
click at [268, 102] on div "Select..." at bounding box center [258, 105] width 66 height 12
type input "******"
click at [256, 114] on div "BENAJIBA Manaf" at bounding box center [260, 118] width 75 height 12
click at [462, 53] on span "Save" at bounding box center [465, 51] width 12 height 5
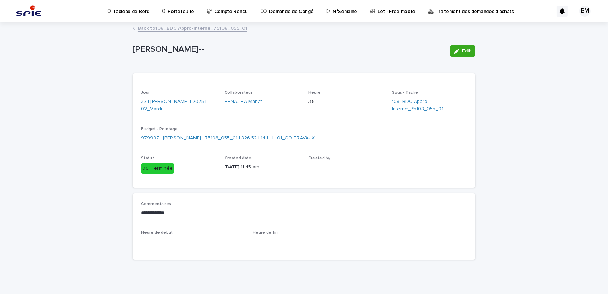
click at [191, 26] on link "Back to 108_BDC Appro-Interne_75108_055_01" at bounding box center [193, 28] width 110 height 8
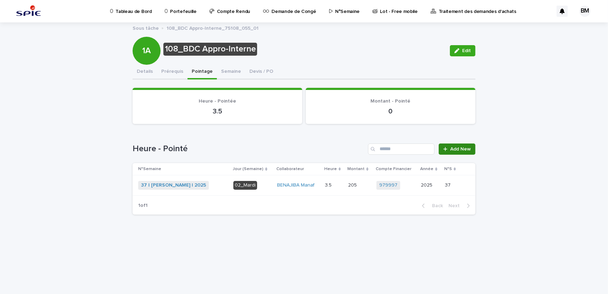
click at [447, 147] on icon at bounding box center [446, 149] width 4 height 5
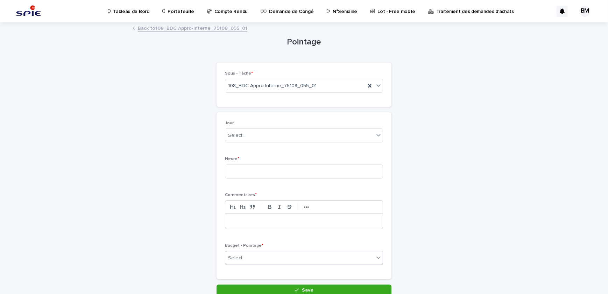
click at [259, 259] on div "Select..." at bounding box center [299, 258] width 149 height 12
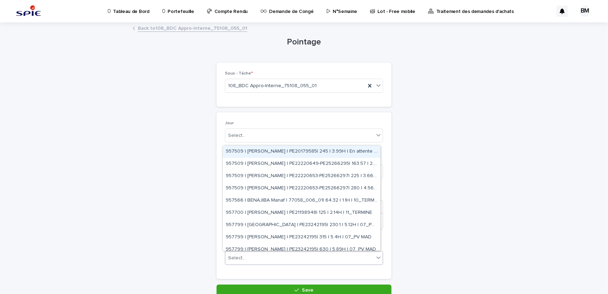
paste input "**********"
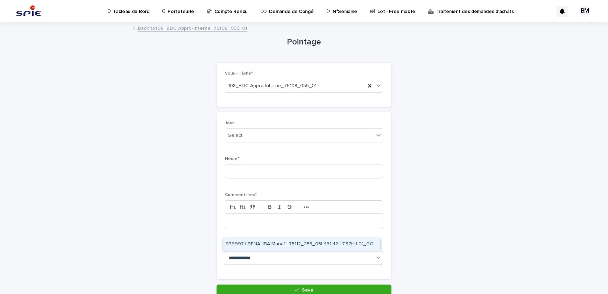
type input "**********"
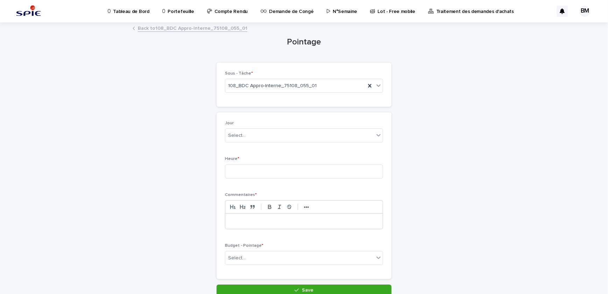
click at [181, 7] on p "Portefeuille" at bounding box center [181, 7] width 26 height 15
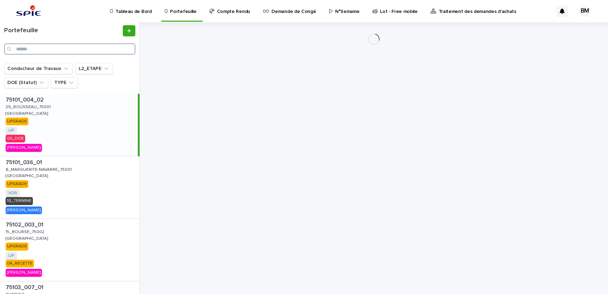
click at [91, 47] on input "Search" at bounding box center [69, 48] width 131 height 11
paste input "**********"
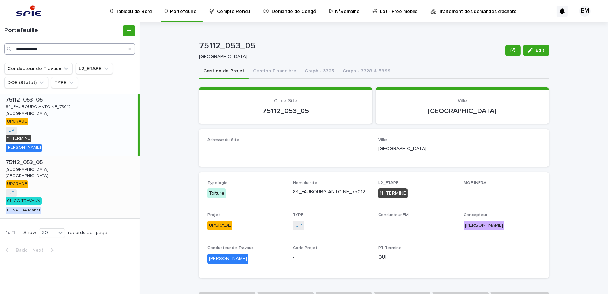
type input "**********"
click at [90, 181] on div "75112_053_05 75112_053_05 [GEOGRAPHIC_DATA] [GEOGRAPHIC_DATA] UPGRADE UP + 0 01…" at bounding box center [70, 187] width 140 height 62
click at [103, 174] on div "75112_053_05 75112_053_05 [GEOGRAPHIC_DATA] [GEOGRAPHIC_DATA] UPGRADE UP + 0 01…" at bounding box center [69, 187] width 138 height 62
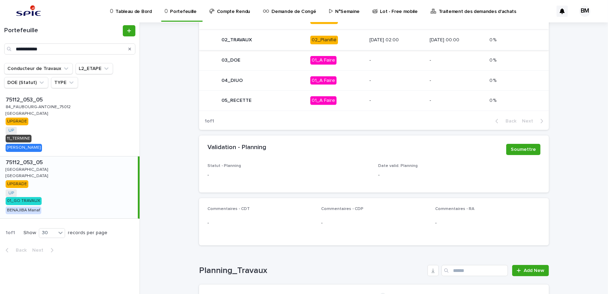
scroll to position [412, 0]
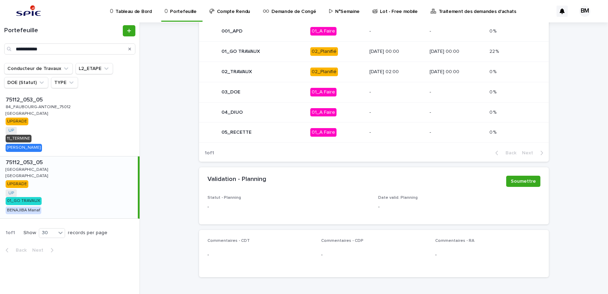
click at [287, 47] on div "01_GO TRAVAUX" at bounding box center [255, 52] width 100 height 14
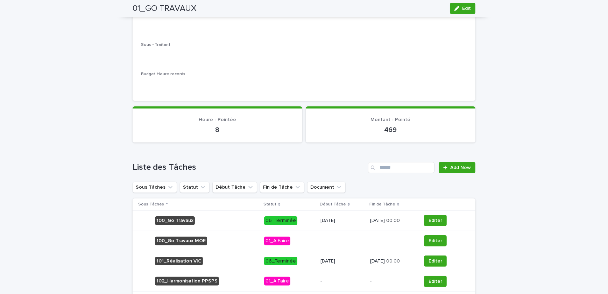
scroll to position [223, 0]
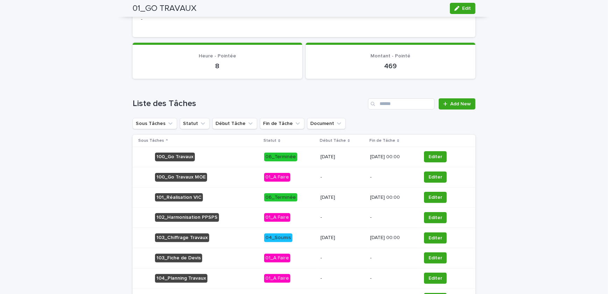
click at [351, 236] on td "[DATE]" at bounding box center [343, 238] width 50 height 20
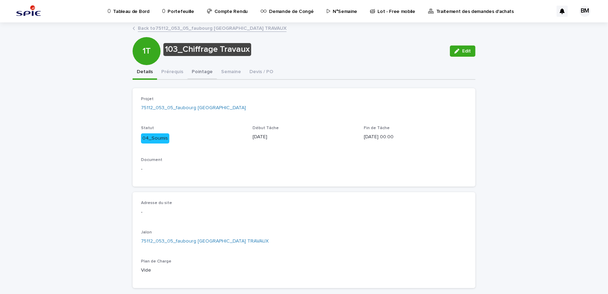
click at [194, 73] on button "Pointage" at bounding box center [202, 72] width 29 height 15
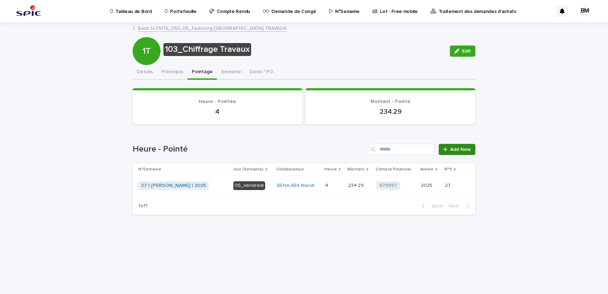
click at [462, 147] on span "Add New" at bounding box center [461, 149] width 21 height 5
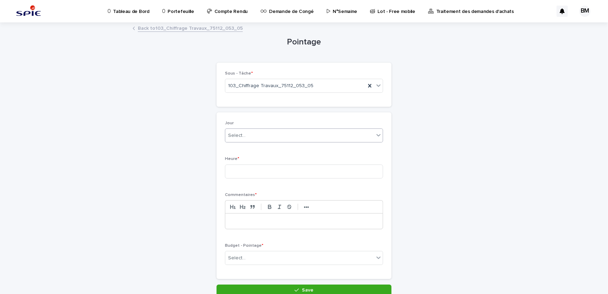
click at [246, 134] on div "Select..." at bounding box center [299, 136] width 149 height 12
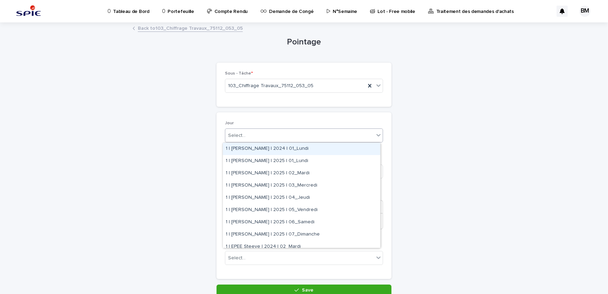
paste input "**********"
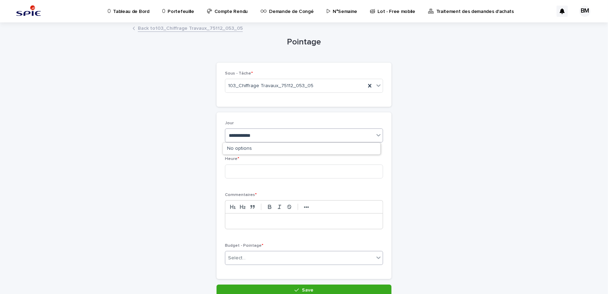
type input "**********"
click at [251, 254] on div "Select..." at bounding box center [299, 258] width 149 height 12
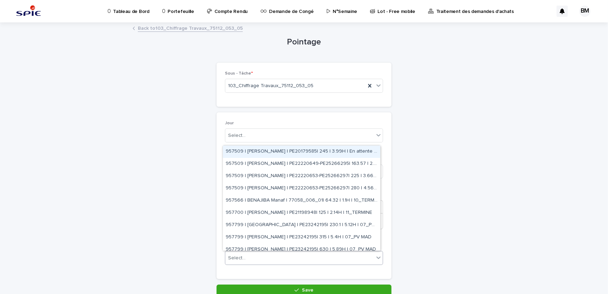
paste input "**********"
type input "**********"
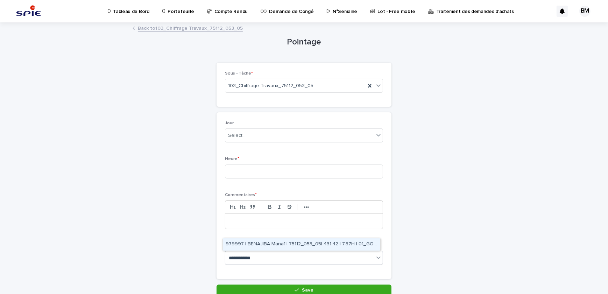
click at [262, 242] on div "979997 | BENAJIBA Manaf | 75112_053_05| 431.42 | 7.37H | 01_GO TRAVAUX" at bounding box center [302, 244] width 158 height 12
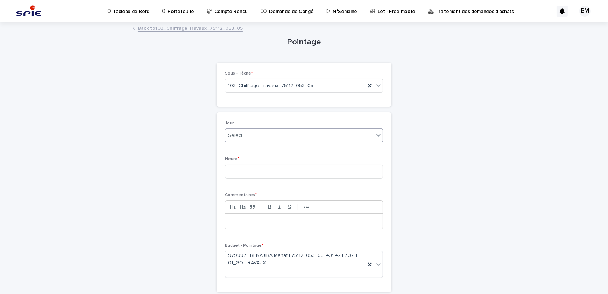
click at [252, 137] on div "Select..." at bounding box center [299, 136] width 149 height 12
click at [252, 137] on div "Select... *" at bounding box center [299, 136] width 149 height 12
type input "********"
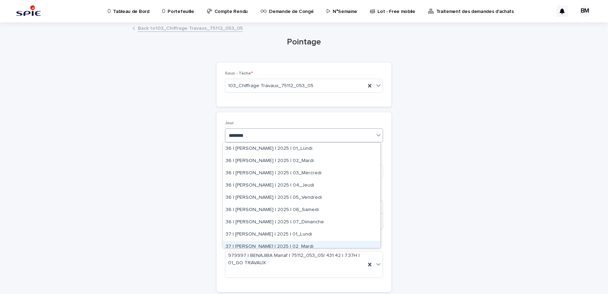
click at [300, 242] on div "37 | [PERSON_NAME] | 2025 | 02_Mardi" at bounding box center [302, 247] width 158 height 12
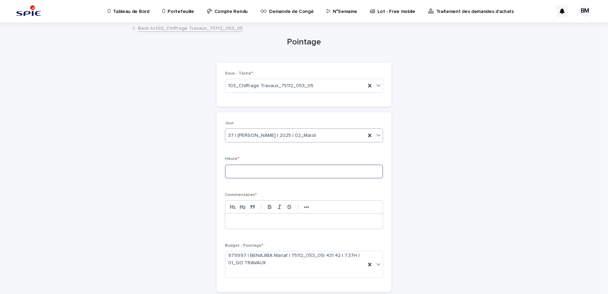
click at [255, 169] on input at bounding box center [304, 172] width 158 height 14
type input "***"
click at [244, 223] on p at bounding box center [304, 221] width 147 height 7
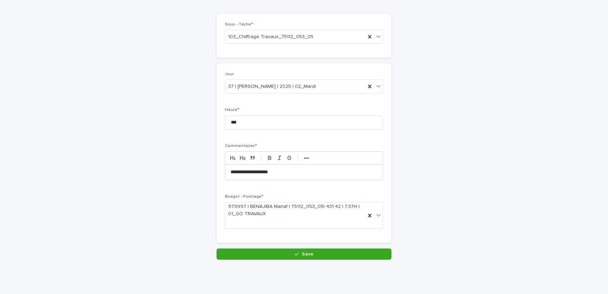
click at [277, 267] on div "**********" at bounding box center [304, 125] width 350 height 303
click at [280, 244] on div "**********" at bounding box center [304, 155] width 175 height 185
click at [279, 250] on button "Save" at bounding box center [304, 254] width 175 height 11
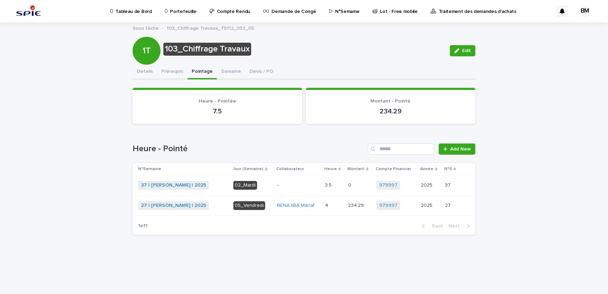
click at [301, 187] on p "-" at bounding box center [298, 185] width 42 height 6
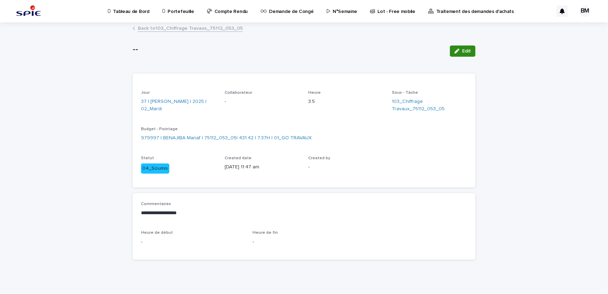
drag, startPoint x: 460, startPoint y: 50, endPoint x: 315, endPoint y: 123, distance: 161.6
click at [460, 50] on button "Edit" at bounding box center [463, 51] width 26 height 11
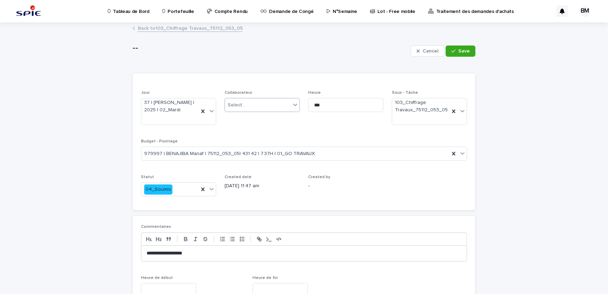
click at [240, 105] on div "Select..." at bounding box center [237, 105] width 18 height 7
type input "*****"
click at [270, 117] on div "BENAJIBA Manaf" at bounding box center [260, 118] width 75 height 12
click at [459, 49] on span "Save" at bounding box center [465, 51] width 12 height 5
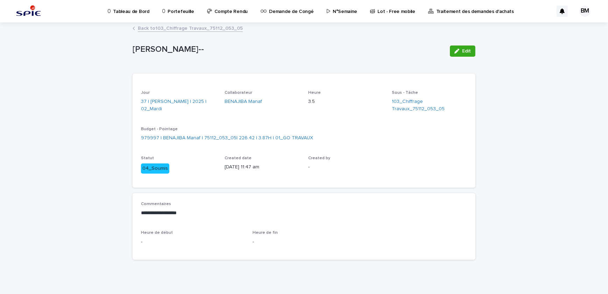
click at [168, 30] on link "Back to 103_Chiffrage Travaux_75112_053_05" at bounding box center [190, 28] width 105 height 8
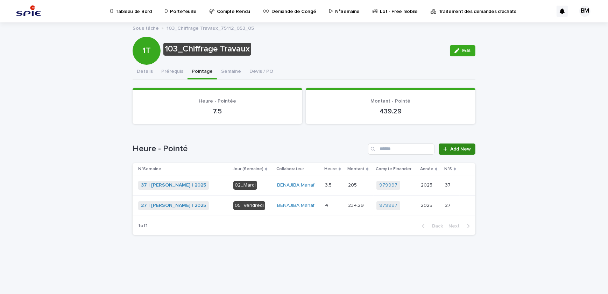
click at [456, 145] on link "Add New" at bounding box center [457, 149] width 37 height 11
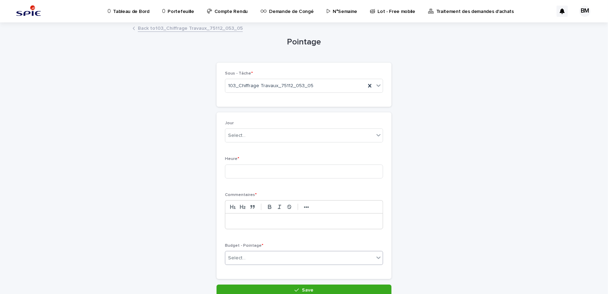
scroll to position [32, 0]
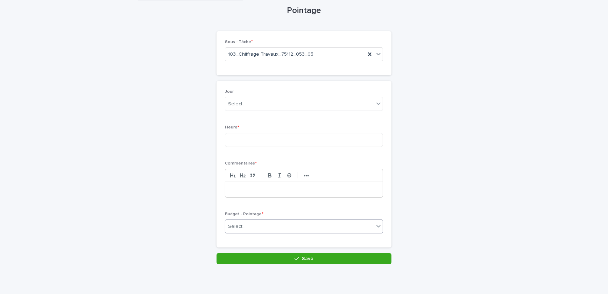
click at [275, 222] on div "Select..." at bounding box center [299, 227] width 149 height 12
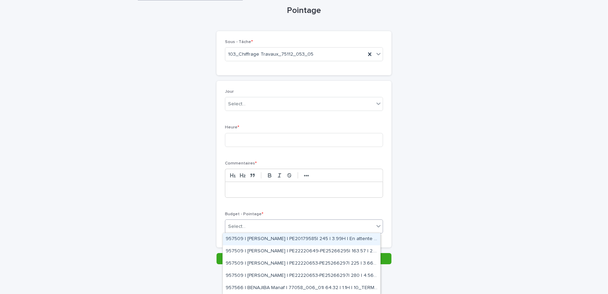
paste input "**********"
type input "**********"
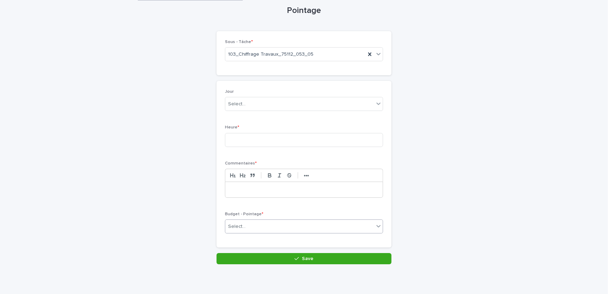
click at [275, 222] on div "Select..." at bounding box center [299, 227] width 149 height 12
paste input "**********"
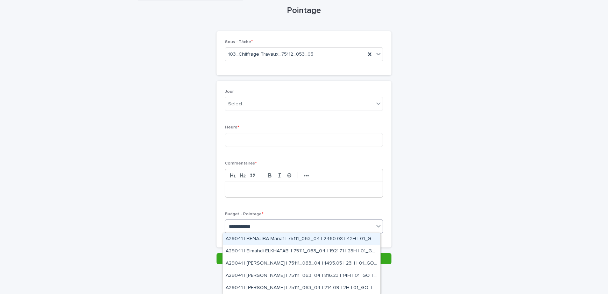
type input "**********"
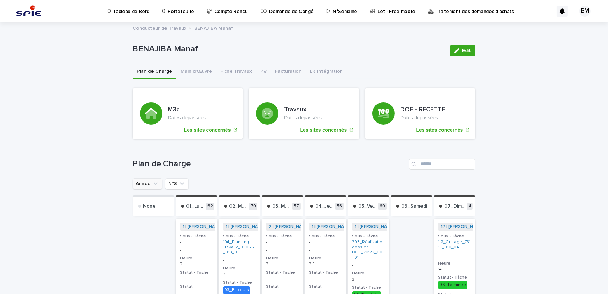
click at [146, 184] on button "Année" at bounding box center [148, 183] width 30 height 11
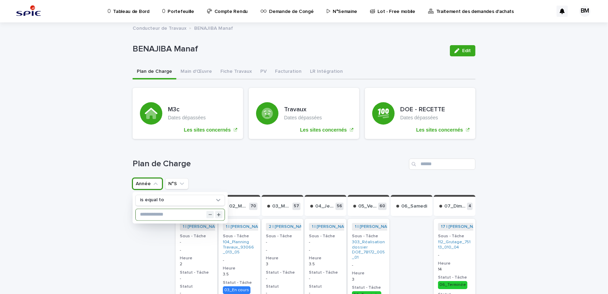
click at [151, 211] on input "text" at bounding box center [180, 214] width 89 height 11
type input "****"
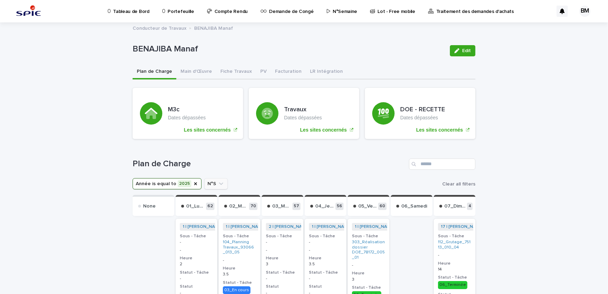
click at [204, 182] on button "N°S" at bounding box center [215, 183] width 23 height 11
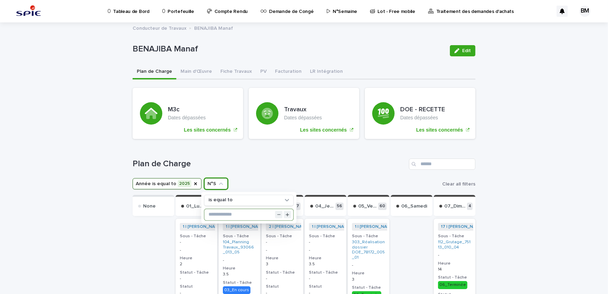
click at [224, 215] on input "text" at bounding box center [248, 214] width 89 height 11
type input "*"
type input "**"
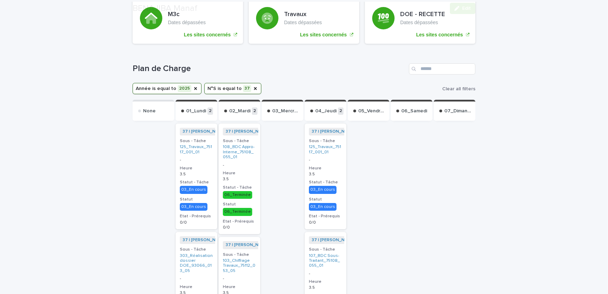
scroll to position [127, 0]
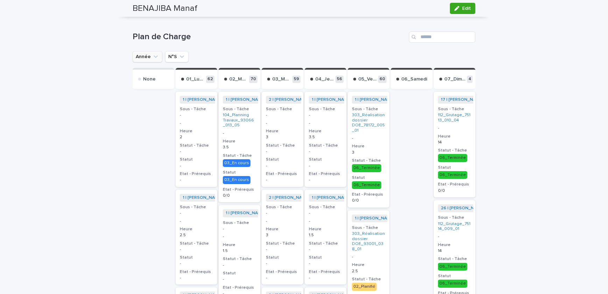
click at [147, 56] on button "Année" at bounding box center [148, 56] width 30 height 11
click at [141, 55] on button "Année" at bounding box center [148, 56] width 30 height 11
click at [271, 42] on div "Plan de Charge" at bounding box center [304, 37] width 343 height 11
click at [145, 55] on button "Année" at bounding box center [148, 56] width 30 height 11
click at [219, 51] on div "Année N°S" at bounding box center [304, 56] width 343 height 11
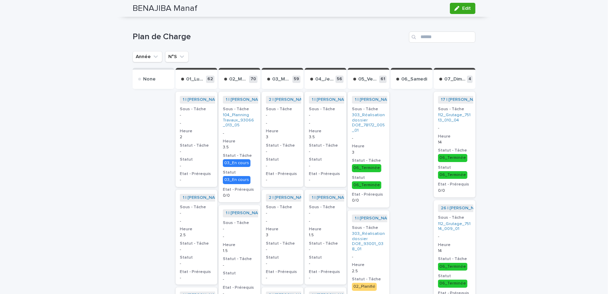
scroll to position [63, 0]
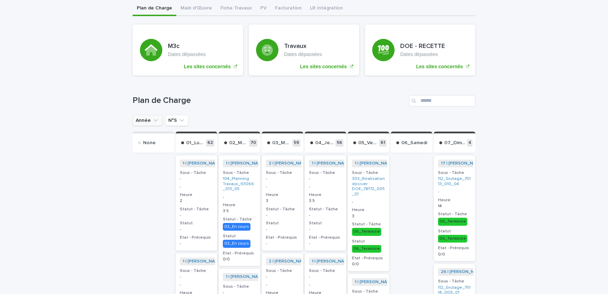
click at [147, 119] on button "Année" at bounding box center [148, 120] width 30 height 11
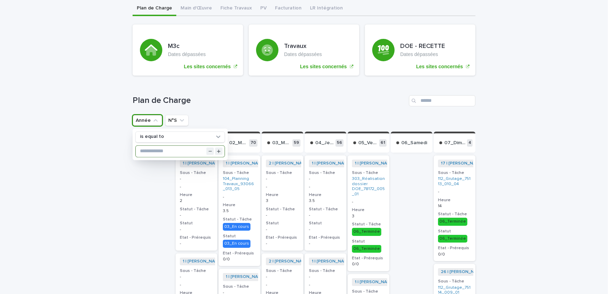
click at [155, 150] on input "text" at bounding box center [180, 151] width 89 height 11
type input "****"
drag, startPoint x: 156, startPoint y: 175, endPoint x: 187, endPoint y: 146, distance: 42.6
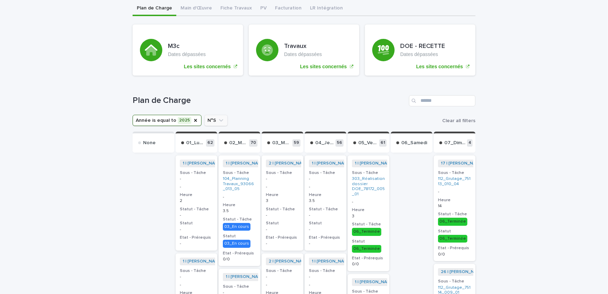
click at [208, 119] on button "N°S" at bounding box center [215, 120] width 23 height 11
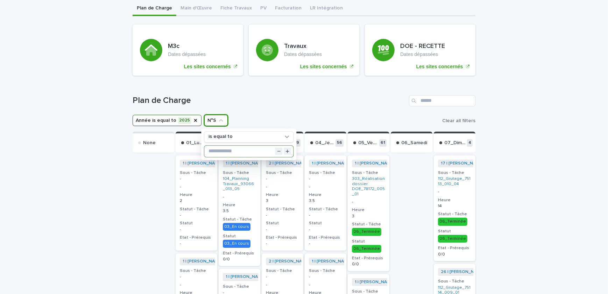
click at [221, 151] on input "text" at bounding box center [248, 151] width 89 height 11
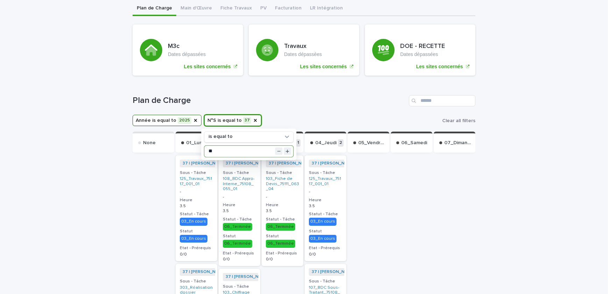
type input "**"
click at [145, 184] on div at bounding box center [154, 286] width 42 height 264
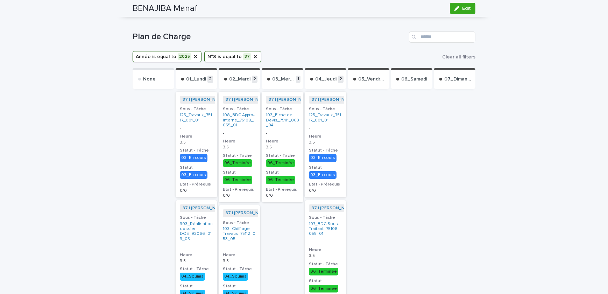
scroll to position [159, 0]
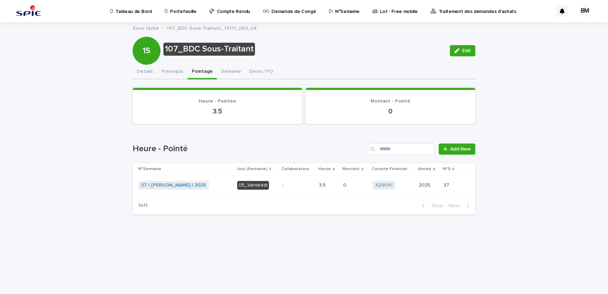
click at [343, 182] on p "0" at bounding box center [345, 184] width 5 height 7
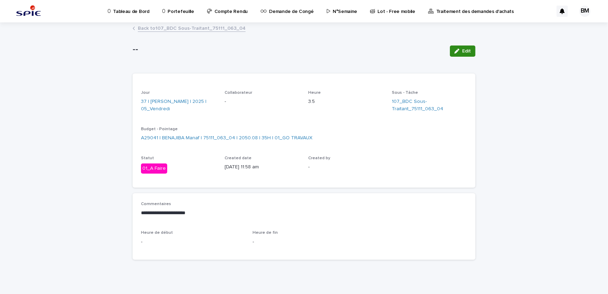
click at [456, 54] on button "Edit" at bounding box center [463, 51] width 26 height 11
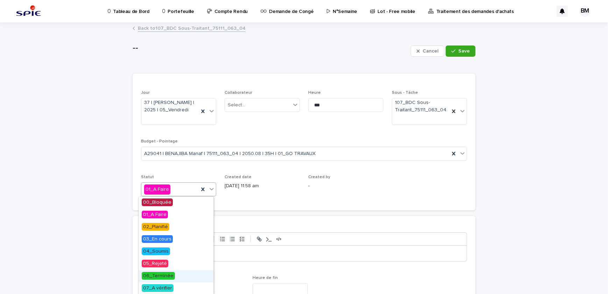
click at [164, 274] on span "06_Terminée" at bounding box center [158, 276] width 33 height 8
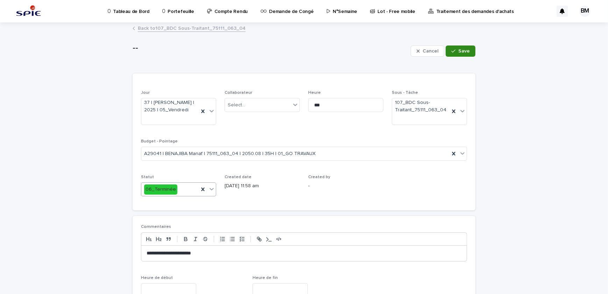
click at [466, 52] on span "Save" at bounding box center [465, 51] width 12 height 5
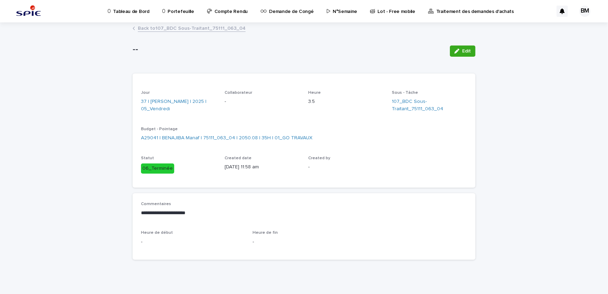
click at [195, 30] on link "Back to 107_BDC Sous-Traitant_75111_063_04" at bounding box center [192, 28] width 108 height 8
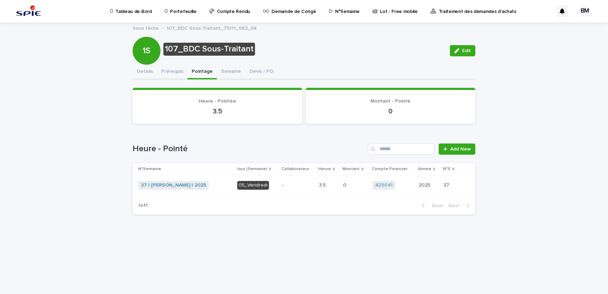
click at [313, 188] on div "-" at bounding box center [298, 186] width 32 height 12
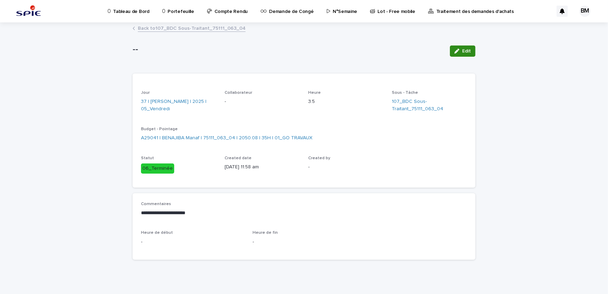
click at [455, 50] on icon "button" at bounding box center [457, 51] width 5 height 5
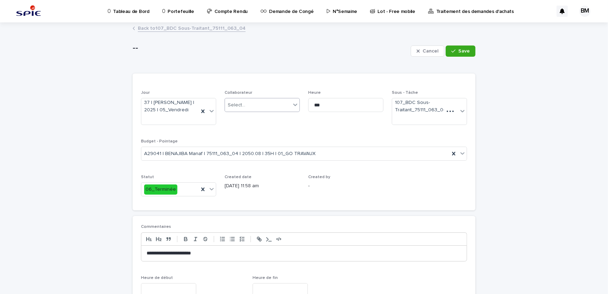
click at [238, 106] on div "Select..." at bounding box center [237, 105] width 18 height 7
type input "******"
click at [246, 116] on div "BENAJIBA Manaf" at bounding box center [260, 118] width 75 height 12
click at [459, 49] on span "Save" at bounding box center [465, 51] width 12 height 5
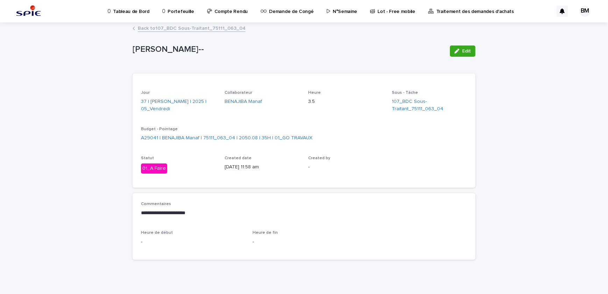
click at [466, 51] on span "Edit" at bounding box center [466, 51] width 9 height 5
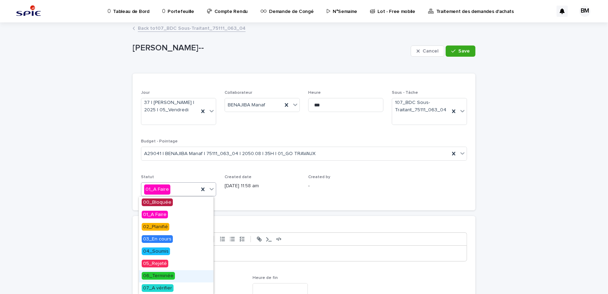
drag, startPoint x: 168, startPoint y: 274, endPoint x: 188, endPoint y: 263, distance: 22.5
click at [169, 274] on span "06_Terminée" at bounding box center [158, 276] width 33 height 8
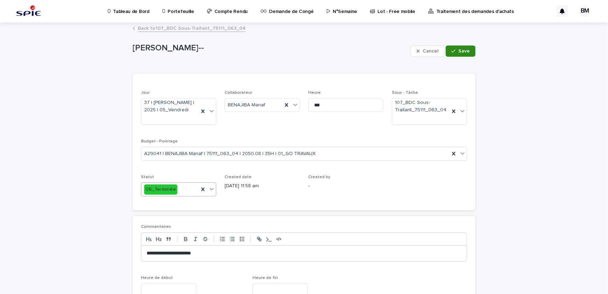
drag, startPoint x: 472, startPoint y: 47, endPoint x: 465, endPoint y: 53, distance: 9.4
click at [470, 48] on button "Save" at bounding box center [461, 51] width 30 height 11
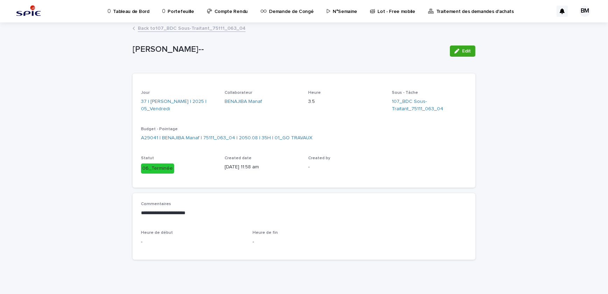
click at [178, 30] on link "Back to 107_BDC Sous-Traitant_75111_063_04" at bounding box center [192, 28] width 108 height 8
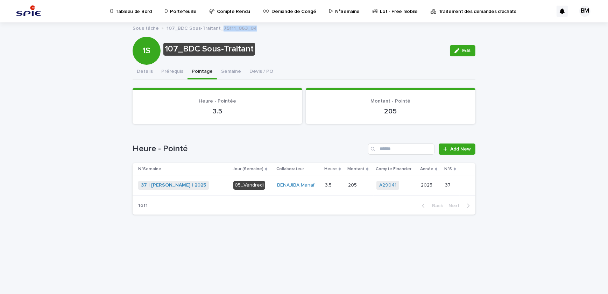
drag, startPoint x: 250, startPoint y: 26, endPoint x: 218, endPoint y: 28, distance: 32.2
click at [218, 28] on div "Sous tâche 107_BDC Sous-Traitant_75111_063_04" at bounding box center [304, 28] width 350 height 9
copy p "75111_063_04"
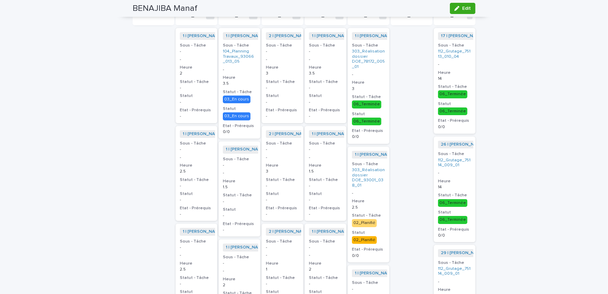
scroll to position [32, 0]
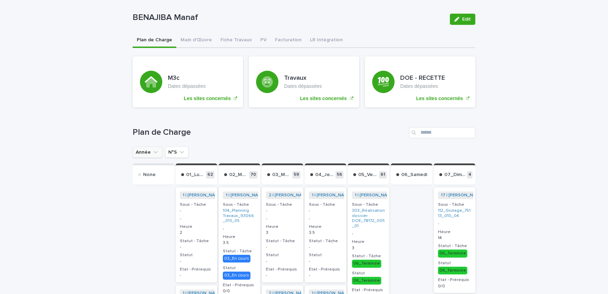
click at [145, 151] on button "Année" at bounding box center [148, 152] width 30 height 11
click at [140, 152] on button "Année" at bounding box center [148, 152] width 30 height 11
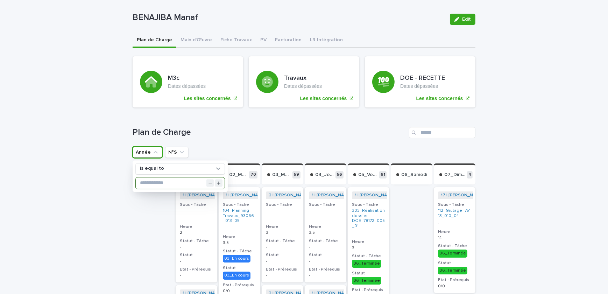
click at [147, 183] on input "text" at bounding box center [180, 182] width 89 height 11
type input "****"
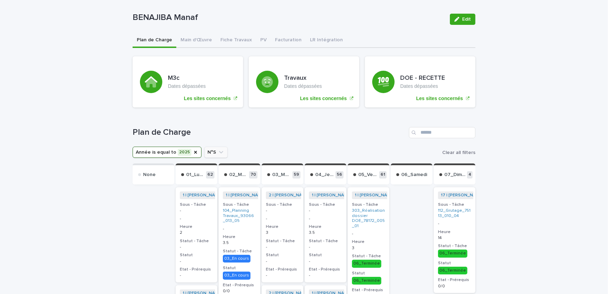
click at [218, 152] on icon "N°S" at bounding box center [221, 152] width 7 height 7
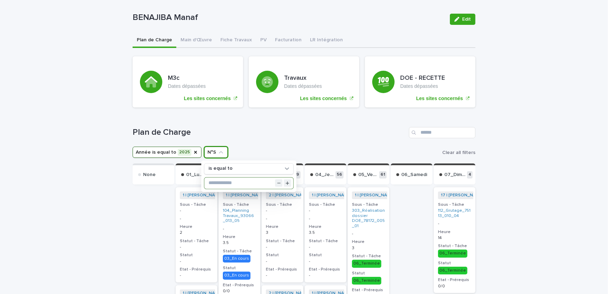
click at [219, 180] on input "text" at bounding box center [248, 182] width 89 height 11
type input "**"
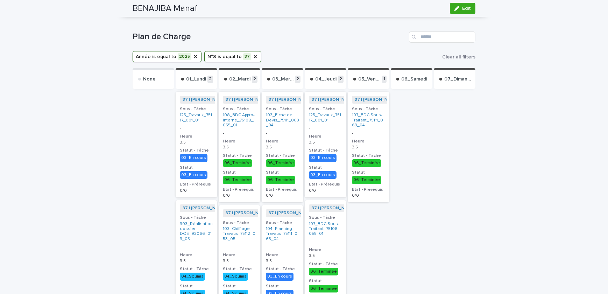
scroll to position [159, 0]
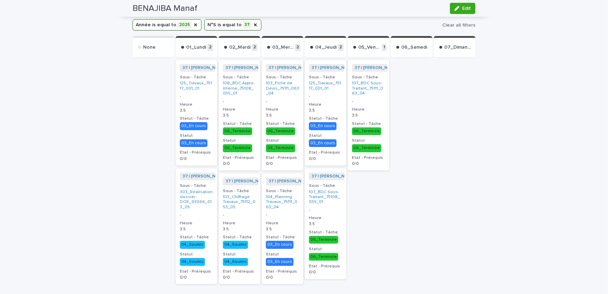
click at [467, 175] on div at bounding box center [455, 190] width 42 height 264
click at [240, 27] on button "N°S is equal to 37" at bounding box center [232, 24] width 57 height 11
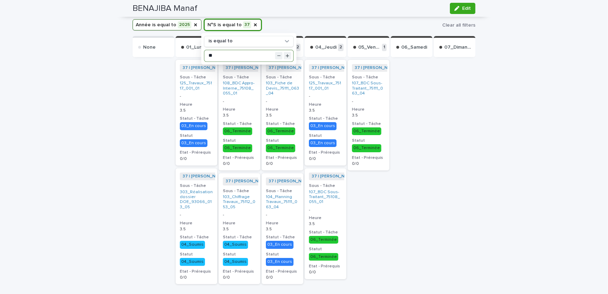
click at [239, 53] on input "**" at bounding box center [248, 55] width 89 height 11
type input "**"
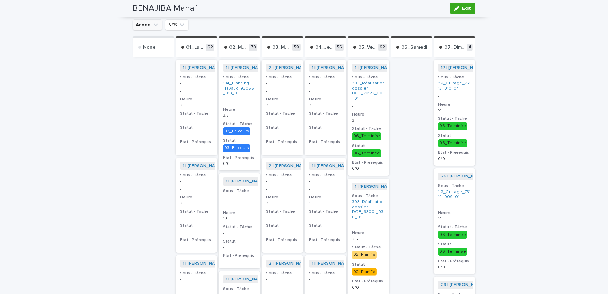
click at [152, 26] on icon "Année" at bounding box center [155, 24] width 7 height 7
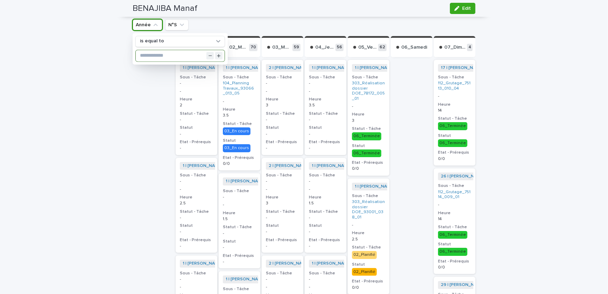
click at [159, 54] on input "text" at bounding box center [180, 55] width 89 height 11
type input "****"
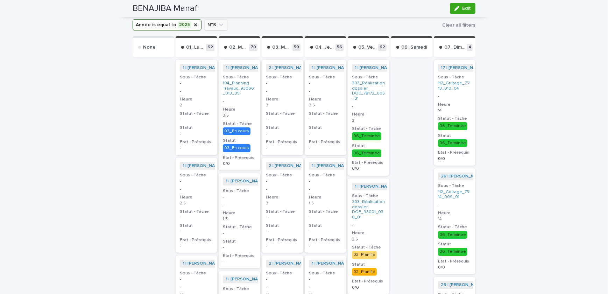
click at [208, 26] on button "N°S" at bounding box center [215, 24] width 23 height 11
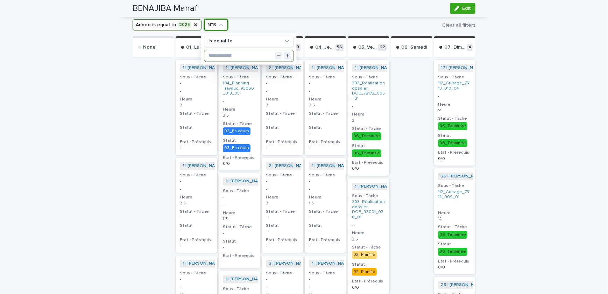
click at [212, 57] on input "text" at bounding box center [248, 55] width 89 height 11
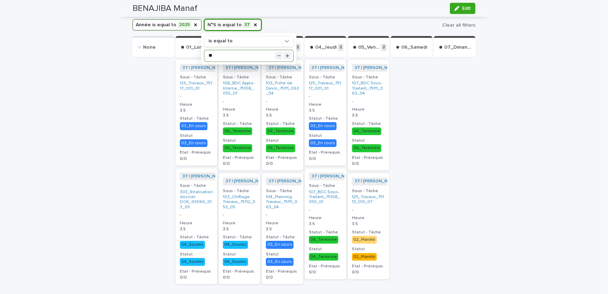
type input "**"
click at [137, 114] on div at bounding box center [154, 190] width 42 height 264
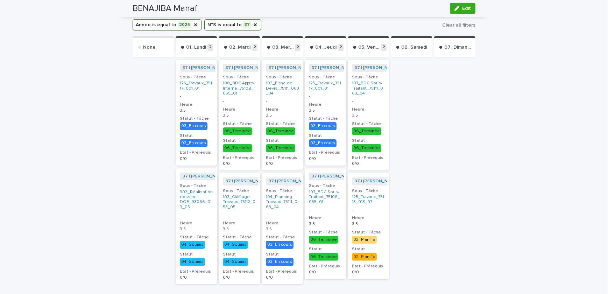
click at [237, 21] on button "N°S is equal to 37" at bounding box center [232, 24] width 57 height 11
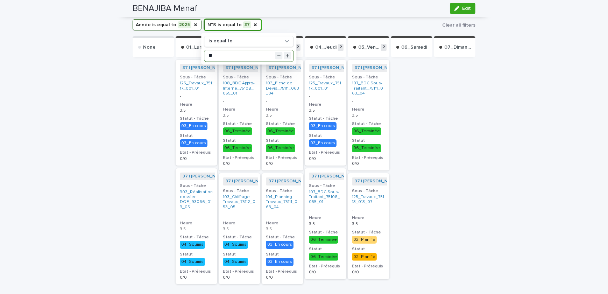
click at [231, 51] on input "**" at bounding box center [248, 55] width 89 height 11
type input "**"
click at [137, 115] on div at bounding box center [154, 190] width 42 height 264
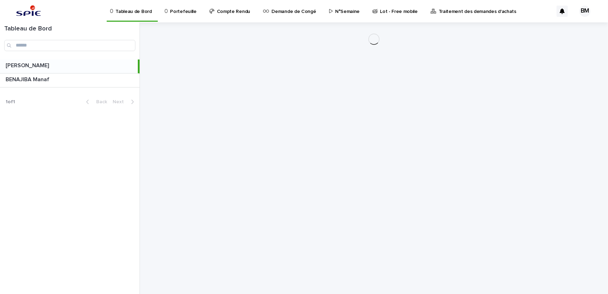
click at [179, 12] on p "Portefeuille" at bounding box center [183, 7] width 26 height 15
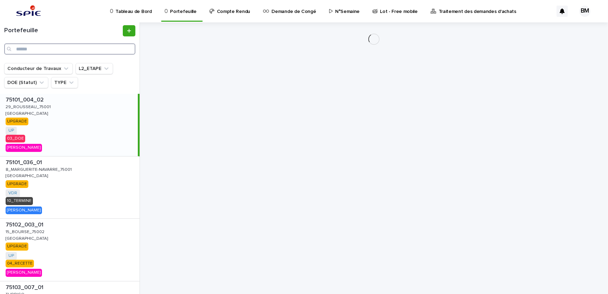
click at [95, 46] on input "Search" at bounding box center [69, 48] width 131 height 11
paste input "**********"
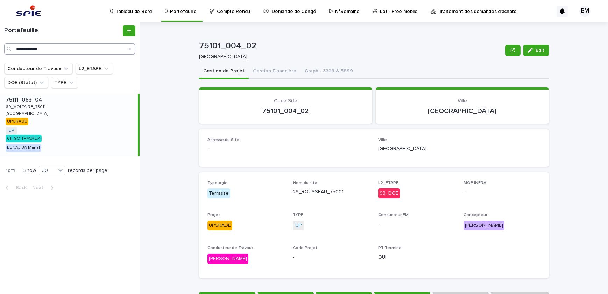
type input "**********"
click at [108, 114] on div "75111_063_04 75111_063_04 69_VOLTAIRE_75011 69_VOLTAIRE_75011 [GEOGRAPHIC_DATA]…" at bounding box center [69, 125] width 138 height 62
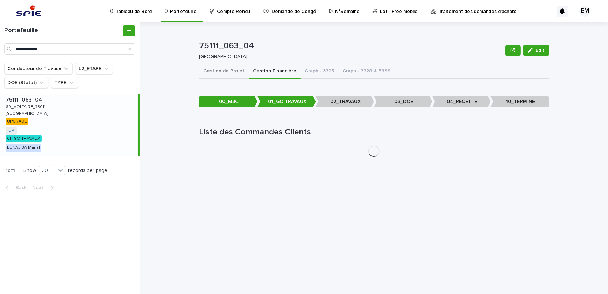
click at [232, 74] on button "Gestion de Projet" at bounding box center [224, 71] width 50 height 15
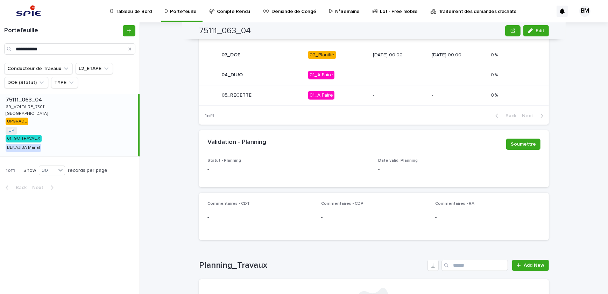
scroll to position [374, 0]
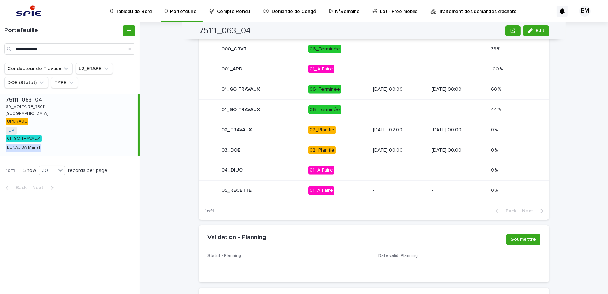
click at [336, 126] on p "02_Planifié" at bounding box center [337, 130] width 59 height 9
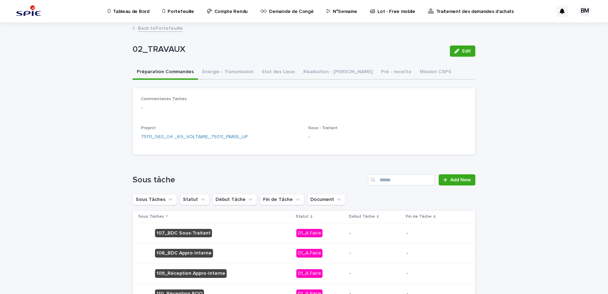
click at [350, 229] on div "-" at bounding box center [375, 232] width 51 height 7
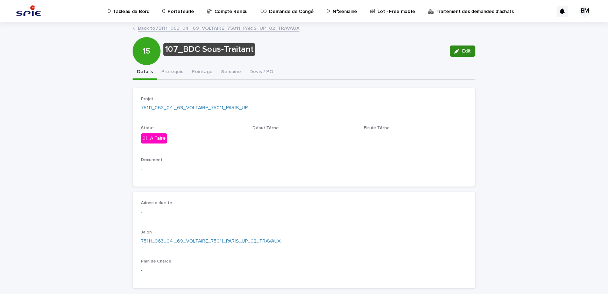
click at [468, 54] on button "Edit" at bounding box center [463, 51] width 26 height 11
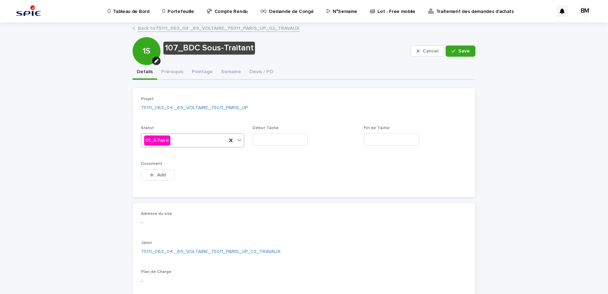
click at [181, 143] on div "01_A Faire" at bounding box center [183, 141] width 85 height 12
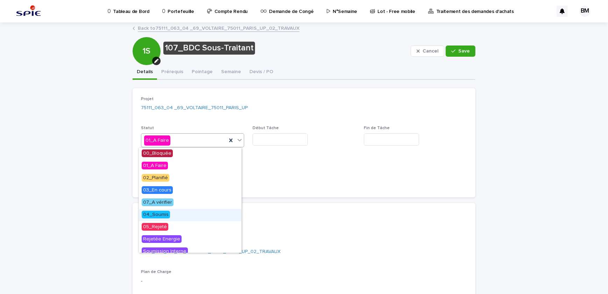
scroll to position [32, 0]
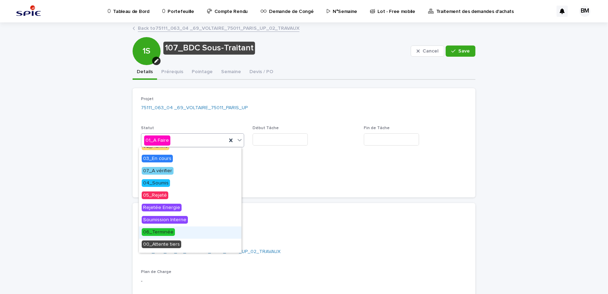
click at [164, 229] on span "06_Terminée" at bounding box center [158, 232] width 33 height 8
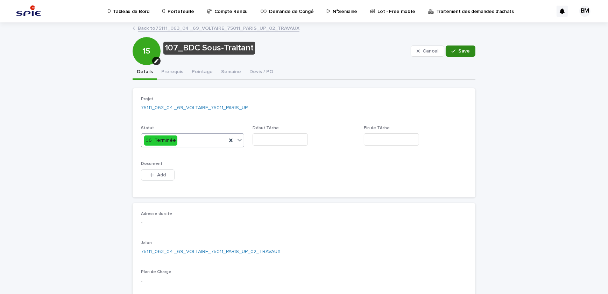
click at [461, 47] on button "Save" at bounding box center [461, 51] width 30 height 11
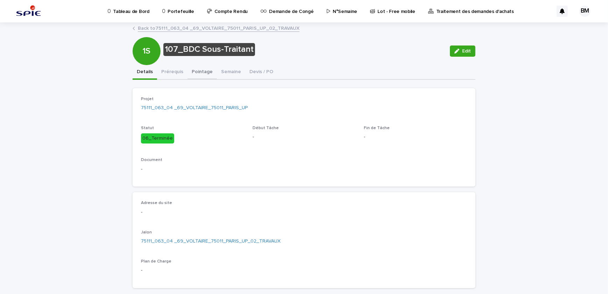
click at [198, 72] on button "Pointage" at bounding box center [202, 72] width 29 height 15
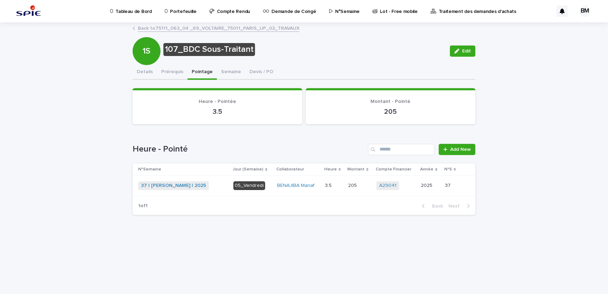
click at [345, 183] on td "3.5 3.5" at bounding box center [333, 185] width 23 height 20
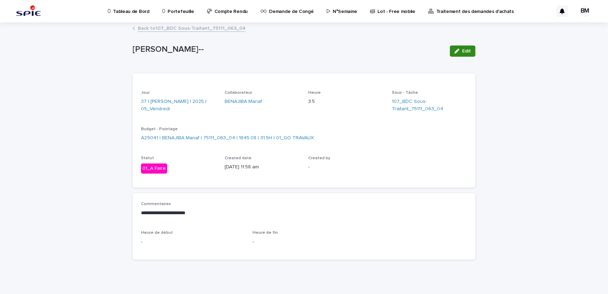
click at [455, 53] on icon "button" at bounding box center [457, 51] width 5 height 5
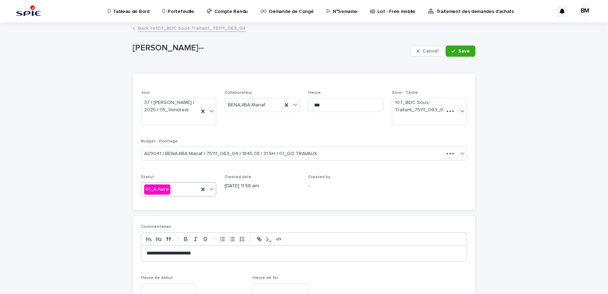
click at [181, 180] on div "Statut 01_A Faire" at bounding box center [178, 188] width 75 height 27
click at [182, 189] on div "01_A Faire" at bounding box center [169, 190] width 57 height 12
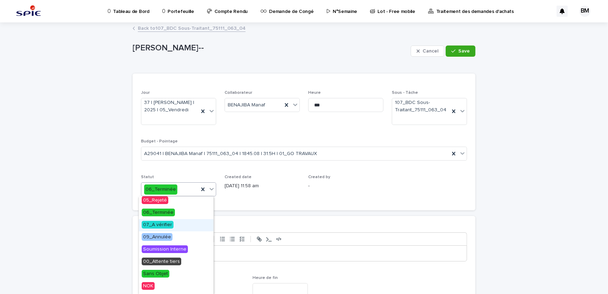
scroll to position [32, 0]
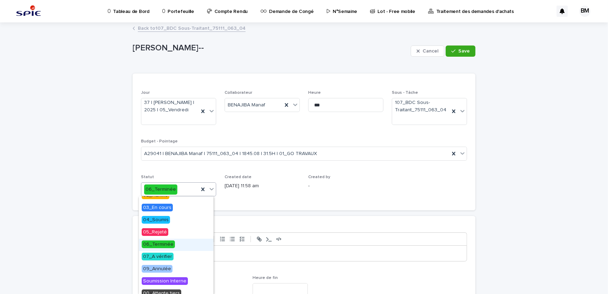
click at [174, 241] on div "06_Terminée" at bounding box center [176, 245] width 75 height 12
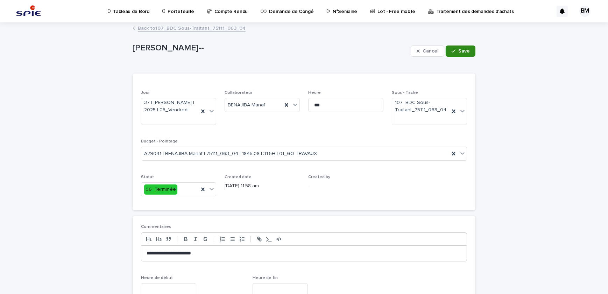
click at [465, 53] on span "Save" at bounding box center [465, 51] width 12 height 5
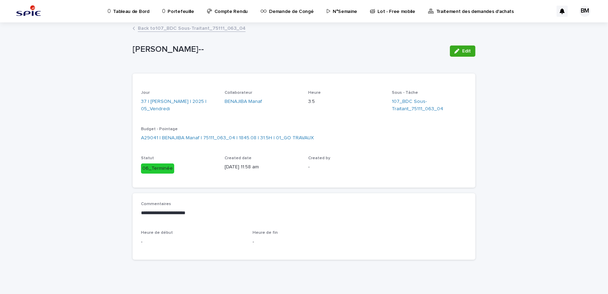
click at [206, 26] on link "Back to 107_BDC Sous-Traitant_75111_063_04" at bounding box center [192, 28] width 108 height 8
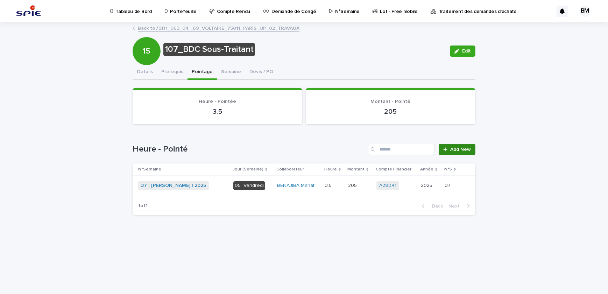
click at [445, 144] on link "Add New" at bounding box center [457, 149] width 37 height 11
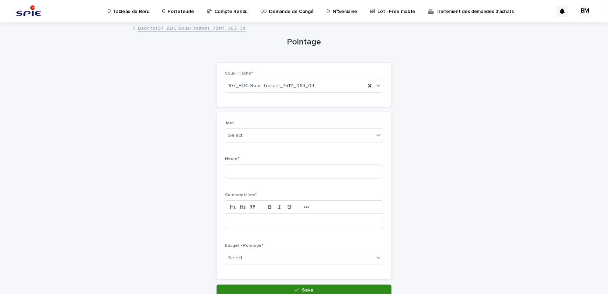
scroll to position [36, 0]
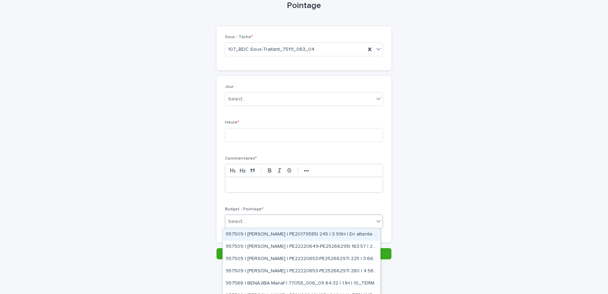
click at [291, 222] on div "Select..." at bounding box center [299, 222] width 149 height 12
paste input "**********"
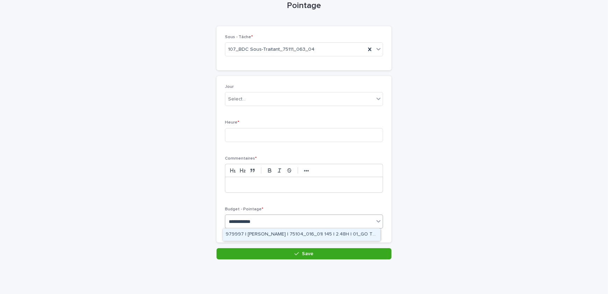
scroll to position [0, 0]
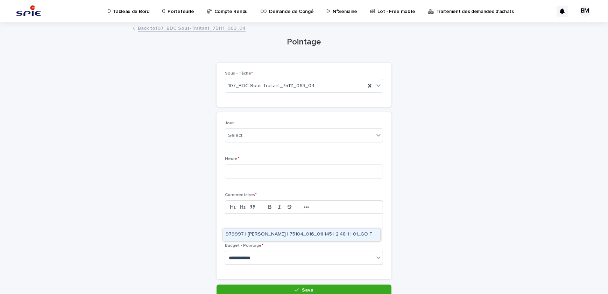
type input "**********"
click at [175, 12] on p "Portefeuille" at bounding box center [181, 7] width 26 height 15
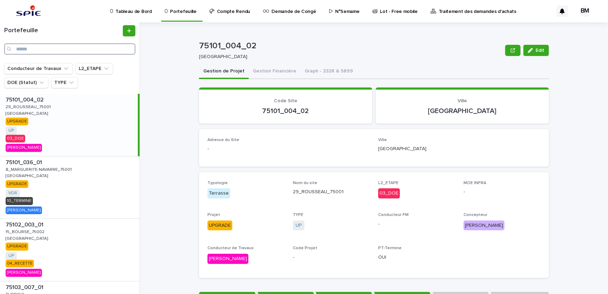
click at [104, 49] on input "Search" at bounding box center [69, 48] width 131 height 11
paste input "**********"
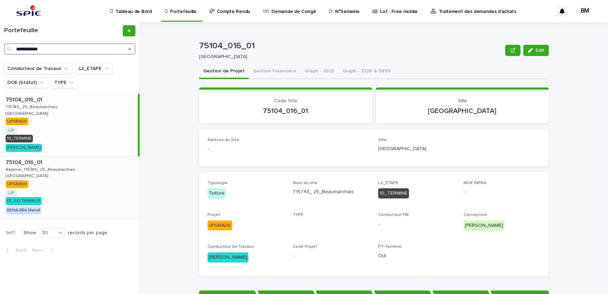
type input "**********"
click at [104, 190] on div "75104_016_01 75104_016_01 Reprise_T15743_ 25_Beaumarchais Reprise_T15743_ 25_Be…" at bounding box center [70, 187] width 140 height 62
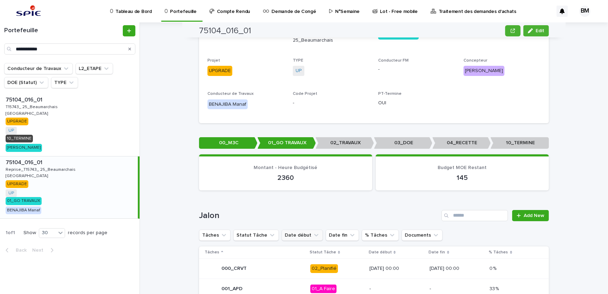
scroll to position [286, 0]
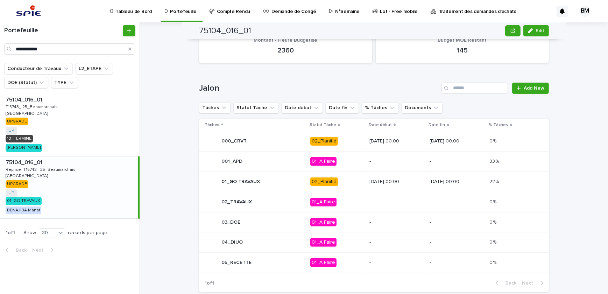
click at [370, 179] on p "[DATE] 00:00" at bounding box center [397, 182] width 55 height 6
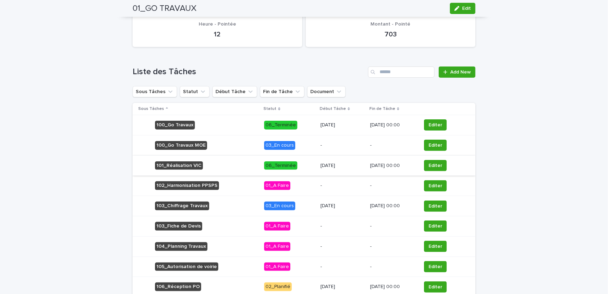
scroll to position [286, 0]
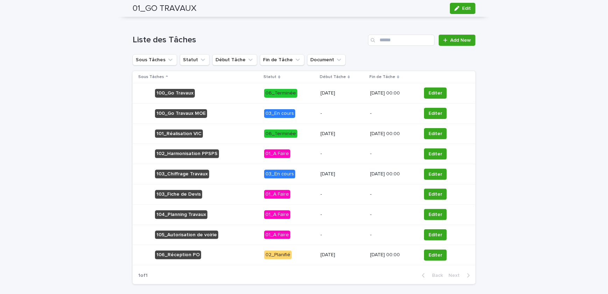
click at [299, 114] on p "03_En cours" at bounding box center [289, 113] width 50 height 9
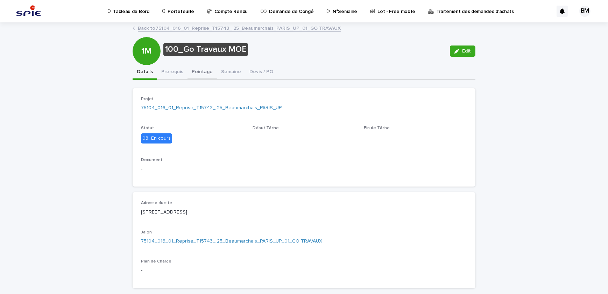
click at [199, 65] on button "Pointage" at bounding box center [202, 72] width 29 height 15
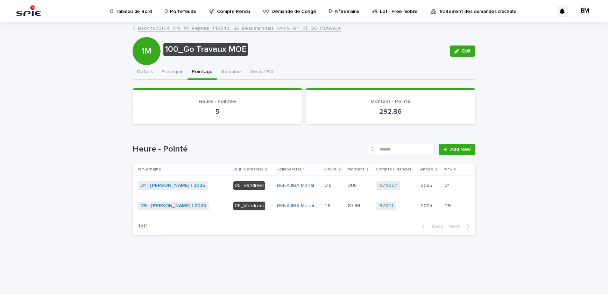
click at [337, 201] on div "1.5 1.5" at bounding box center [334, 206] width 18 height 12
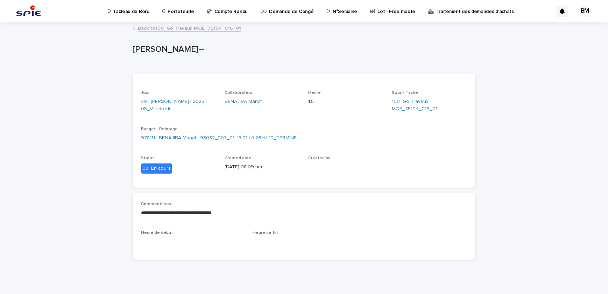
click at [198, 30] on link "Back to 100_Go Travaux MOE_75104_016_01" at bounding box center [189, 28] width 103 height 8
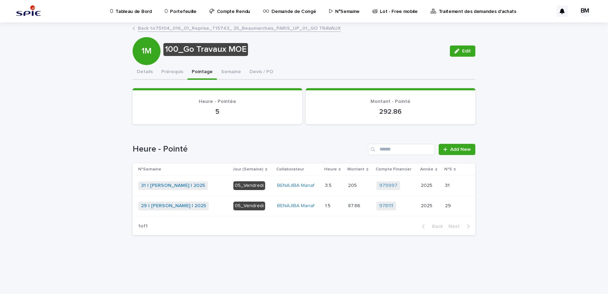
click at [277, 180] on div "BENAJIBA Manaf" at bounding box center [298, 186] width 42 height 12
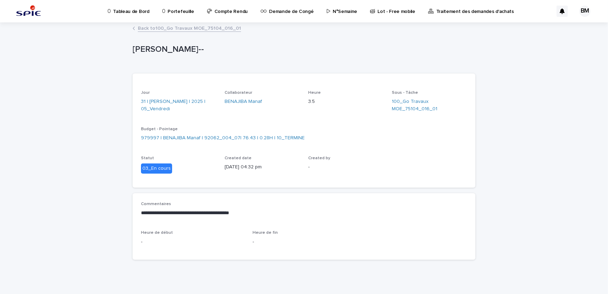
click at [190, 29] on link "Back to 100_Go Travaux MOE_75104_016_01" at bounding box center [189, 28] width 103 height 8
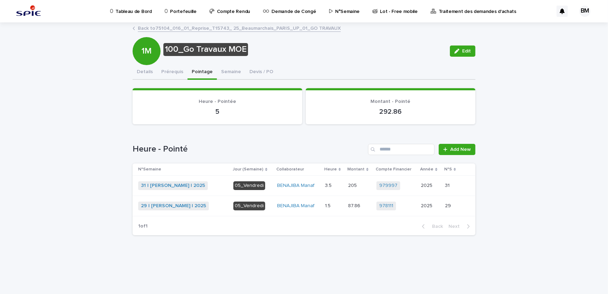
click at [190, 29] on link "Back to 75104_016_01_Reprise_T15743_ 25_Beaumarchais_PARIS_UP_01_GO TRAVAUX" at bounding box center [239, 28] width 203 height 8
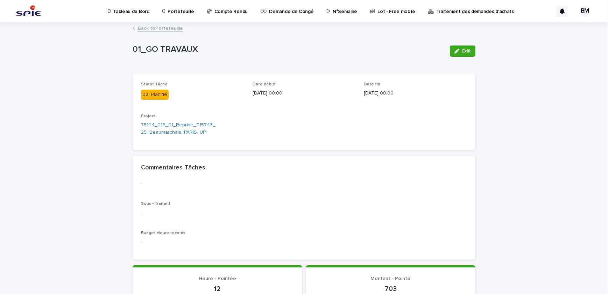
click at [175, 29] on link "Back to Portefeuille" at bounding box center [160, 28] width 45 height 8
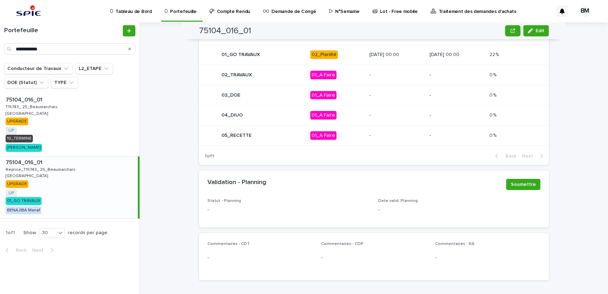
scroll to position [350, 0]
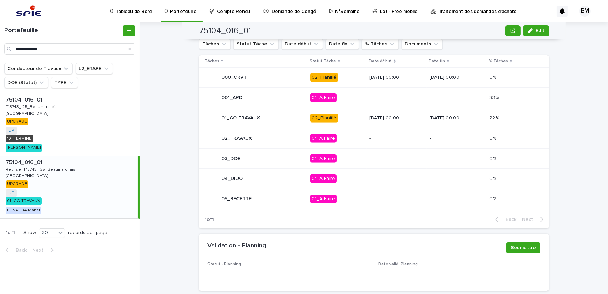
click at [367, 114] on td "[DATE] 00:00" at bounding box center [397, 118] width 60 height 20
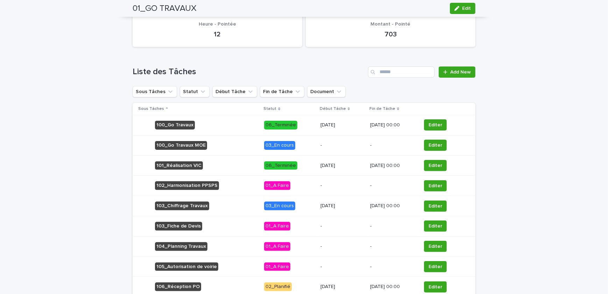
scroll to position [286, 0]
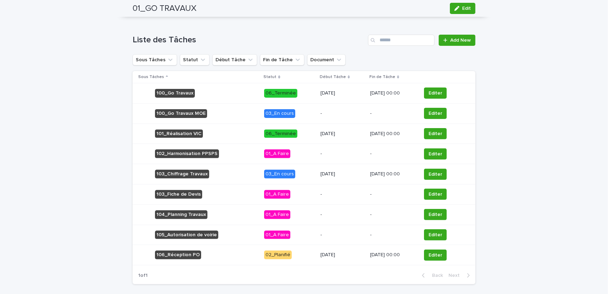
click at [321, 171] on p "[DATE]" at bounding box center [343, 174] width 44 height 6
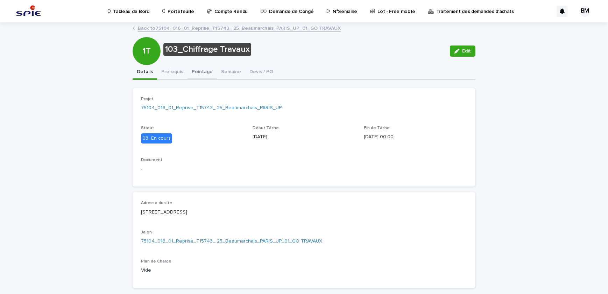
click at [190, 72] on button "Pointage" at bounding box center [202, 72] width 29 height 15
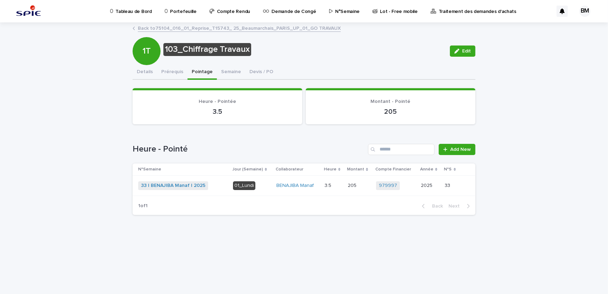
click at [364, 185] on p at bounding box center [359, 186] width 23 height 6
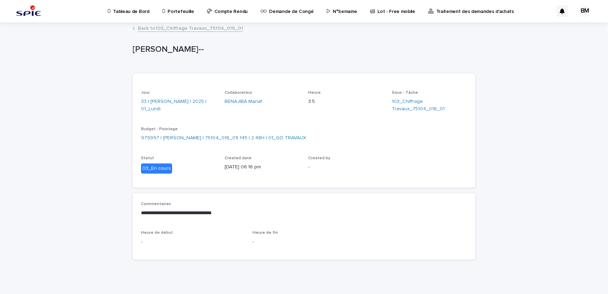
click at [205, 28] on link "Back to 103_Chiffrage Travaux_75104_016_01" at bounding box center [190, 28] width 105 height 8
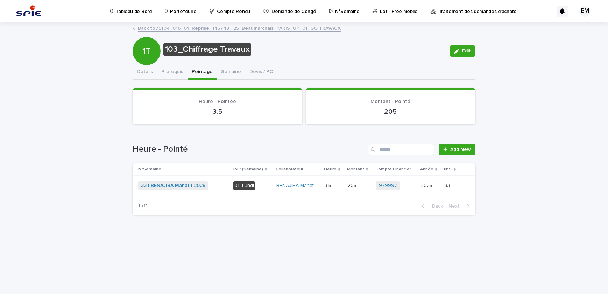
click at [205, 28] on link "Back to 75104_016_01_Reprise_T15743_ 25_Beaumarchais_PARIS_UP_01_GO TRAVAUX" at bounding box center [239, 28] width 203 height 8
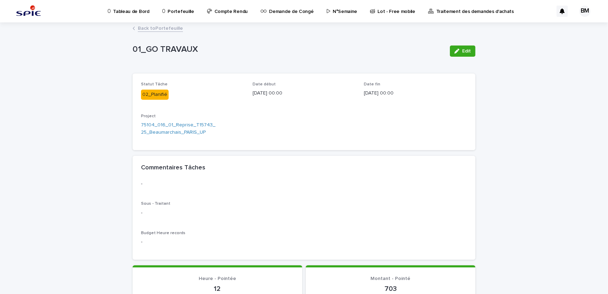
click at [161, 24] on link "Back to Portefeuille" at bounding box center [160, 28] width 45 height 8
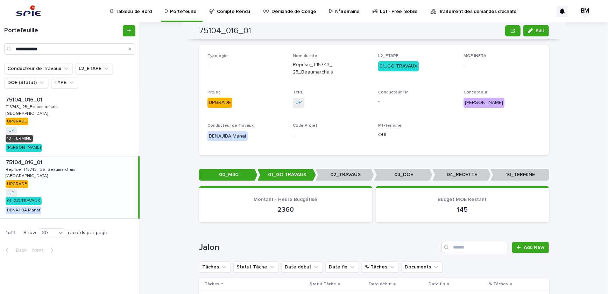
scroll to position [254, 0]
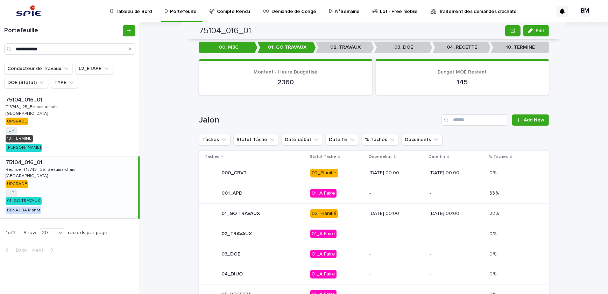
click at [391, 176] on div "[DATE] 00:00" at bounding box center [397, 173] width 55 height 12
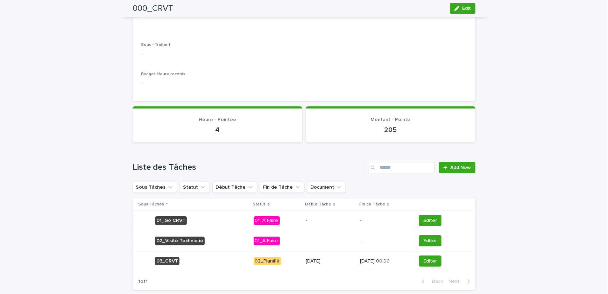
scroll to position [191, 0]
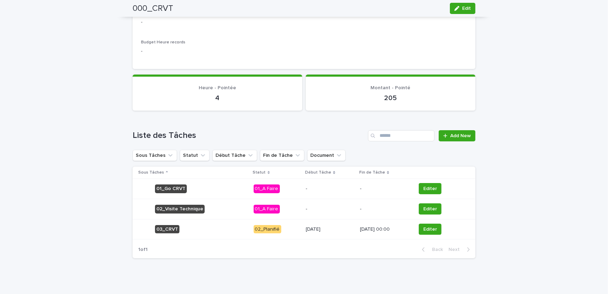
click at [317, 229] on p "[DATE]" at bounding box center [330, 229] width 49 height 6
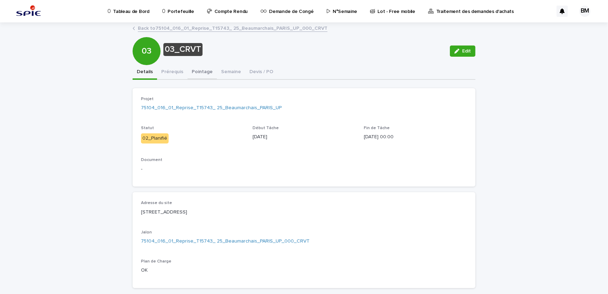
click at [194, 69] on button "Pointage" at bounding box center [202, 72] width 29 height 15
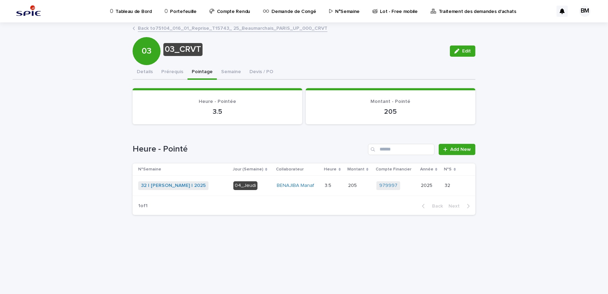
click at [178, 12] on p "Portefeuille" at bounding box center [183, 7] width 26 height 15
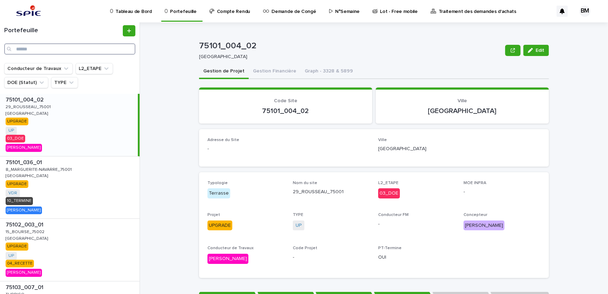
click at [91, 51] on input "Search" at bounding box center [69, 48] width 131 height 11
paste input "**********"
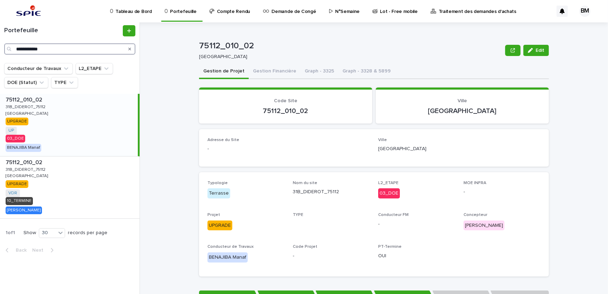
type input "**********"
click at [95, 128] on div "75112_010_02 75112_010_02 31B_DIDEROT_75112 31B_DIDEROT_75112 [GEOGRAPHIC_DATA]…" at bounding box center [69, 125] width 138 height 62
click at [266, 69] on button "Gestion Financière" at bounding box center [275, 71] width 52 height 15
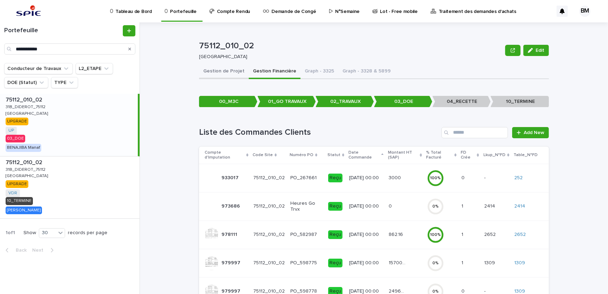
click at [216, 67] on button "Gestion de Projet" at bounding box center [224, 71] width 50 height 15
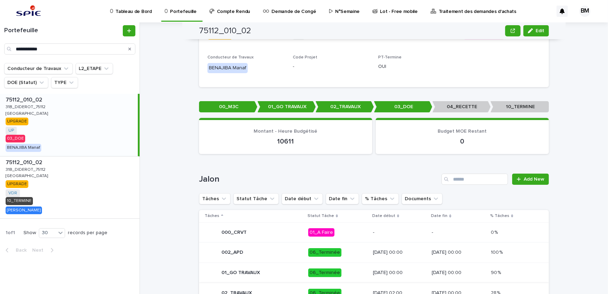
scroll to position [318, 0]
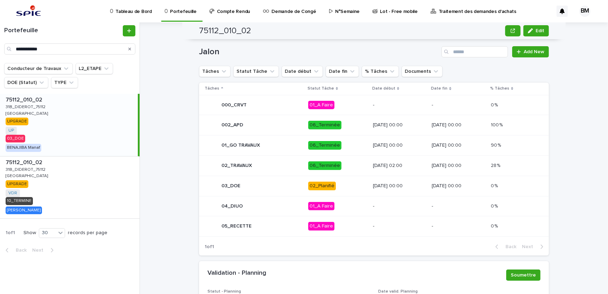
click at [373, 166] on p "[DATE] 02:00" at bounding box center [400, 166] width 54 height 6
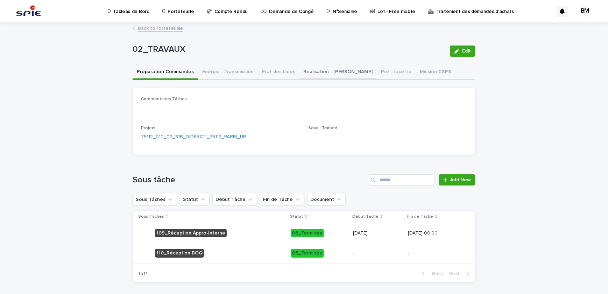
click at [327, 72] on button "Réalisation - [PERSON_NAME]" at bounding box center [338, 72] width 78 height 15
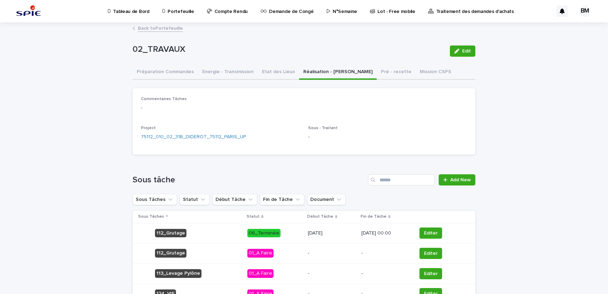
scroll to position [89, 0]
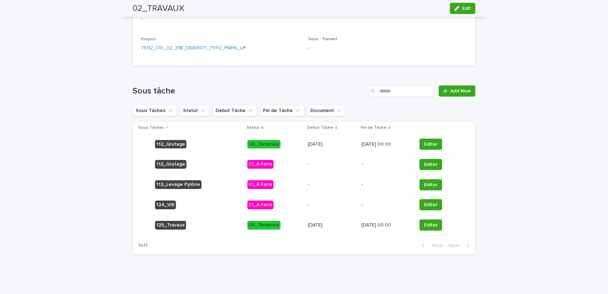
click at [398, 203] on p "-" at bounding box center [387, 205] width 50 height 6
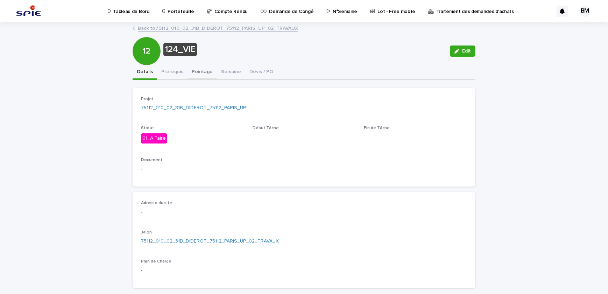
click at [197, 72] on button "Pointage" at bounding box center [202, 72] width 29 height 15
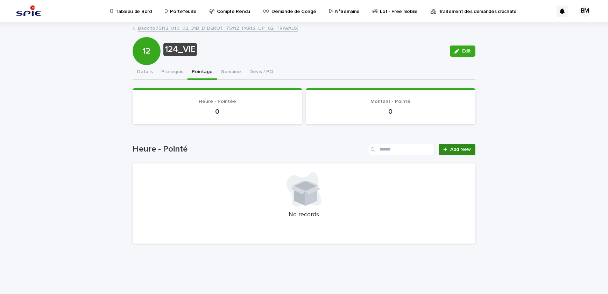
click at [458, 148] on span "Add New" at bounding box center [461, 149] width 21 height 5
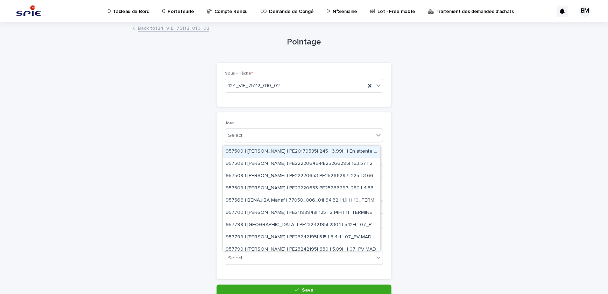
click at [258, 258] on div "Select..." at bounding box center [299, 258] width 149 height 12
paste input "**********"
type input "**********"
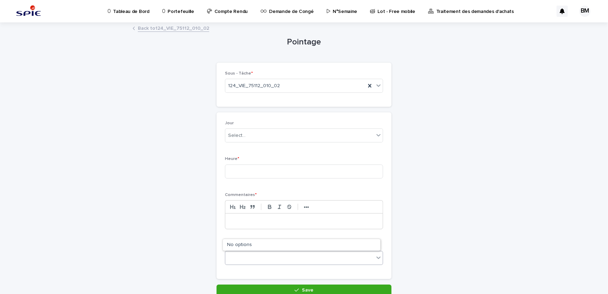
click at [274, 258] on div "75112_010_02" at bounding box center [299, 258] width 149 height 12
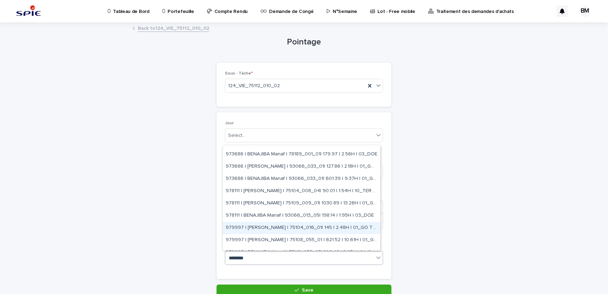
scroll to position [152, 0]
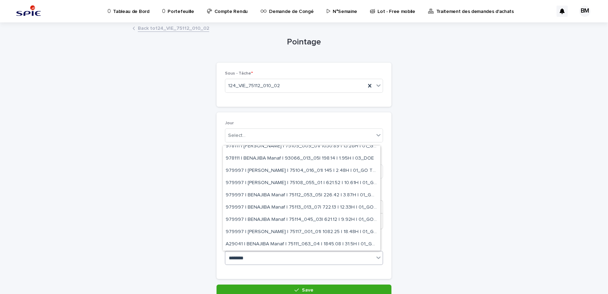
type input "********"
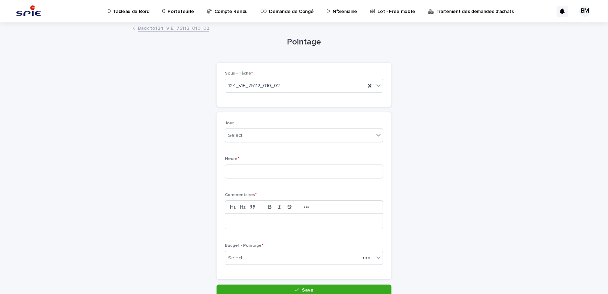
click at [270, 259] on div "Select..." at bounding box center [292, 258] width 135 height 12
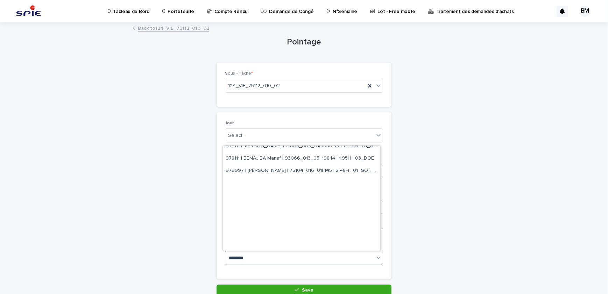
scroll to position [0, 0]
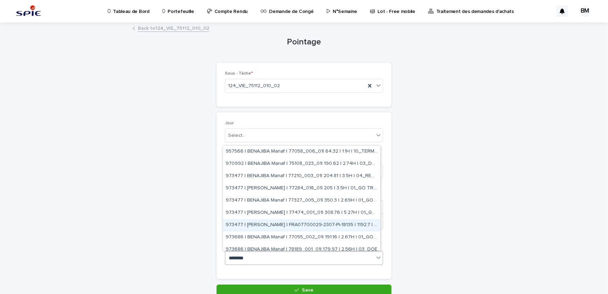
type input "********"
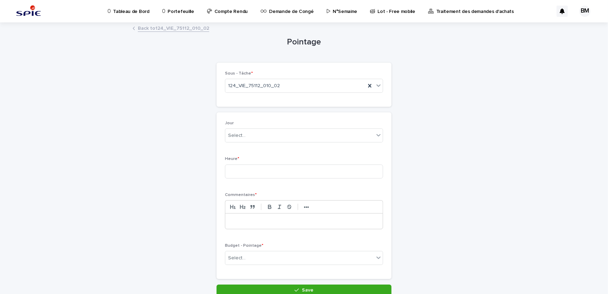
click at [180, 18] on link "Portefeuille" at bounding box center [180, 11] width 36 height 22
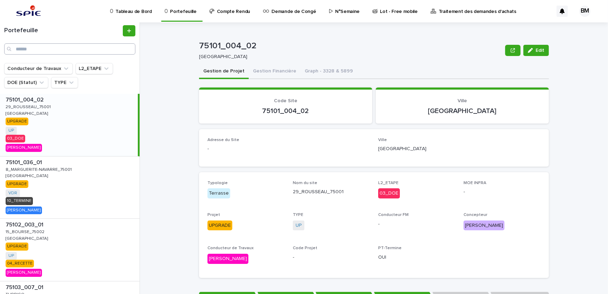
click at [47, 50] on input "Search" at bounding box center [69, 48] width 131 height 11
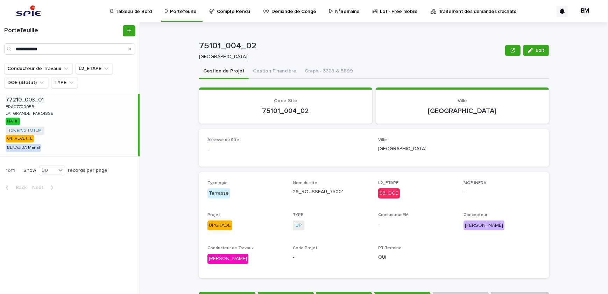
type input "**********"
click at [98, 120] on div "77210_003_01 77210_003_01 FRA07700058 FRA07700058 LA_GRANDE_PAROISSE LA_GRANDE_…" at bounding box center [69, 125] width 138 height 62
click at [113, 124] on div "77210_003_01 77210_003_01 FRA07700058 FRA07700058 LA_GRANDE_PAROISSE LA_GRANDE_…" at bounding box center [69, 125] width 138 height 62
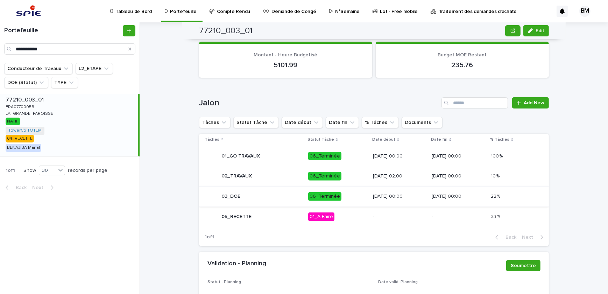
scroll to position [235, 0]
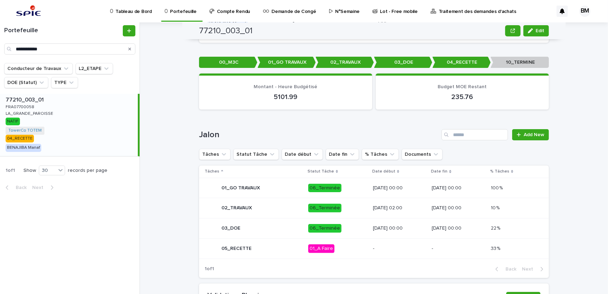
click at [120, 128] on div "77210_003_01 77210_003_01 FRA07700058 FRA07700058 LA_GRANDE_PAROISSE LA_GRANDE_…" at bounding box center [69, 125] width 138 height 62
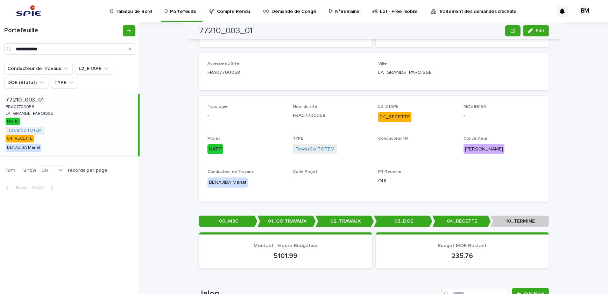
scroll to position [0, 0]
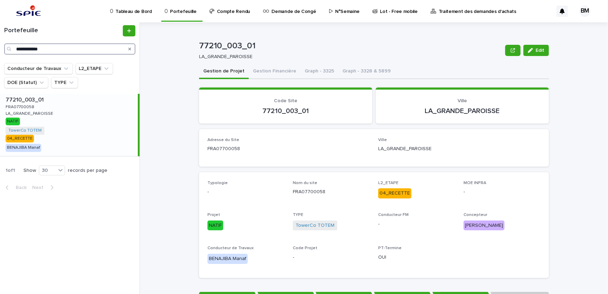
drag, startPoint x: 108, startPoint y: 48, endPoint x: 114, endPoint y: 48, distance: 6.7
click at [109, 48] on input "**********" at bounding box center [69, 48] width 131 height 11
click at [130, 48] on icon "Search" at bounding box center [129, 49] width 3 height 4
click at [117, 50] on input "**********" at bounding box center [69, 48] width 131 height 11
click at [69, 48] on input "**********" at bounding box center [69, 48] width 131 height 11
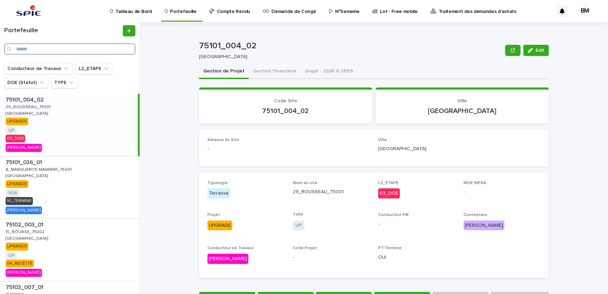
click at [72, 51] on input "Search" at bounding box center [69, 48] width 131 height 11
paste input "**********"
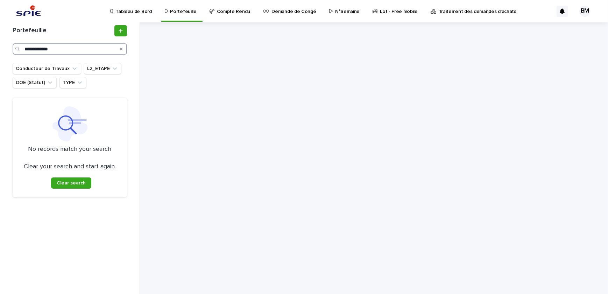
click at [81, 49] on input "**********" at bounding box center [70, 48] width 114 height 11
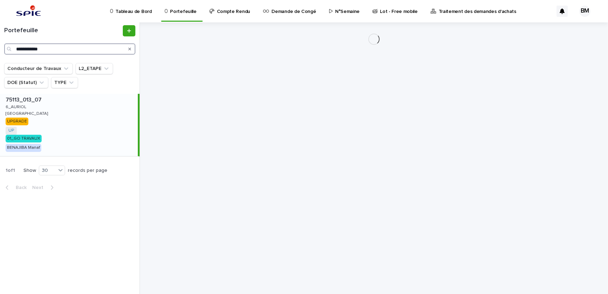
type input "**********"
click at [89, 118] on div "75113_013_07 75113_013_07 6_AURIOL 6_AURIOL PARIS PARIS UPGRADE UP + 0 01_GO TR…" at bounding box center [69, 125] width 138 height 62
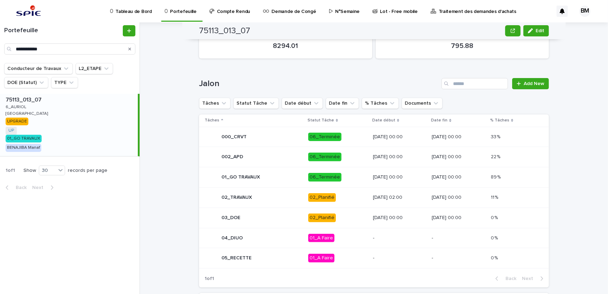
scroll to position [318, 0]
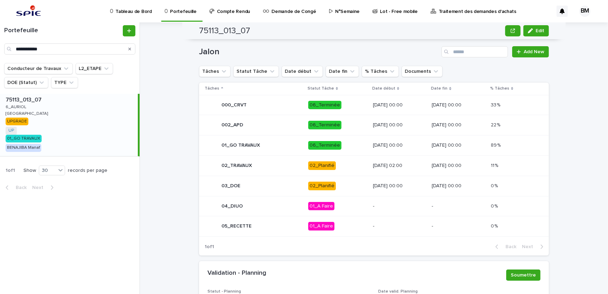
click at [290, 164] on div "02_TRAVAUX" at bounding box center [254, 166] width 98 height 14
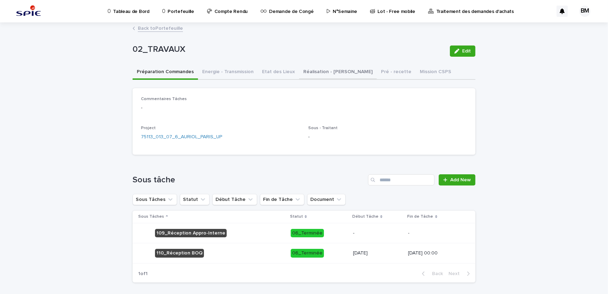
click at [301, 70] on button "Réalisation - Travaux" at bounding box center [338, 72] width 78 height 15
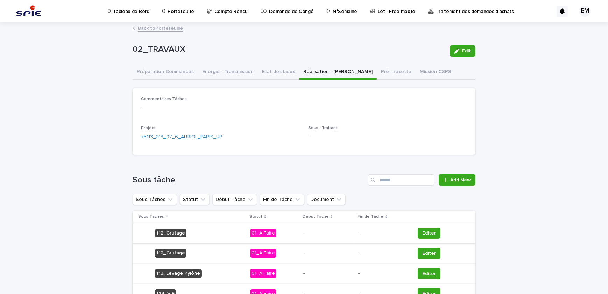
scroll to position [63, 0]
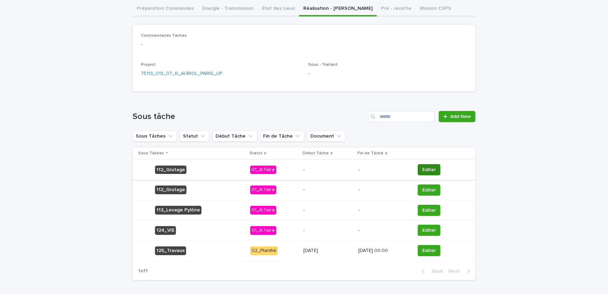
click at [425, 168] on span "Editer" at bounding box center [429, 169] width 14 height 7
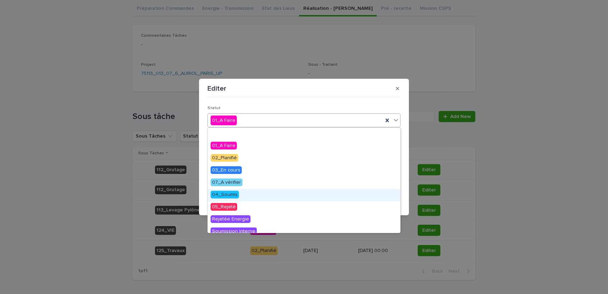
scroll to position [79, 0]
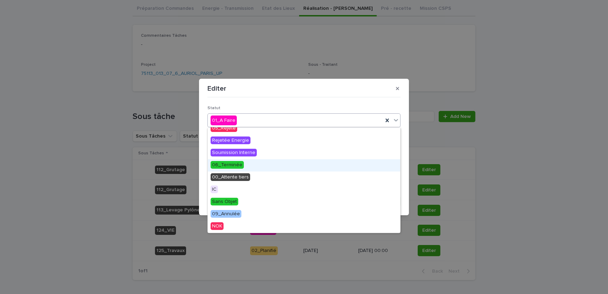
click at [228, 163] on span "06_Terminée" at bounding box center [227, 165] width 33 height 8
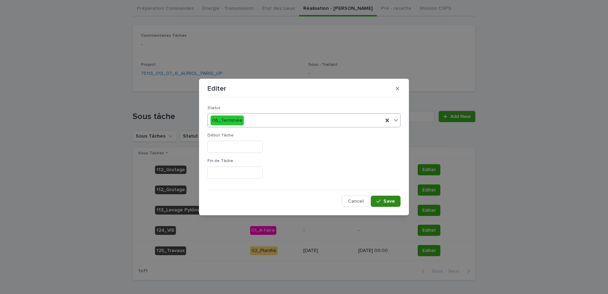
click at [382, 201] on div "button" at bounding box center [380, 201] width 7 height 5
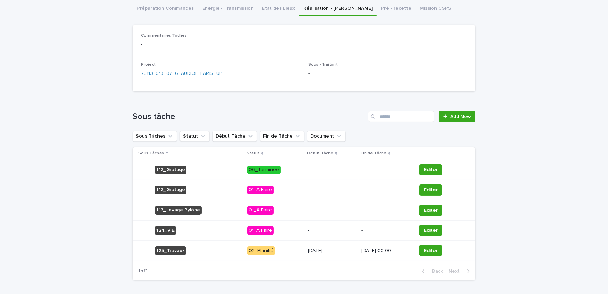
click at [310, 167] on p "-" at bounding box center [332, 170] width 48 height 6
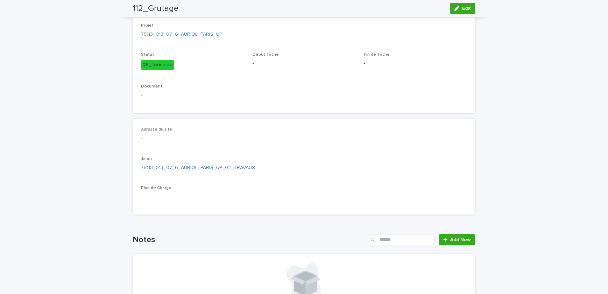
scroll to position [10, 0]
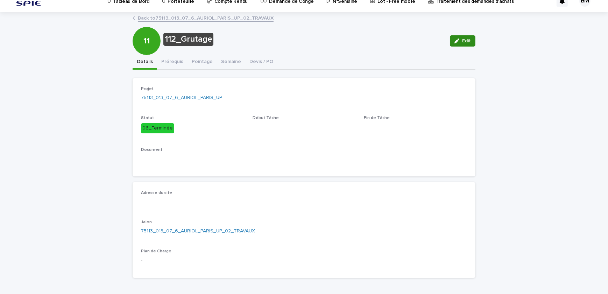
click at [455, 44] on button "Edit" at bounding box center [463, 40] width 26 height 11
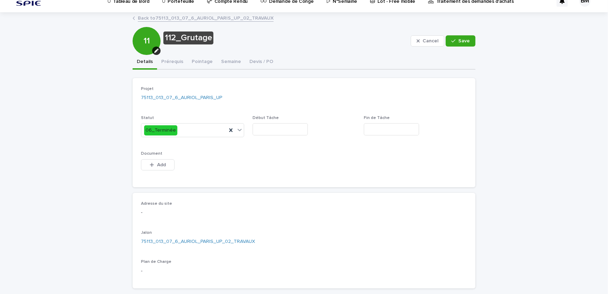
click at [283, 128] on input "text" at bounding box center [280, 129] width 55 height 12
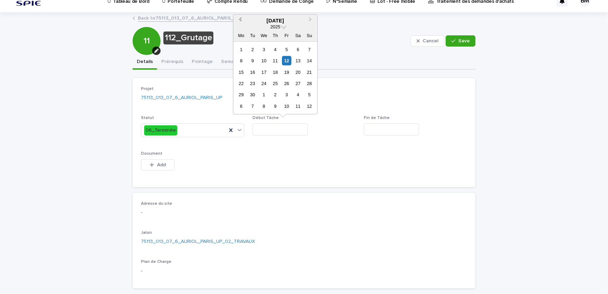
click at [240, 21] on button "Previous Month" at bounding box center [239, 20] width 11 height 11
click at [310, 83] on div "24" at bounding box center [309, 83] width 9 height 9
type input "*********"
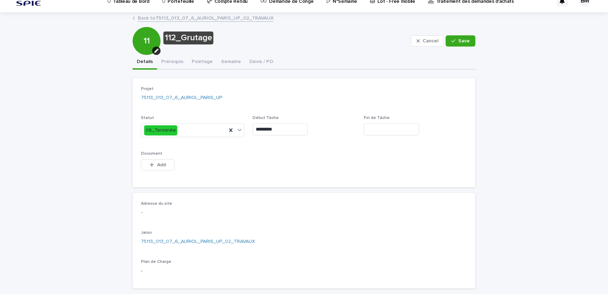
click at [373, 124] on input "text" at bounding box center [391, 129] width 55 height 12
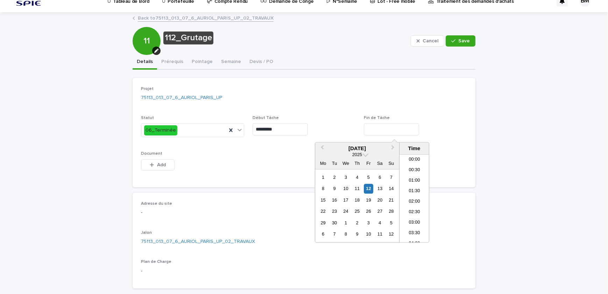
scroll to position [214, 0]
drag, startPoint x: 322, startPoint y: 147, endPoint x: 336, endPoint y: 159, distance: 18.1
click at [322, 147] on span "Previous Month" at bounding box center [322, 148] width 0 height 9
click at [395, 209] on div "24" at bounding box center [391, 211] width 9 height 9
type input "**********"
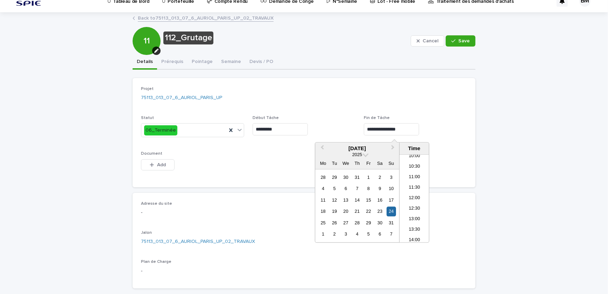
click at [385, 261] on div "Adresse du site - Jalon 75113_013_07_6_AURIOL_PARIS_UP_02_TRAVAUX Plan de Charg…" at bounding box center [304, 240] width 326 height 79
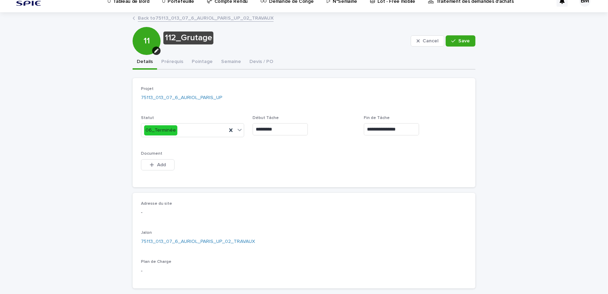
click at [450, 30] on div "Cancel Save" at bounding box center [443, 41] width 65 height 28
click at [454, 38] on button "Save" at bounding box center [461, 40] width 30 height 11
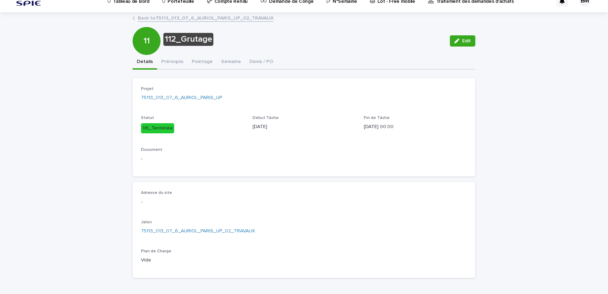
click at [177, 16] on link "Back to 75113_013_07_6_AURIOL_PARIS_UP_02_TRAVAUX" at bounding box center [206, 18] width 136 height 8
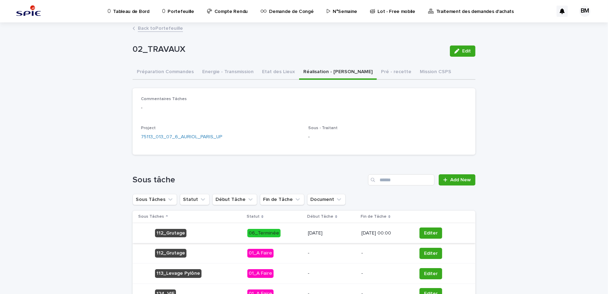
scroll to position [63, 0]
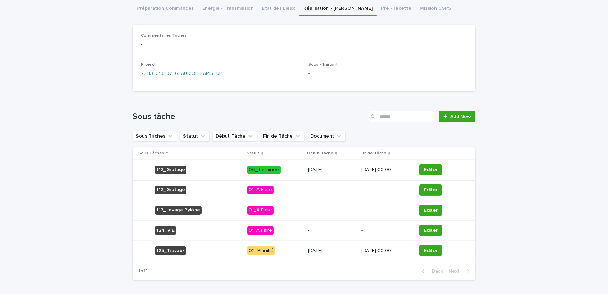
click at [263, 248] on div "02_Planifié" at bounding box center [261, 250] width 28 height 9
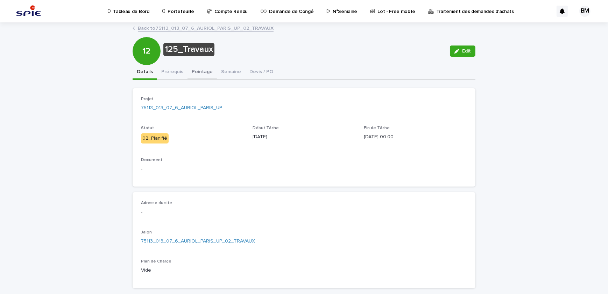
click at [188, 70] on button "Pointage" at bounding box center [202, 72] width 29 height 15
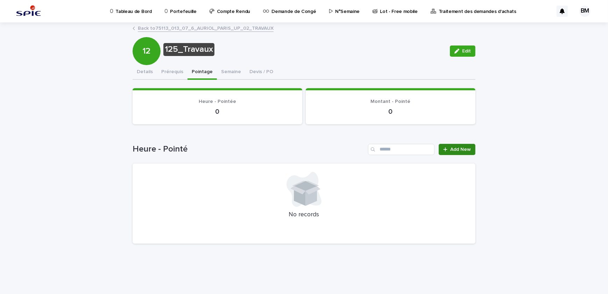
click at [458, 148] on span "Add New" at bounding box center [461, 149] width 21 height 5
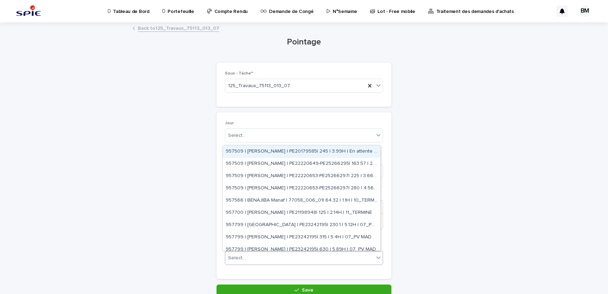
click at [256, 258] on div "Select..." at bounding box center [299, 258] width 149 height 12
paste input "**********"
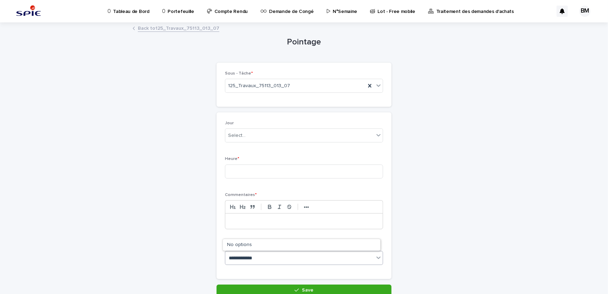
type input "**********"
click at [318, 245] on div "979997 | BENAJIBA Manaf | 75113_013_07| 722.13 | 12.33H | 01_GO TRAVAUX" at bounding box center [302, 244] width 158 height 12
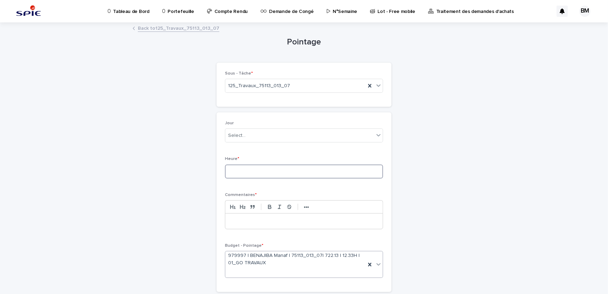
click at [268, 170] on input at bounding box center [304, 172] width 158 height 14
type input "***"
click at [254, 216] on div at bounding box center [304, 221] width 158 height 15
click at [281, 134] on div "Select..." at bounding box center [299, 136] width 149 height 12
type input "********"
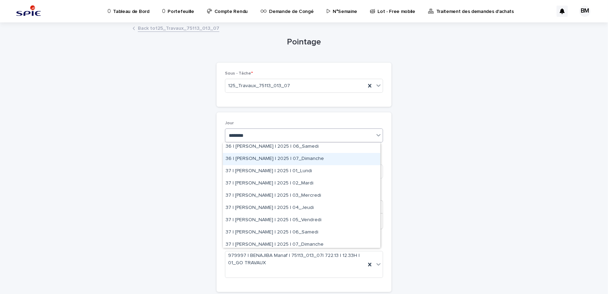
scroll to position [95, 0]
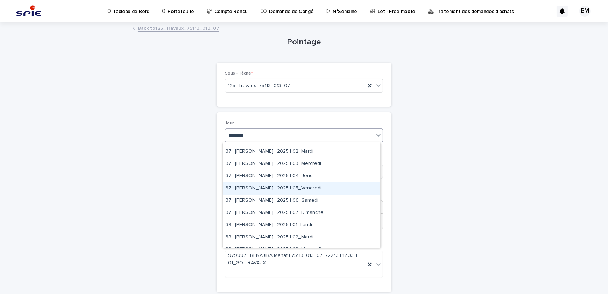
click at [329, 189] on div "37 | [PERSON_NAME] | 2025 | 05_Vendredi" at bounding box center [302, 188] width 158 height 12
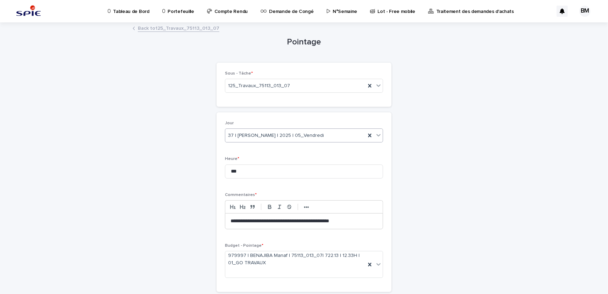
scroll to position [49, 0]
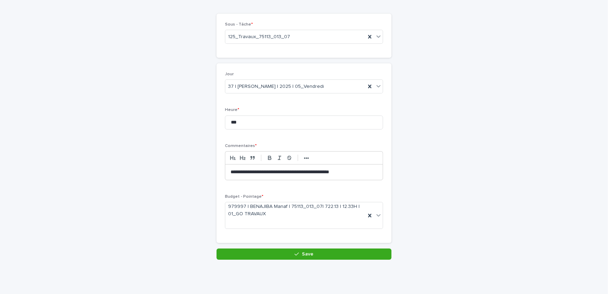
click at [315, 247] on div "**********" at bounding box center [304, 155] width 175 height 185
click at [315, 249] on button "Save" at bounding box center [304, 254] width 175 height 11
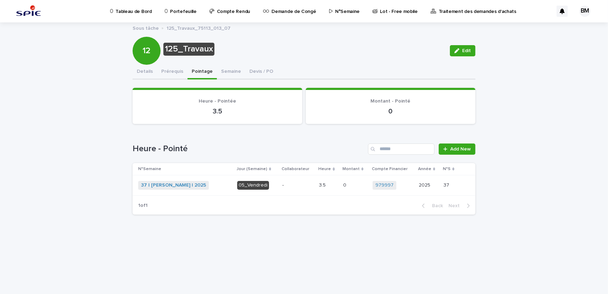
click at [317, 186] on td "3.5 3.5" at bounding box center [328, 185] width 24 height 20
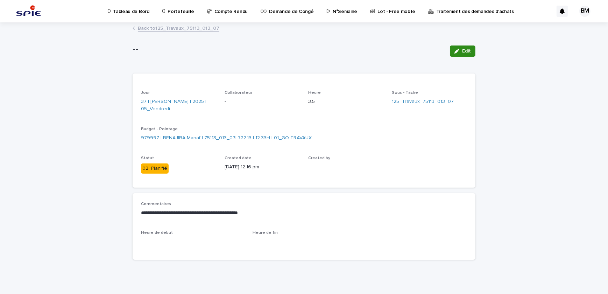
click at [462, 56] on button "Edit" at bounding box center [463, 51] width 26 height 11
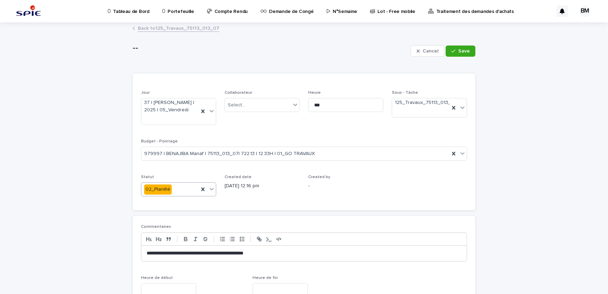
drag, startPoint x: 179, startPoint y: 187, endPoint x: 180, endPoint y: 192, distance: 4.9
click at [179, 188] on div "02_Planifié" at bounding box center [169, 190] width 57 height 12
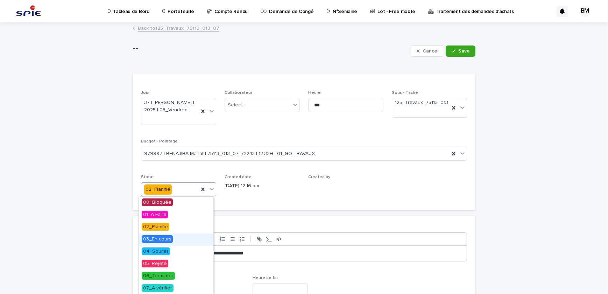
click at [165, 240] on span "03_En cours" at bounding box center [157, 239] width 31 height 8
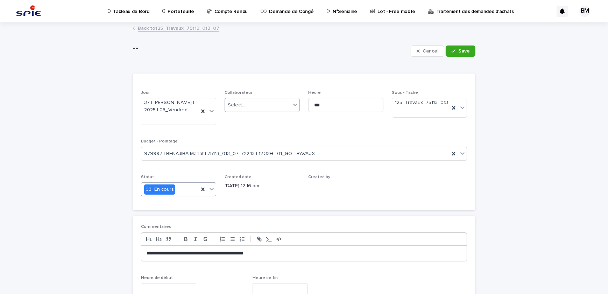
click at [247, 106] on div "Select..." at bounding box center [258, 105] width 66 height 12
type input "******"
click at [243, 113] on div "BENAJIBA Manaf" at bounding box center [260, 118] width 75 height 12
click at [462, 53] on span "Save" at bounding box center [465, 51] width 12 height 5
